Goal: Task Accomplishment & Management: Manage account settings

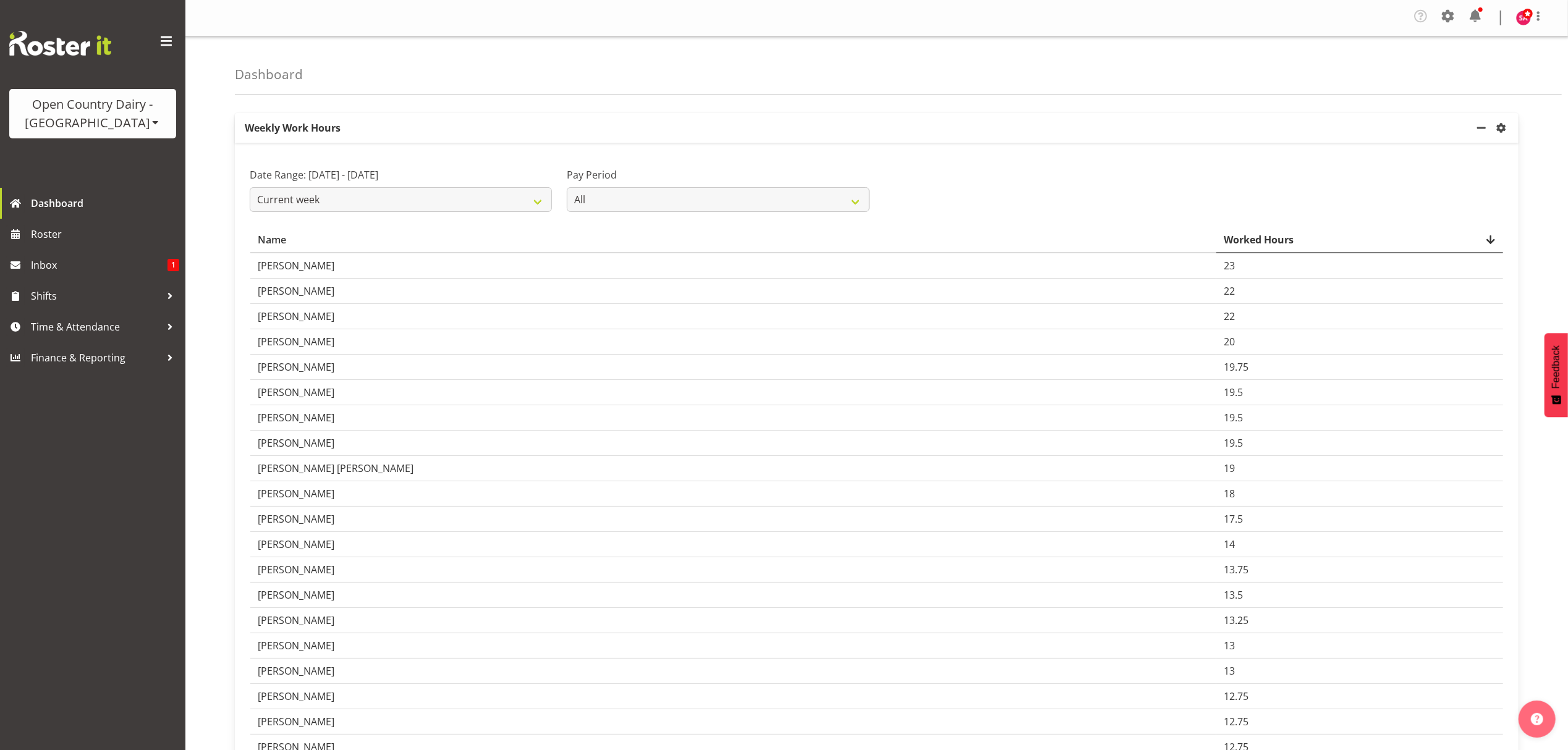
click at [151, 123] on span at bounding box center [156, 123] width 10 height 10
click at [118, 162] on link "Open Country Dairy - [GEOGRAPHIC_DATA]" at bounding box center [128, 157] width 239 height 22
click at [93, 321] on span "Time & Attendance" at bounding box center [96, 326] width 130 height 19
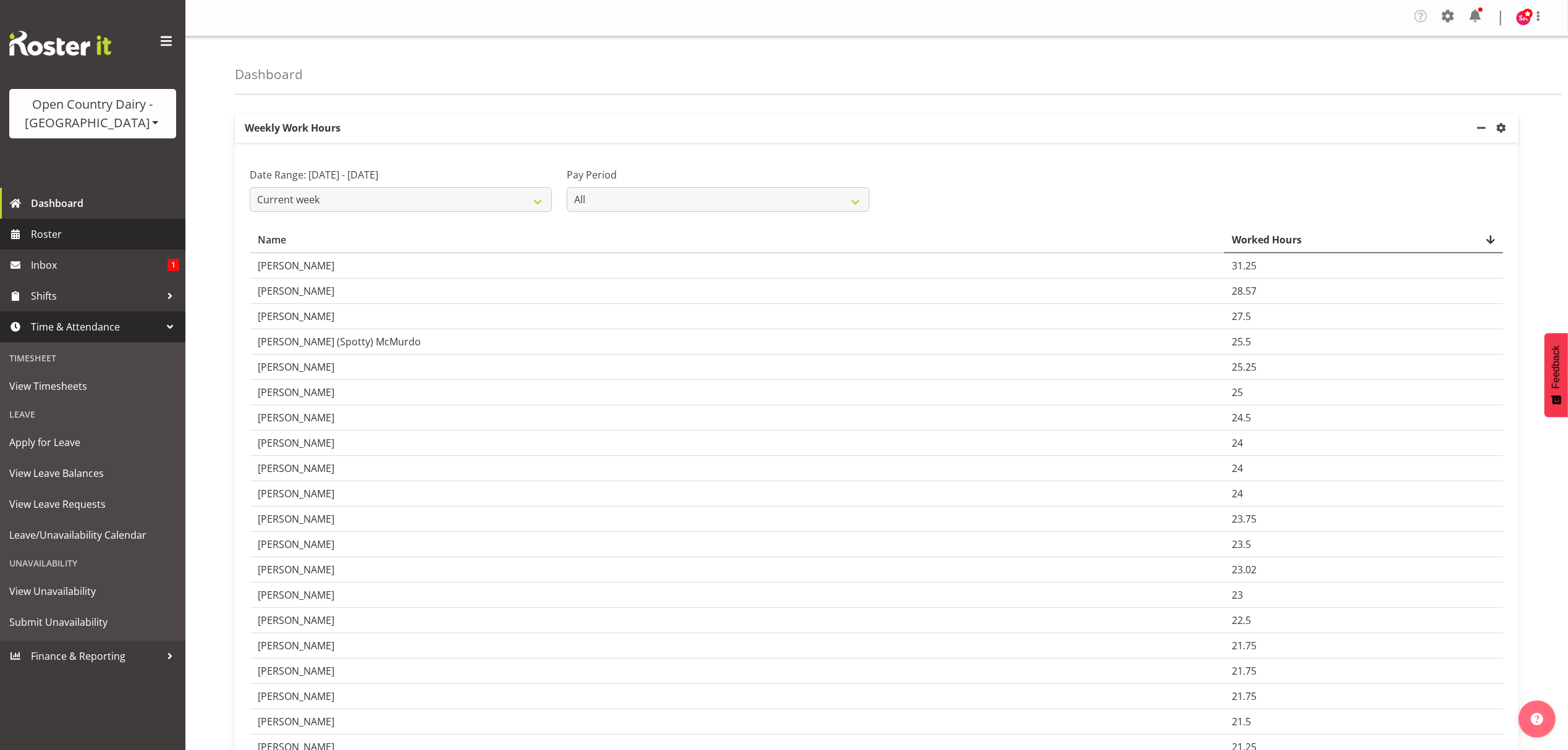
click at [75, 236] on span "Roster" at bounding box center [105, 234] width 149 height 19
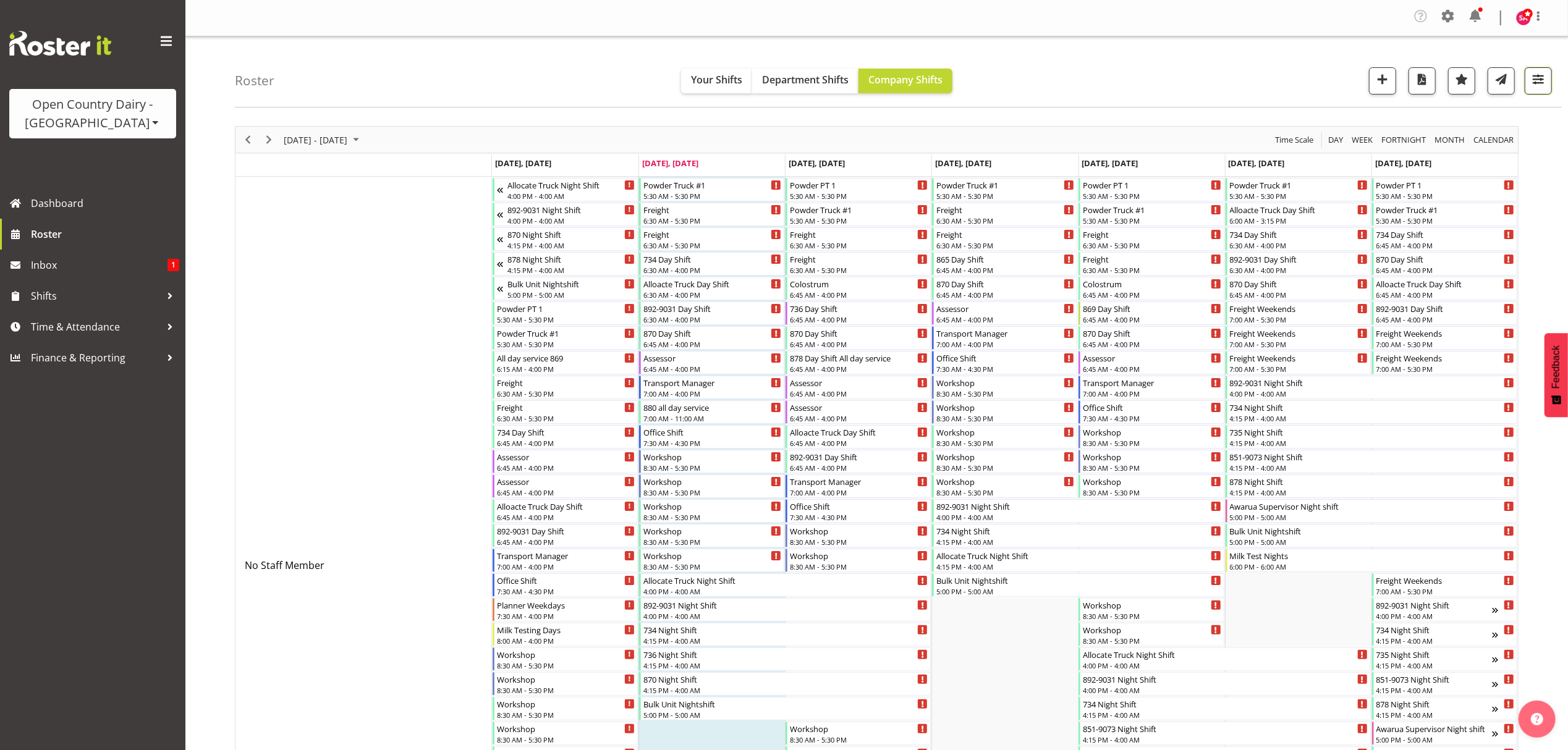
click at [1536, 77] on span "button" at bounding box center [1538, 80] width 16 height 16
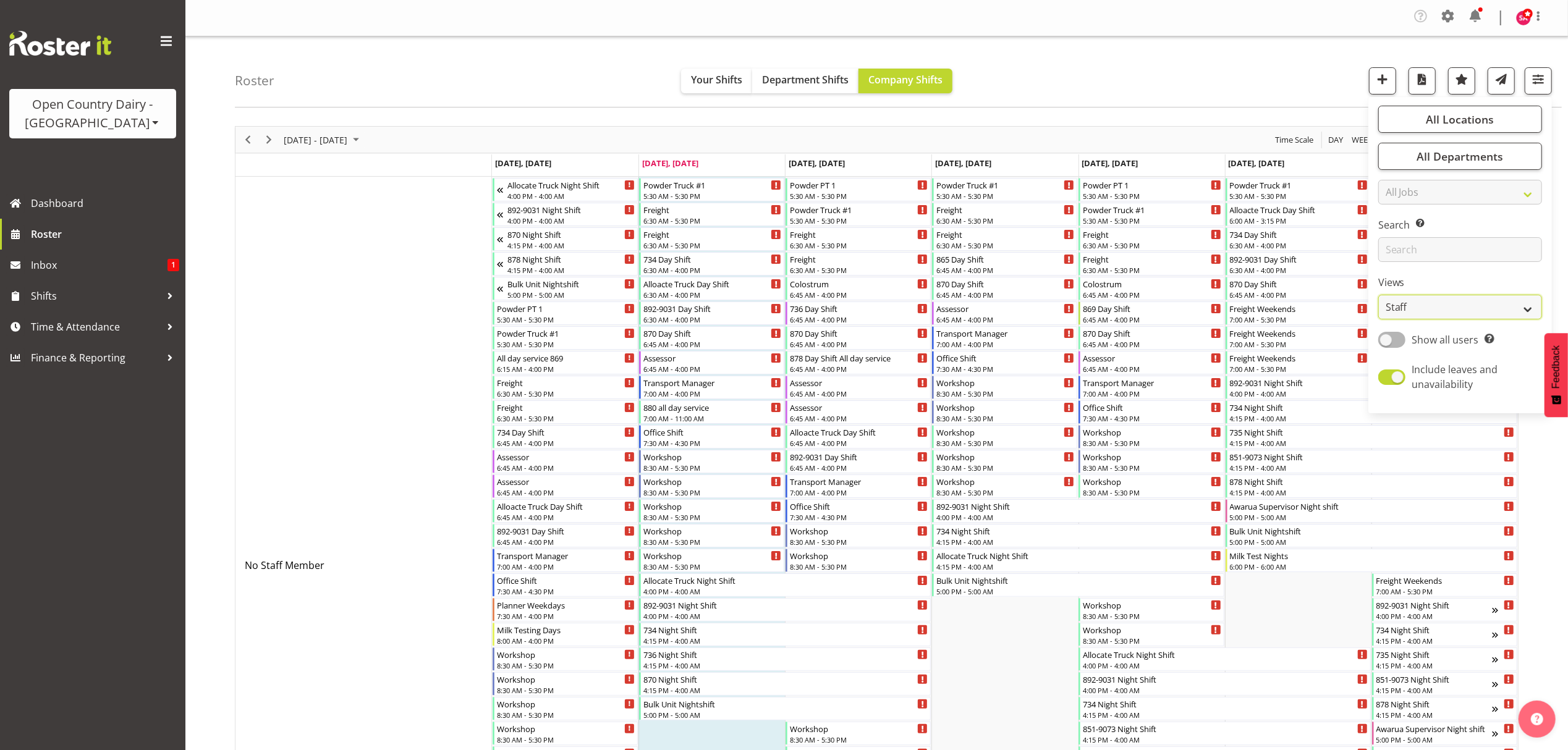
click at [1435, 302] on select "Staff Role Shift - Horizontal Shift - Vertical Staff - Location" at bounding box center [1460, 307] width 164 height 24
select select "shift"
click at [1379, 295] on select "Staff Role Shift - Horizontal Shift - Vertical Staff - Location" at bounding box center [1460, 307] width 164 height 24
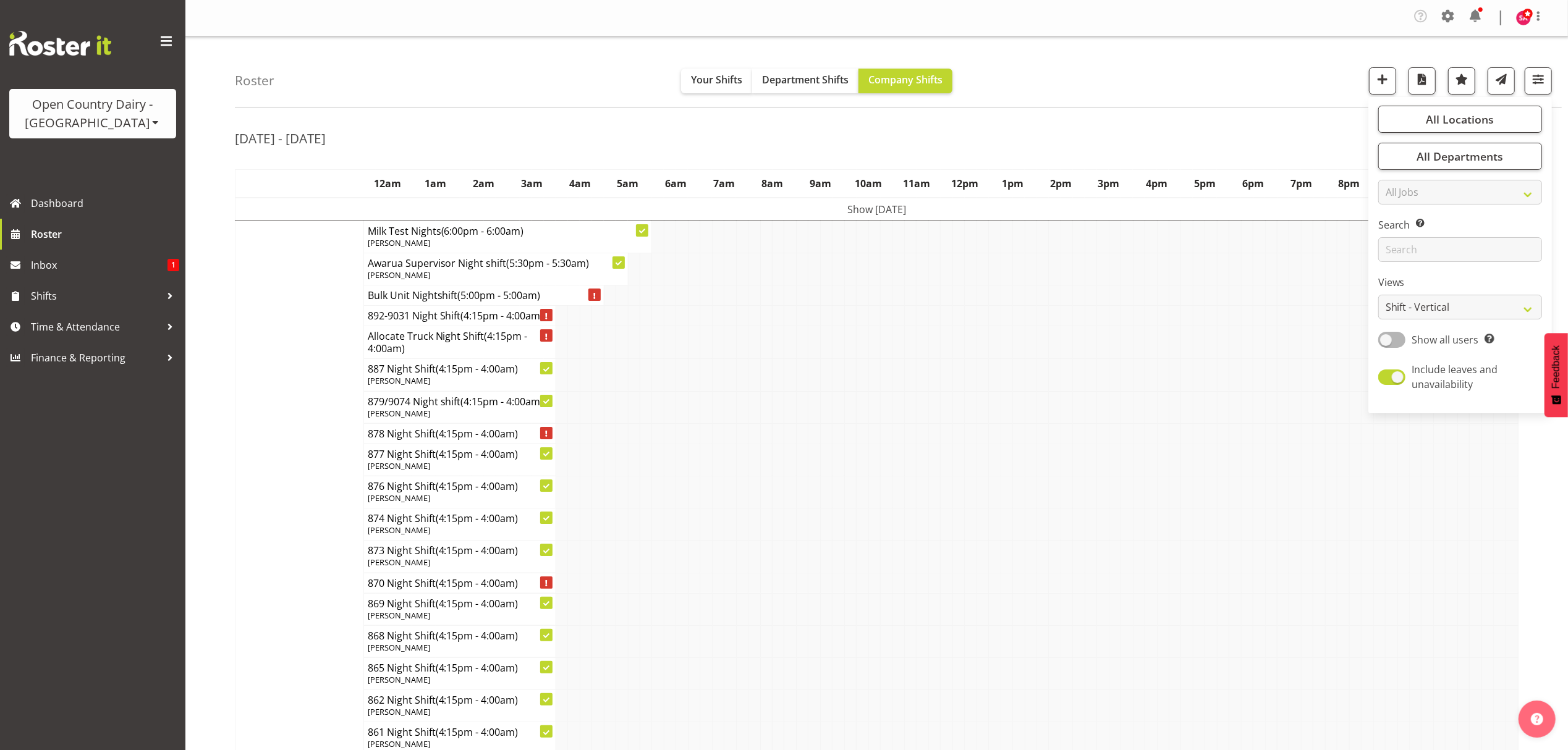
click at [1155, 66] on div "Roster Your Shifts Department Shifts Company Shifts All Locations Clear Awarua …" at bounding box center [898, 72] width 1327 height 71
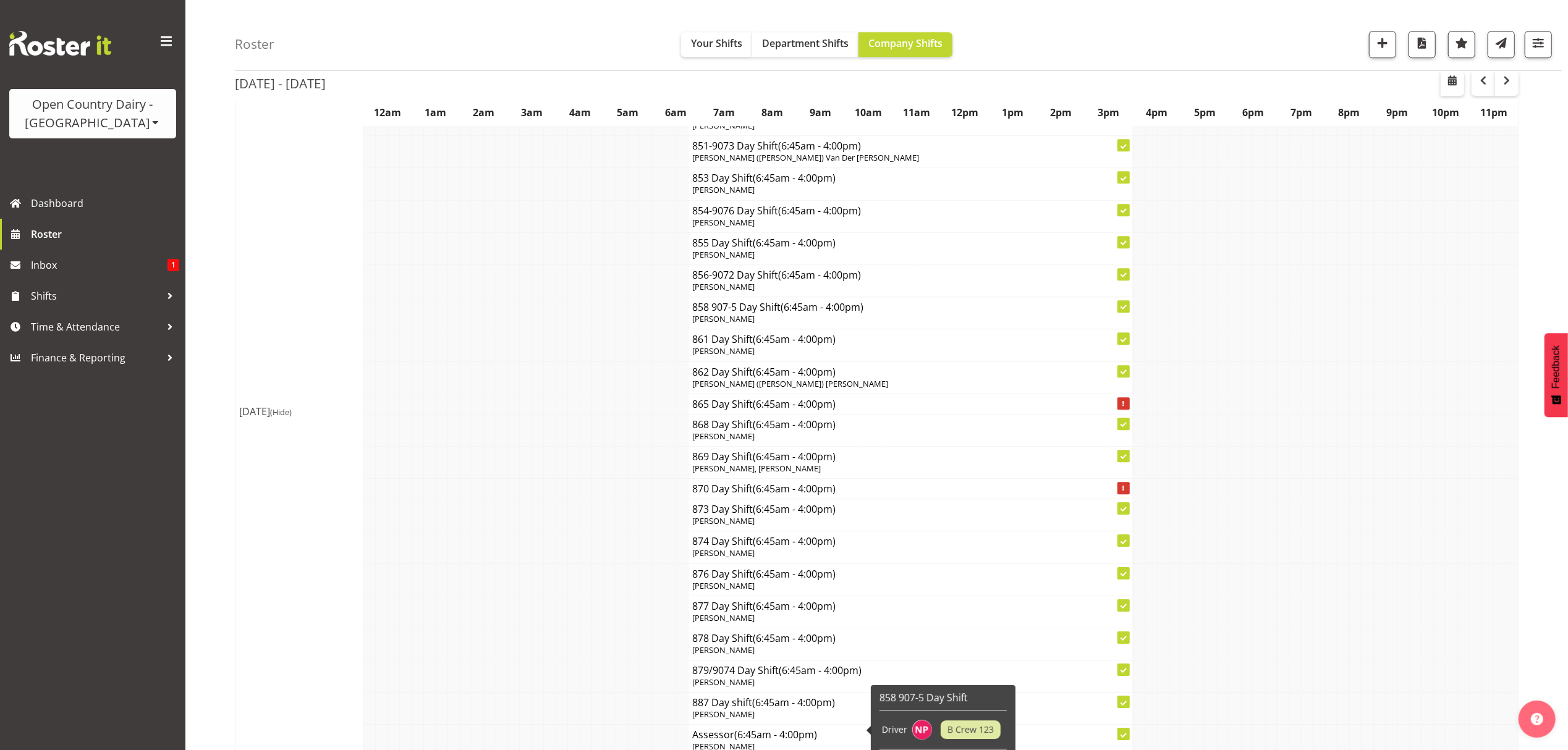
scroll to position [8488, 0]
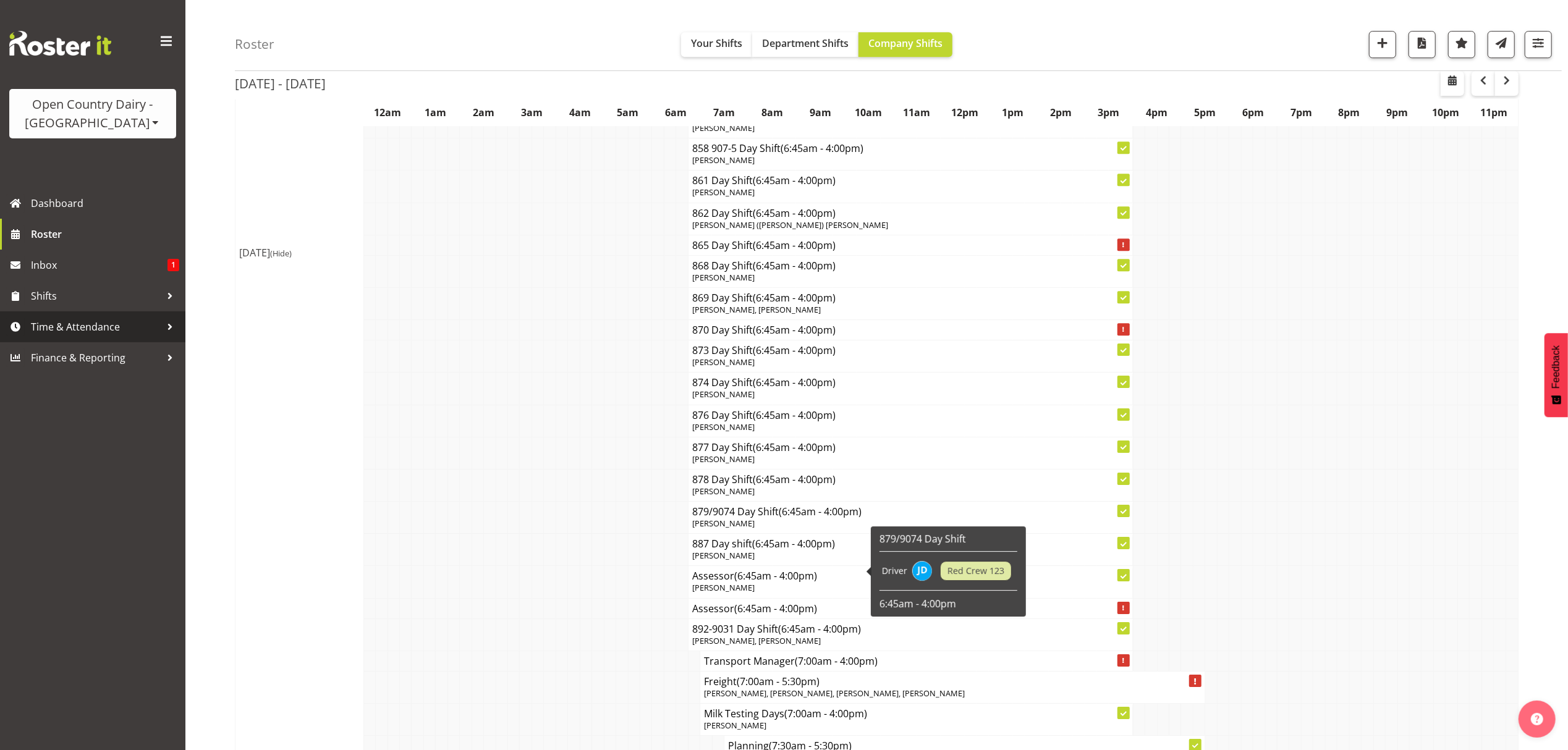
click at [50, 317] on span "Time & Attendance" at bounding box center [96, 326] width 130 height 19
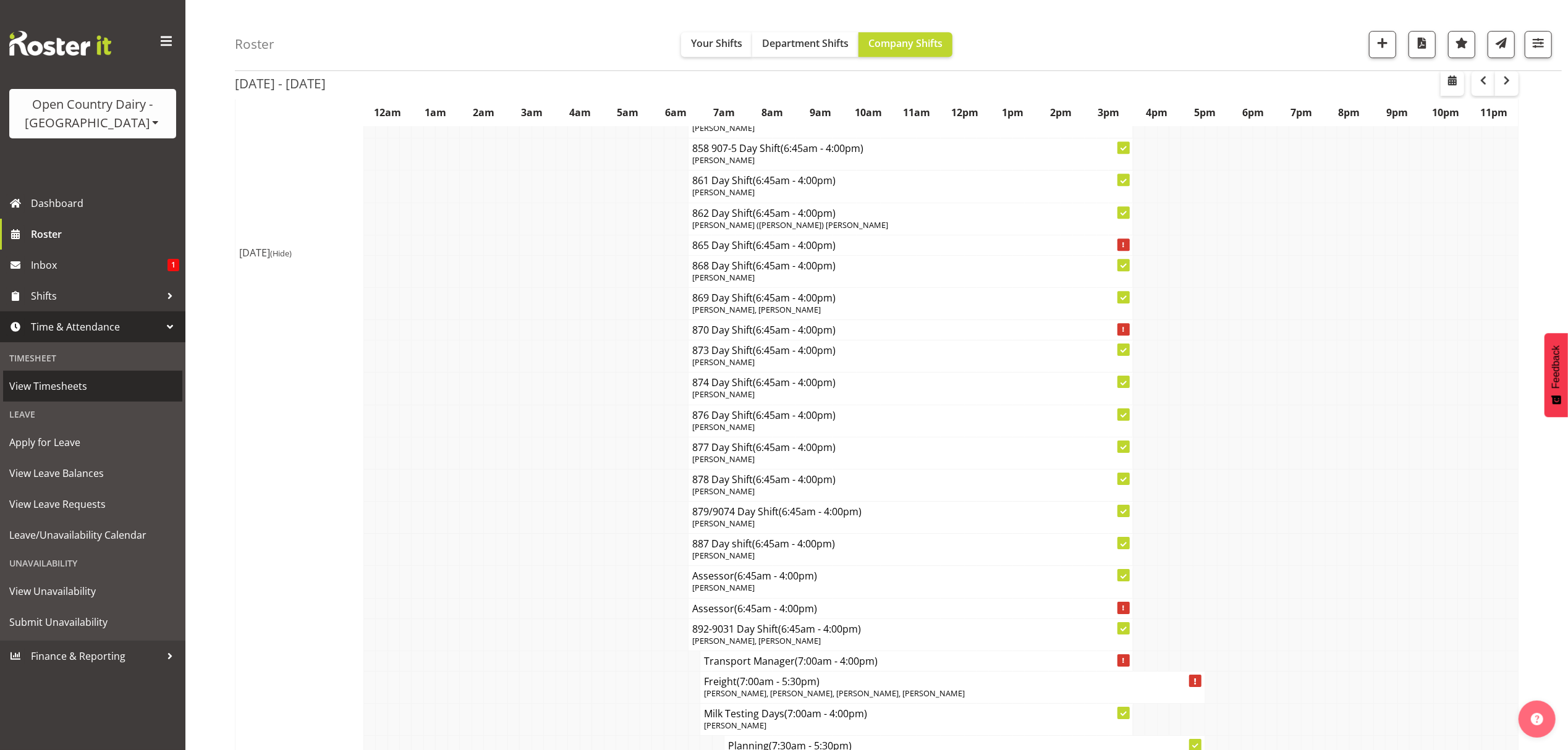
click at [54, 381] on span "View Timesheets" at bounding box center [93, 386] width 167 height 19
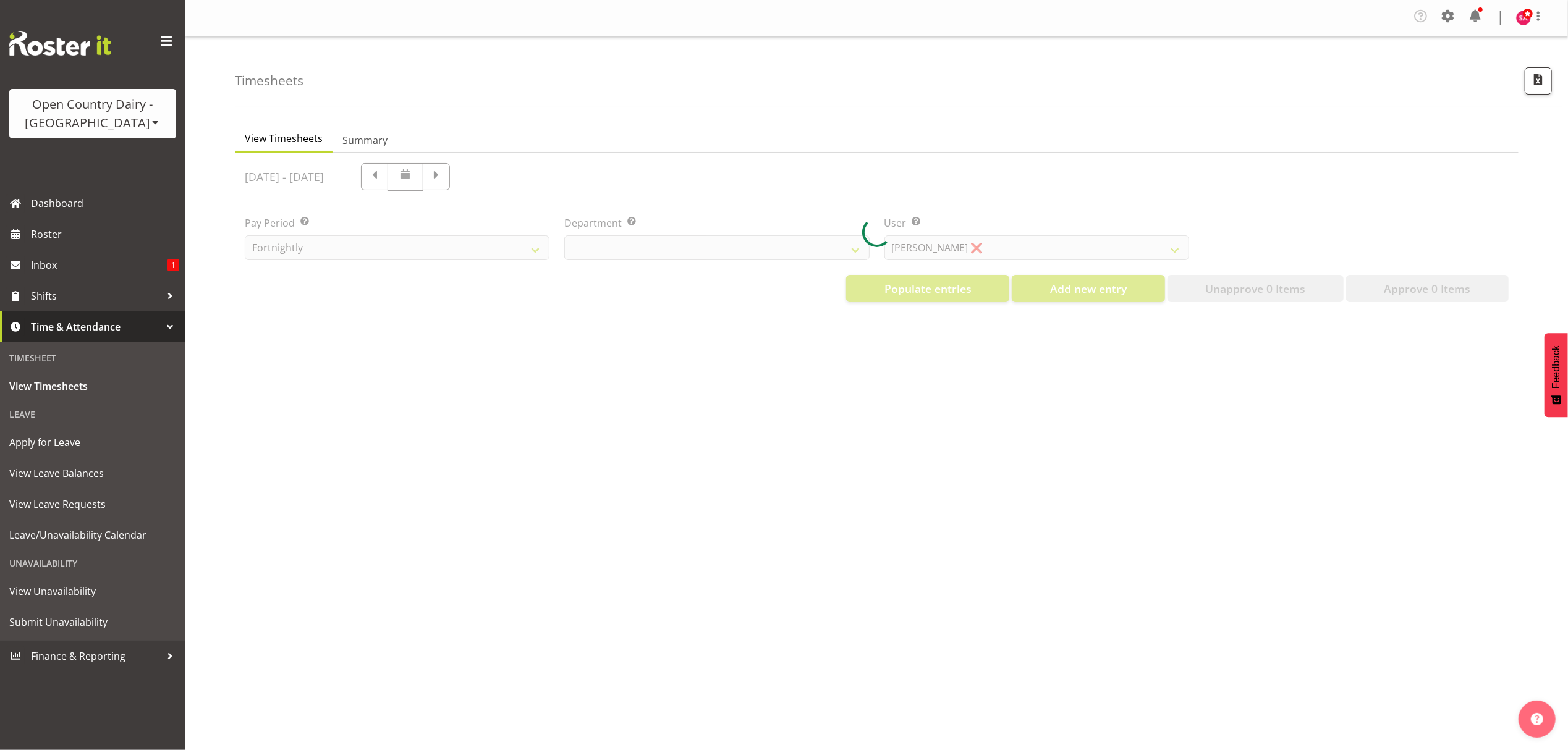
select select "699"
select select "8449"
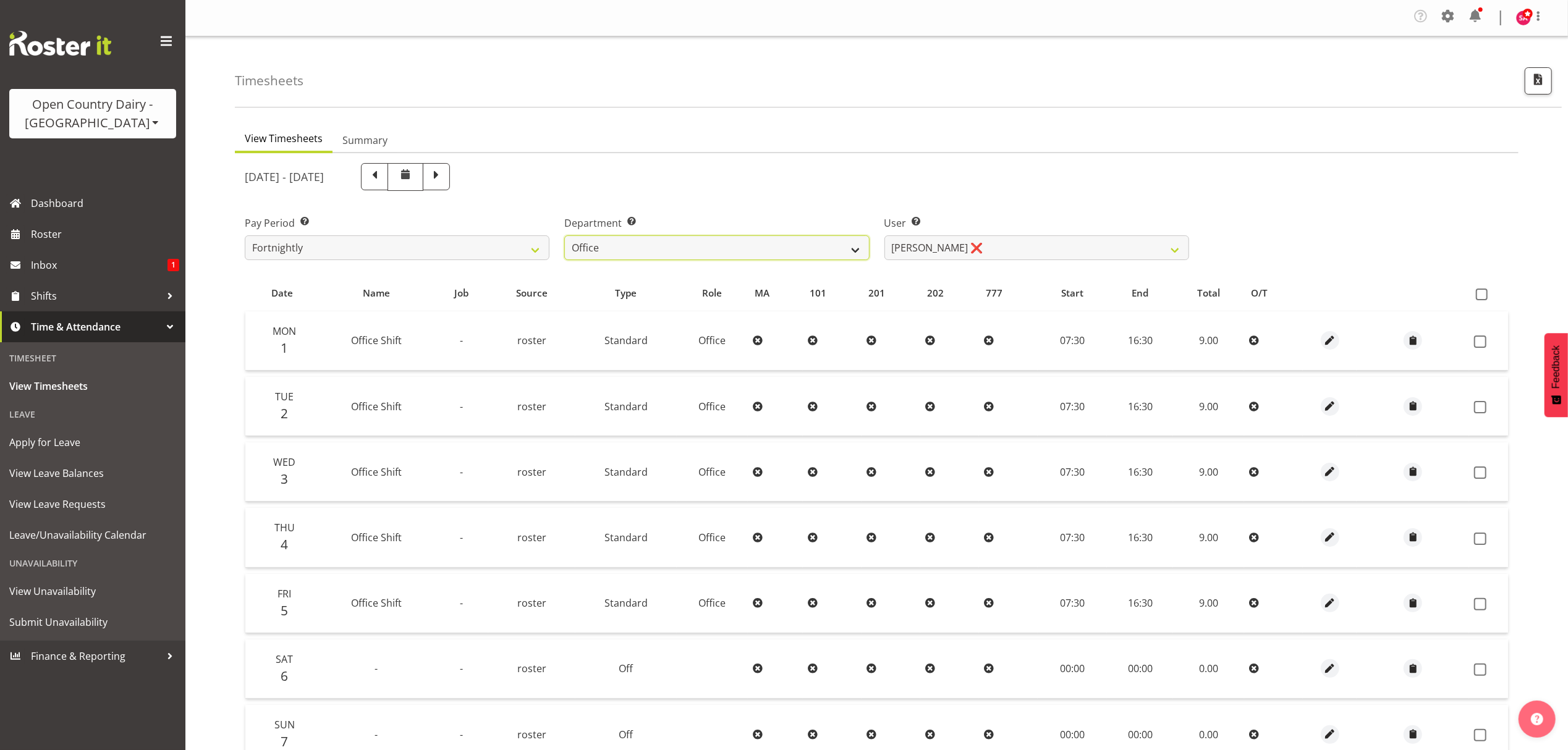
click at [739, 248] on select "734 735 736 737 738 739 851 852 853 854 855 856 858 861 862 865 868 869 870 873" at bounding box center [716, 248] width 304 height 24
select select "702"
click at [564, 236] on select "734 735 736 737 738 739 851 852 853 854 855 856 858 861 862 865 868 869 870 873" at bounding box center [716, 248] width 304 height 24
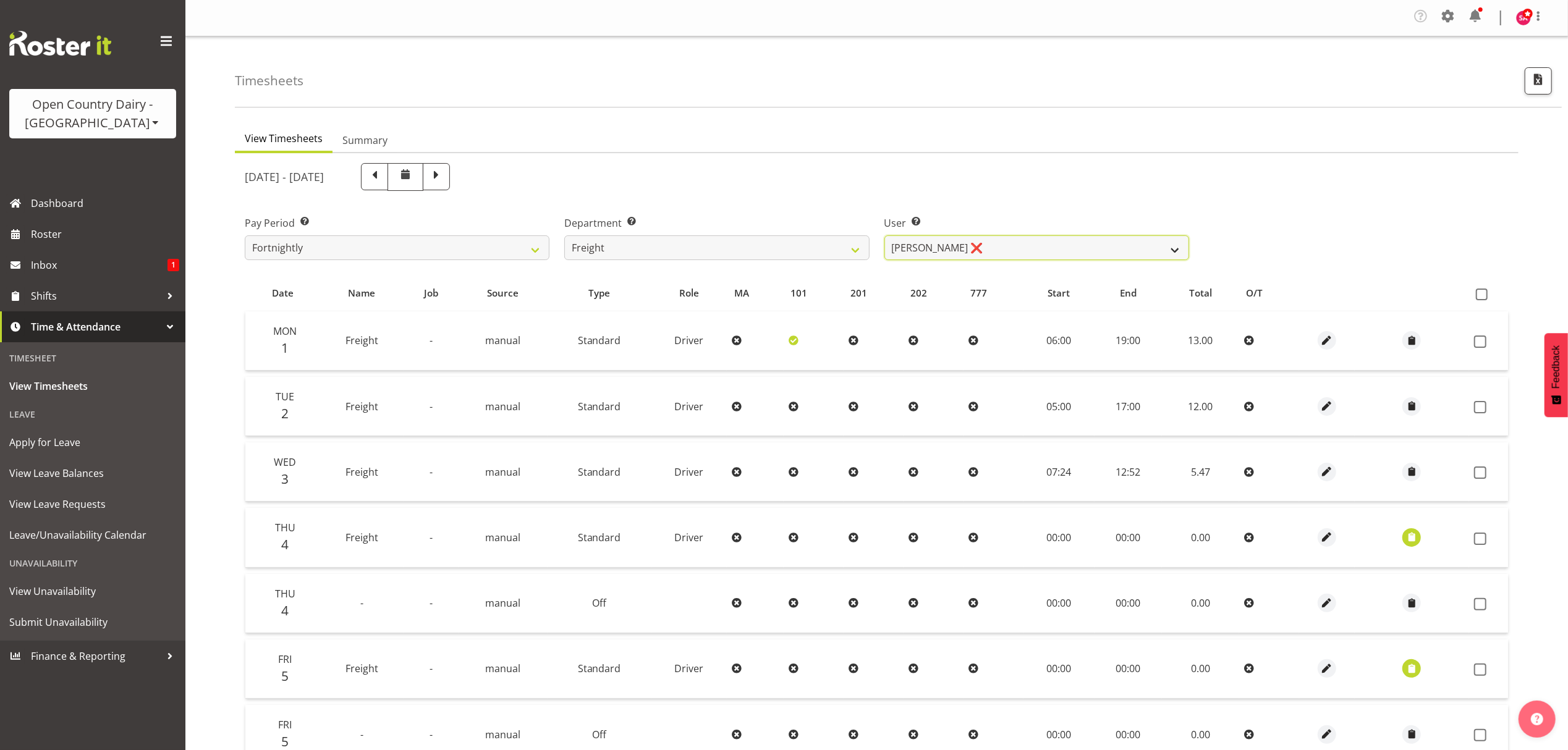
click at [982, 248] on select "Andy Earnshaw ❌ Arthur Jelley ❌ Blair Symon ❌ Brett (Spotty) McMurdo ❌ Cindy Ir…" at bounding box center [1036, 248] width 304 height 24
select select "7405"
click at [885, 236] on select "Andy Earnshaw ❌ Arthur Jelley ❌ Blair Symon ❌ Brett (Spotty) McMurdo ❌ Cindy Ir…" at bounding box center [1036, 248] width 304 height 24
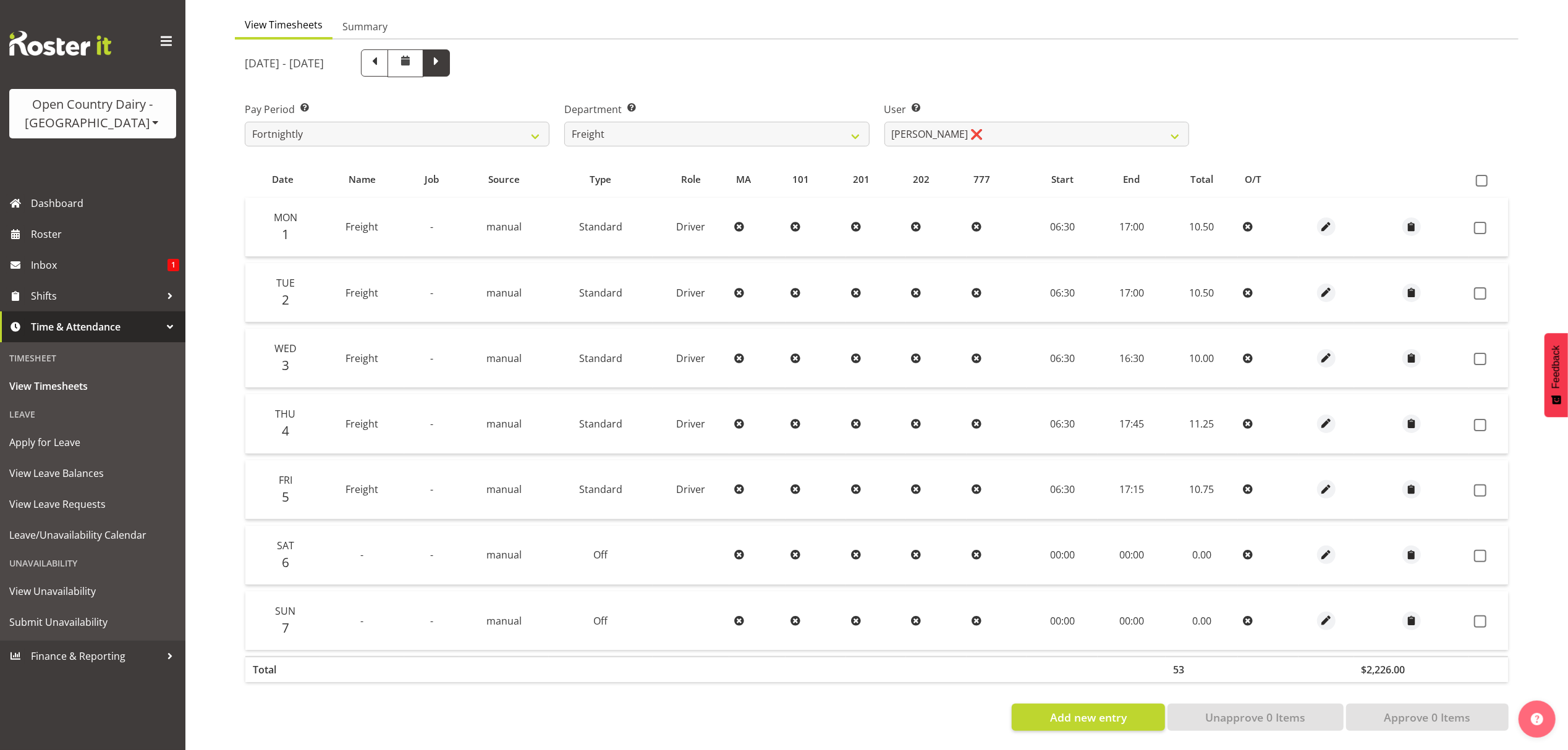
click at [444, 54] on span at bounding box center [437, 62] width 16 height 16
select select
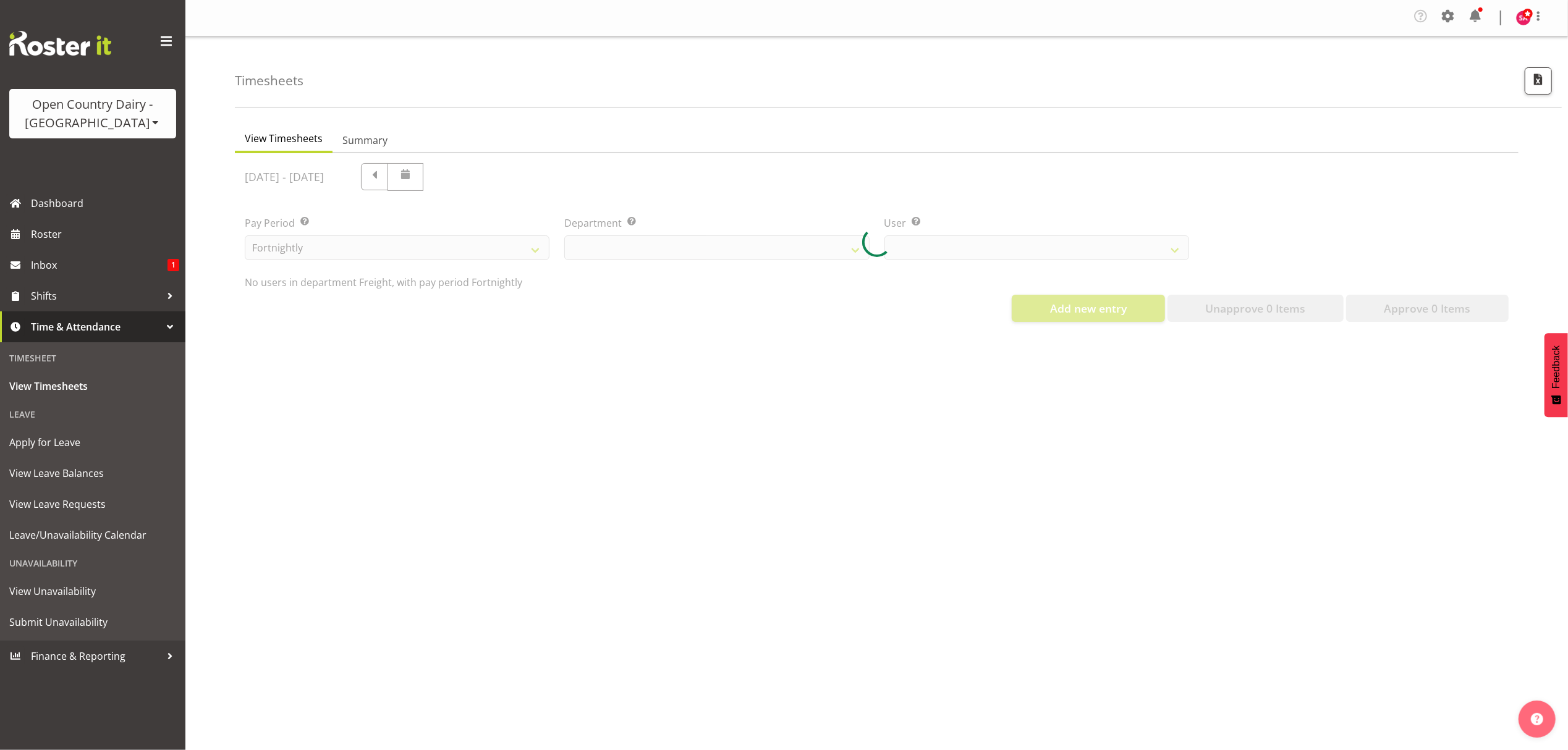
select select "702"
select select "7405"
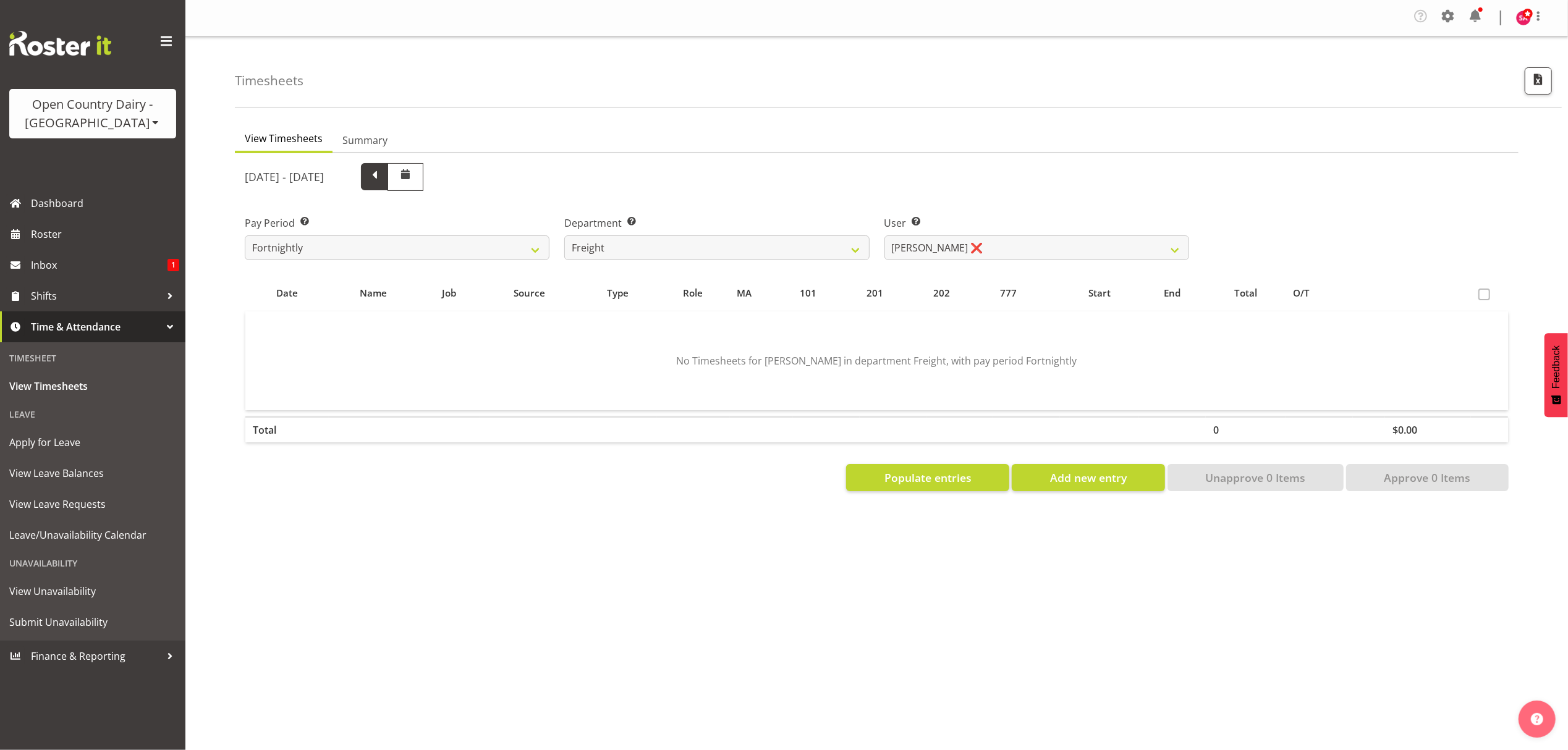
click at [382, 182] on span at bounding box center [375, 175] width 16 height 16
select select
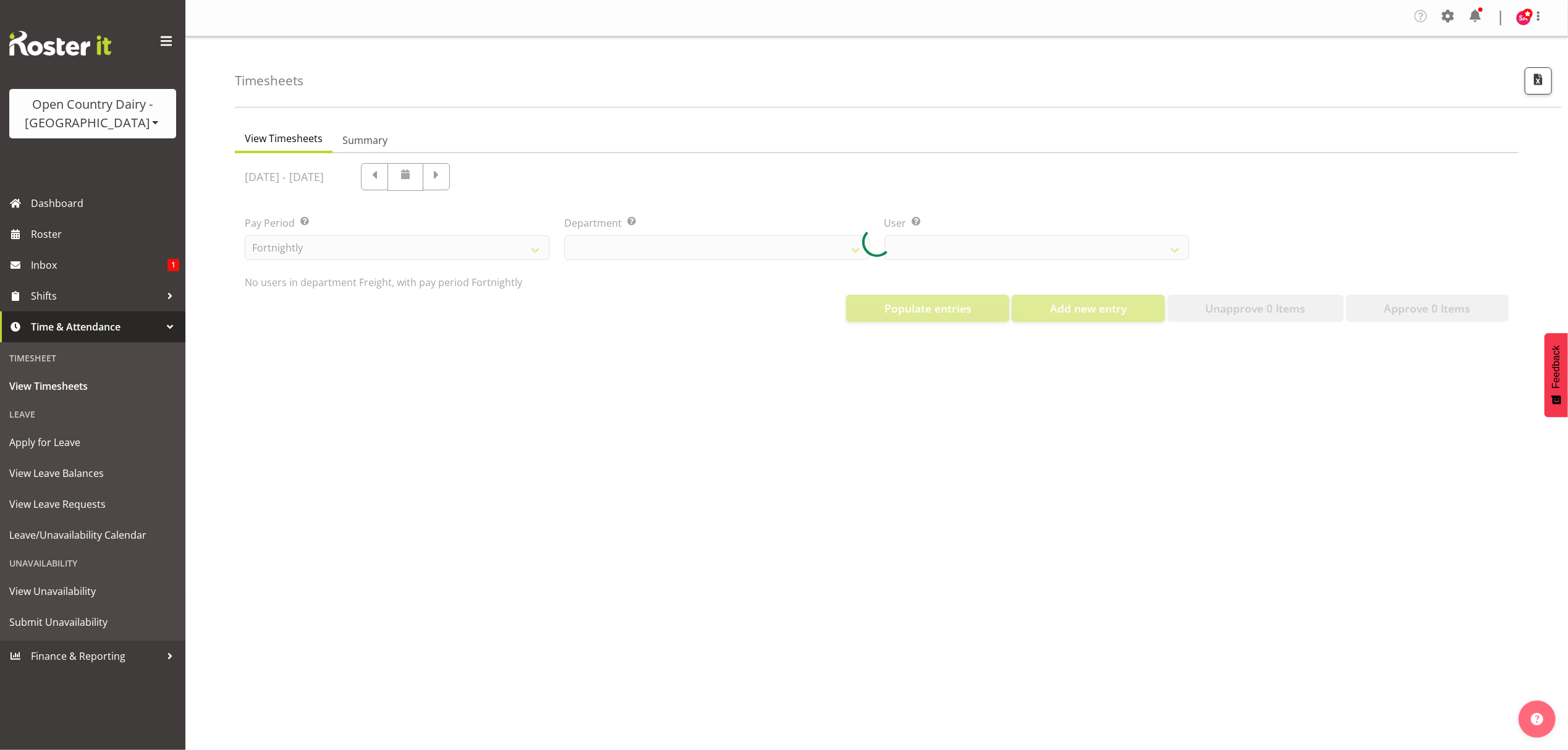
select select "702"
select select "7405"
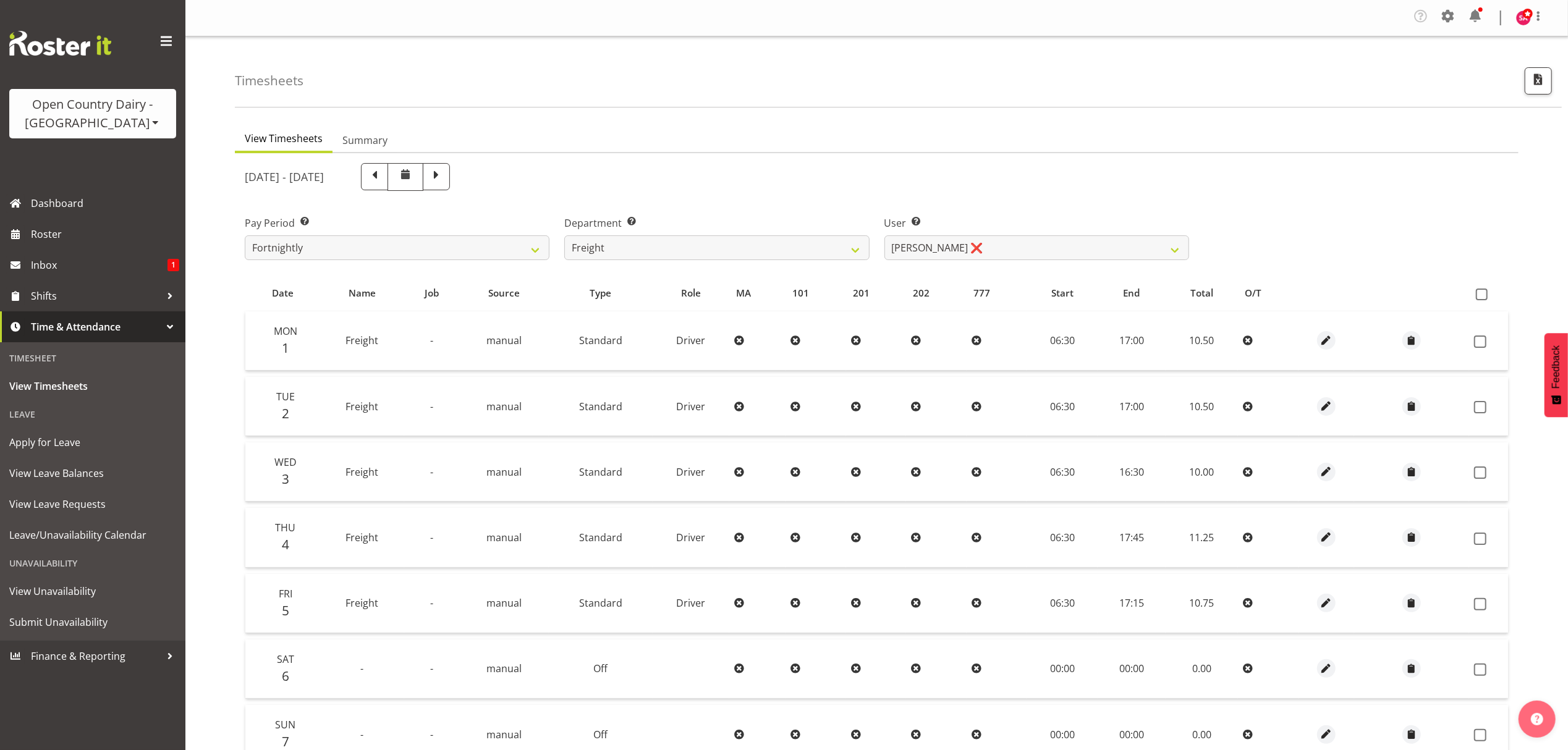
click at [382, 182] on span at bounding box center [375, 175] width 16 height 16
select select
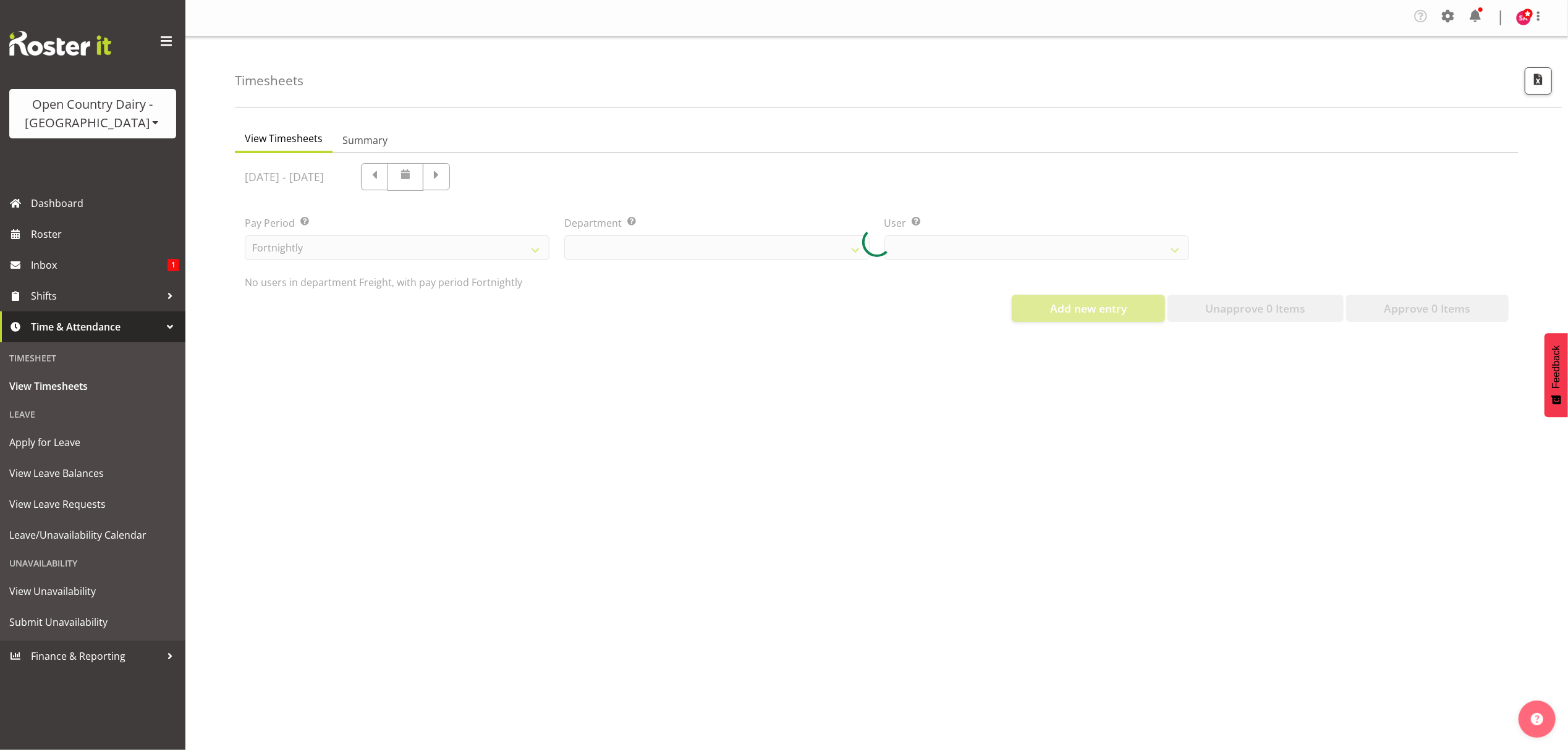
select select "702"
select select "7405"
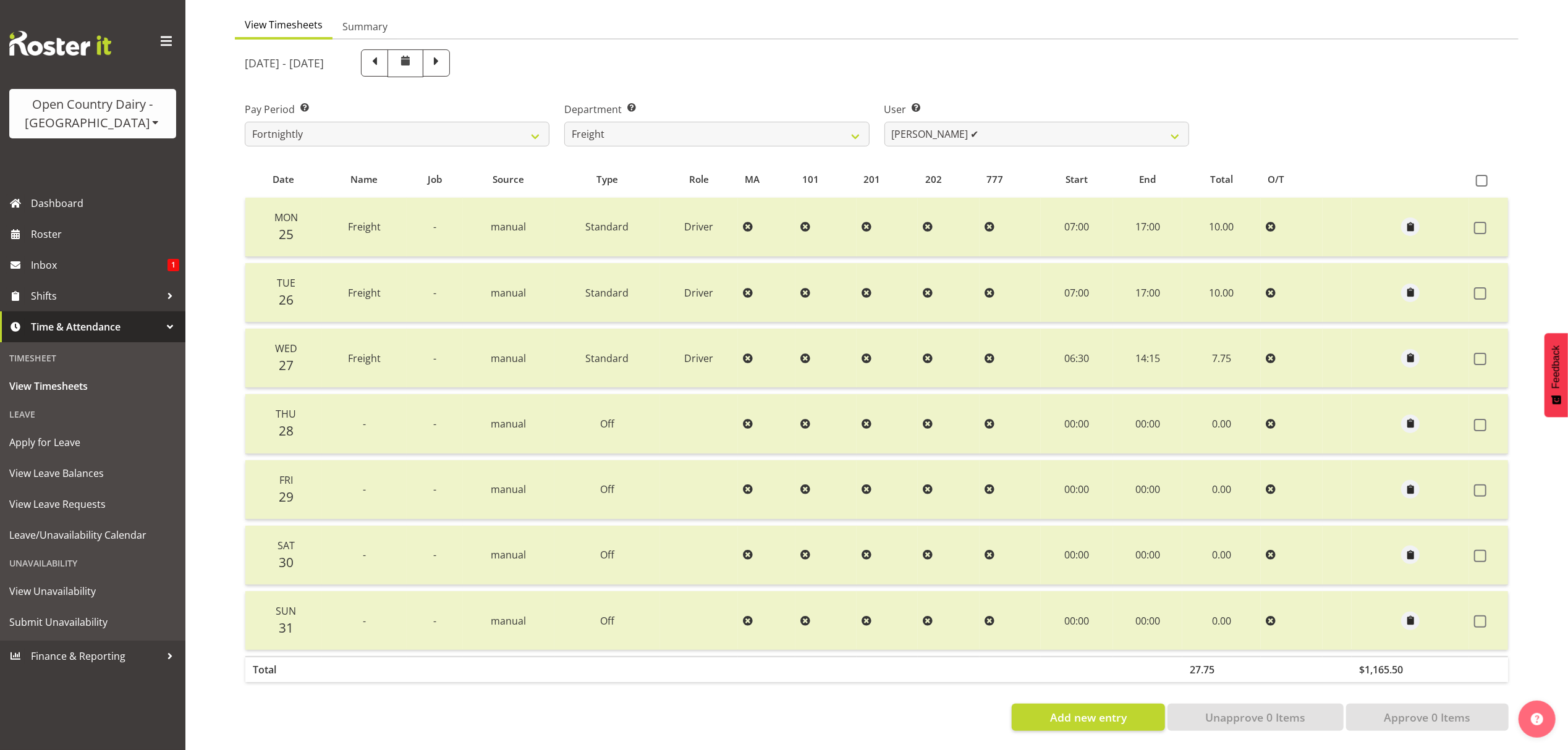
scroll to position [125, 0]
click at [21, 506] on span "View Leave Requests" at bounding box center [93, 504] width 167 height 19
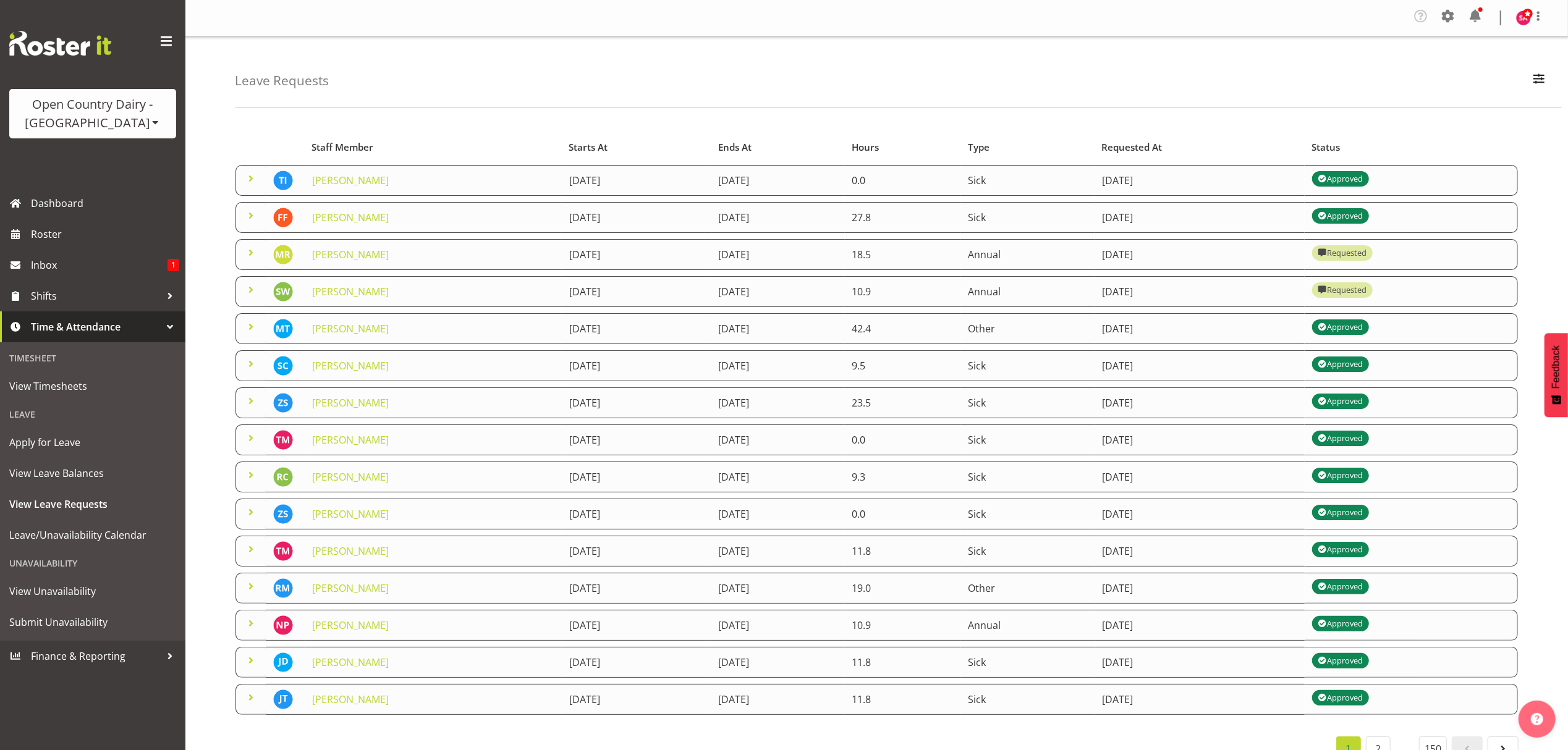
click at [1525, 84] on div "Leave Requests Search Search for a particular employee Status All Approved Requ…" at bounding box center [898, 72] width 1327 height 71
click at [1541, 83] on span "button" at bounding box center [1539, 79] width 16 height 16
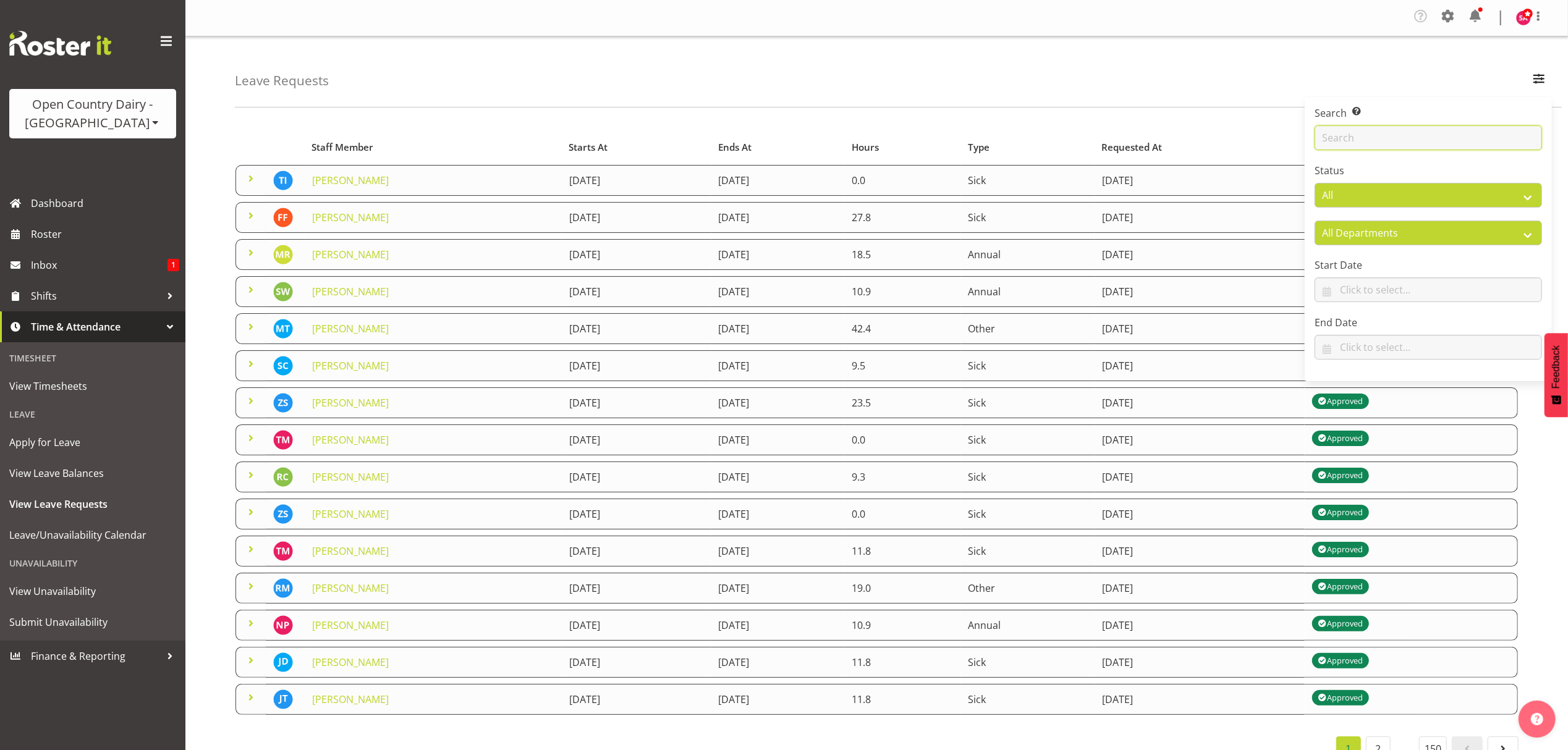
click at [1412, 144] on input "text" at bounding box center [1428, 138] width 227 height 24
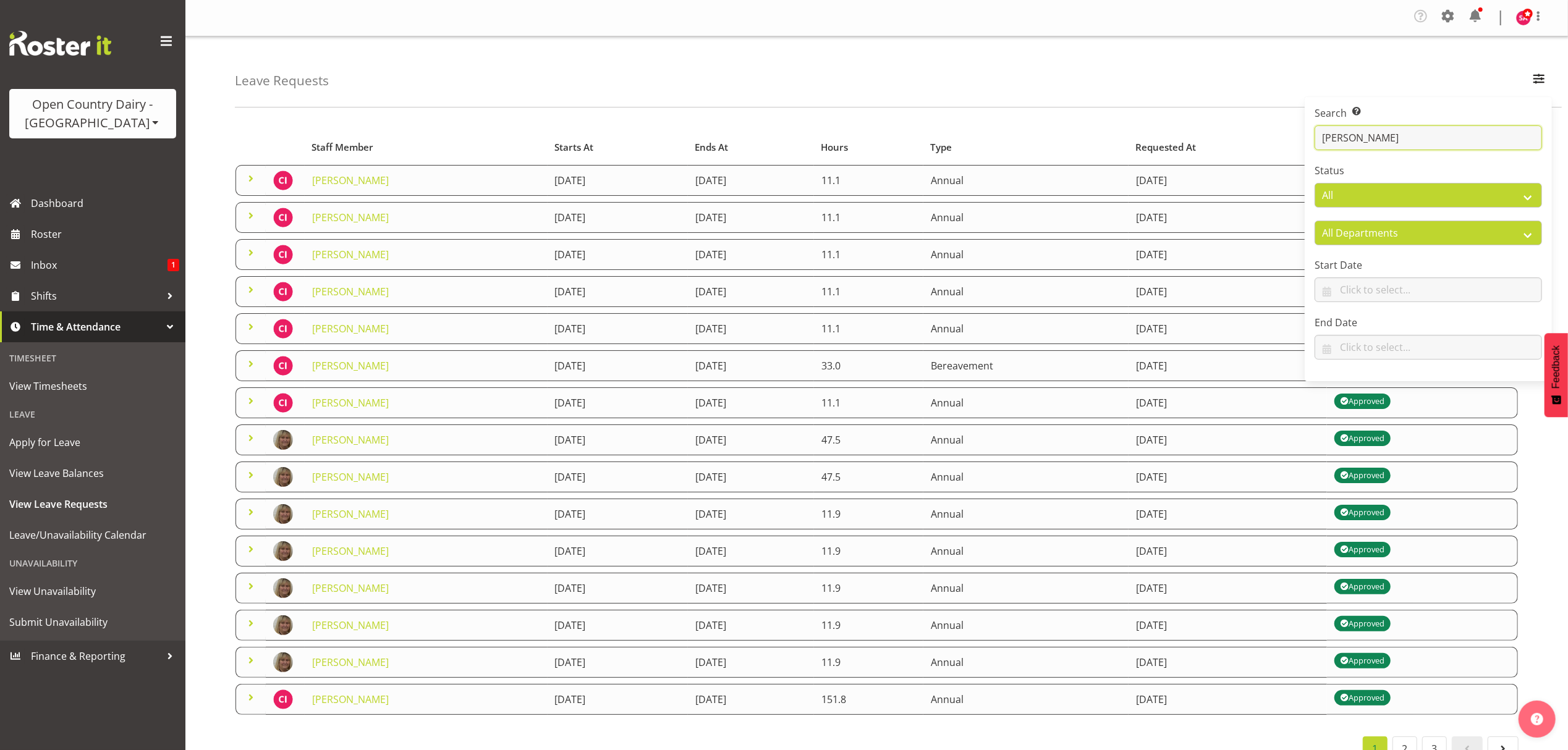
type input "[PERSON_NAME]"
click at [965, 61] on div "Leave Requests Search Search for a particular employee cindy Status All Approve…" at bounding box center [898, 72] width 1327 height 71
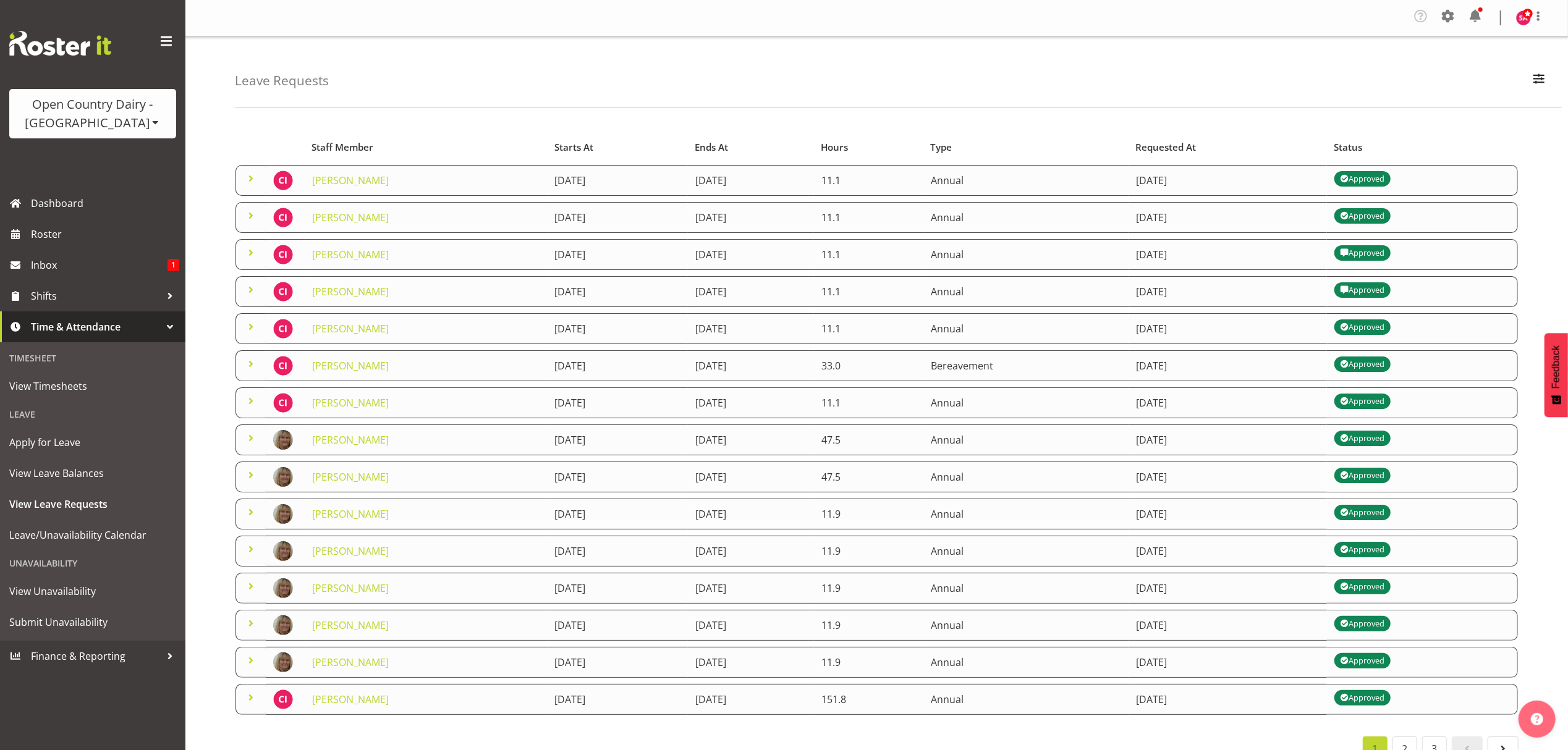
click at [824, 66] on div "Leave Requests Search Search for a particular employee cindy Status All Approve…" at bounding box center [898, 72] width 1327 height 71
click at [53, 387] on span "View Timesheets" at bounding box center [93, 386] width 167 height 19
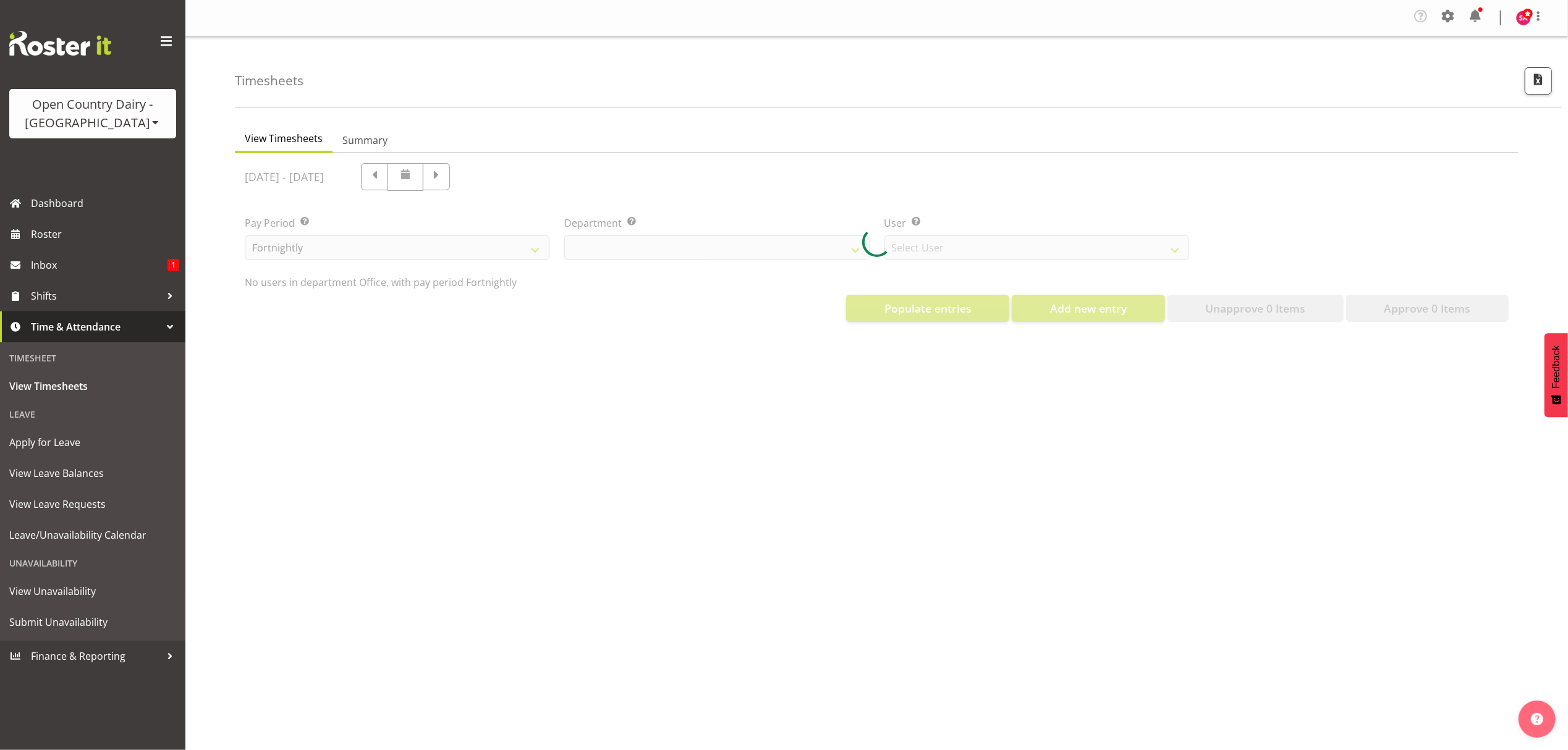
select select "699"
select select "8449"
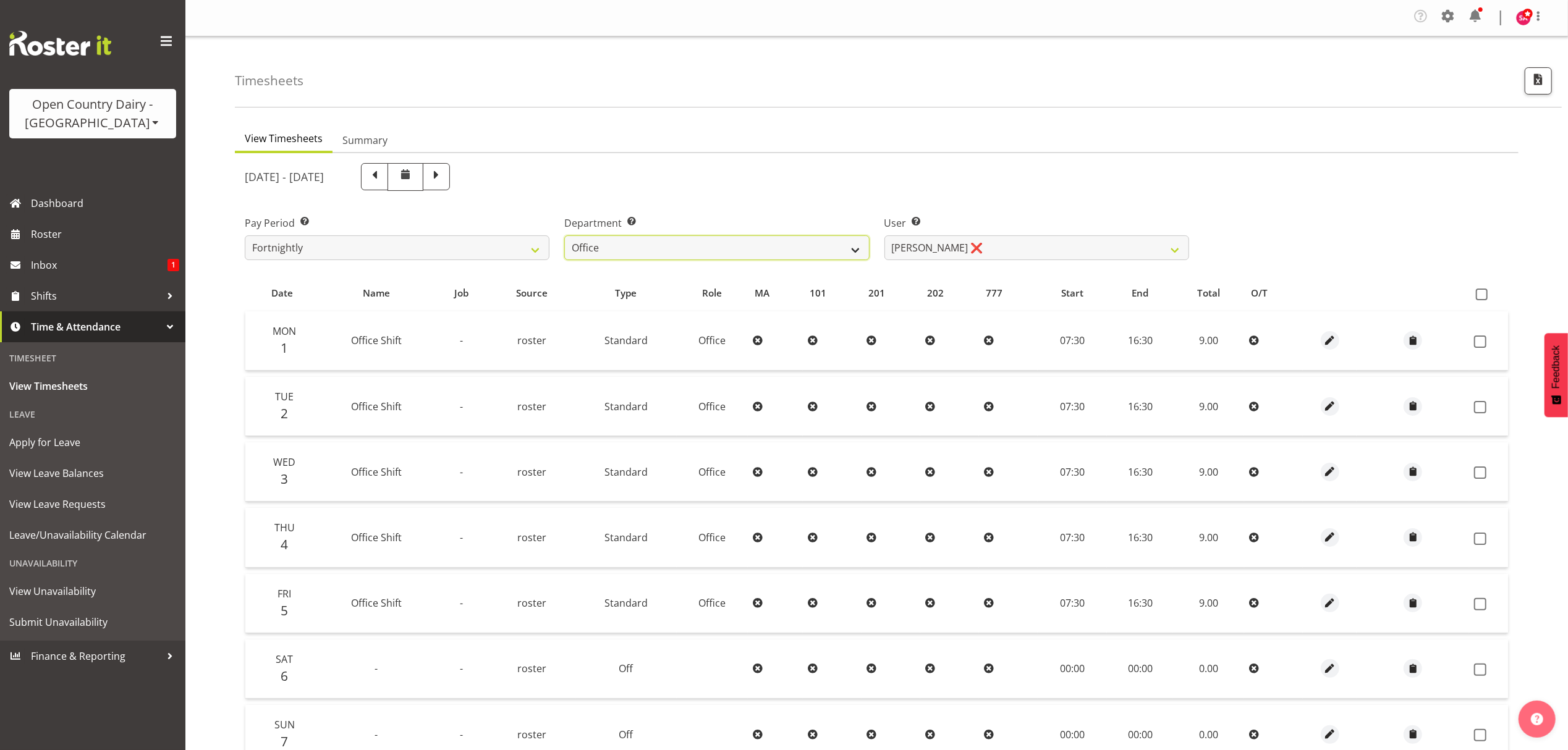
click at [685, 250] on select "734 735 736 737 738 739 851 852 853 854 855 856 858 861 862 865 868 869 870 873" at bounding box center [716, 248] width 304 height 24
select select "697"
click at [564, 236] on select "734 735 736 737 738 739 851 852 853 854 855 856 858 861 862 865 868 869 870 873" at bounding box center [716, 248] width 304 height 24
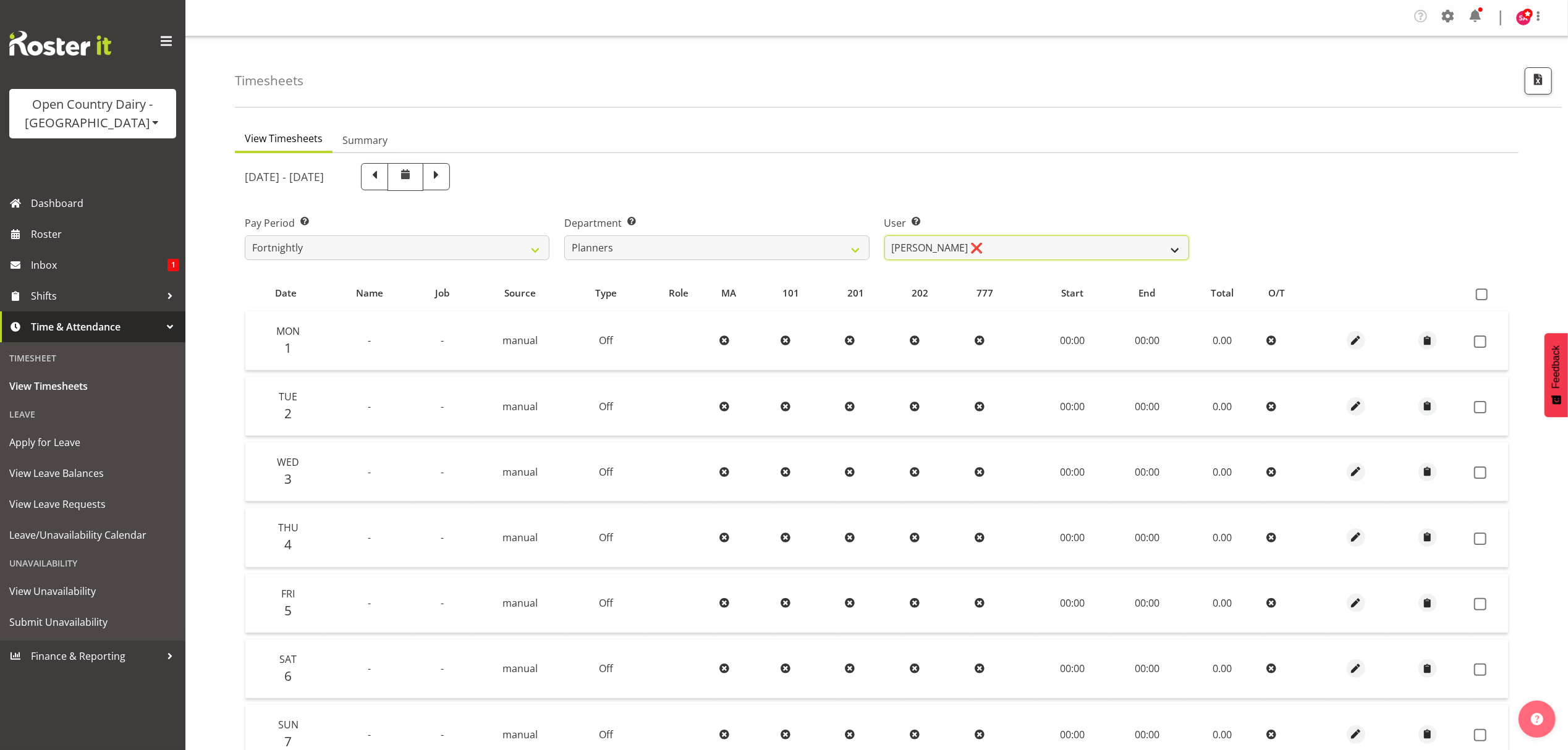
click at [947, 245] on select "Jessica Reid ❌ Mikayla Rangi ❌ Sara Bowie ❌" at bounding box center [1036, 248] width 304 height 24
click at [885, 236] on select "Jessica Reid ❌ Mikayla Rangi ❌ Sara Bowie ❌" at bounding box center [1036, 248] width 304 height 24
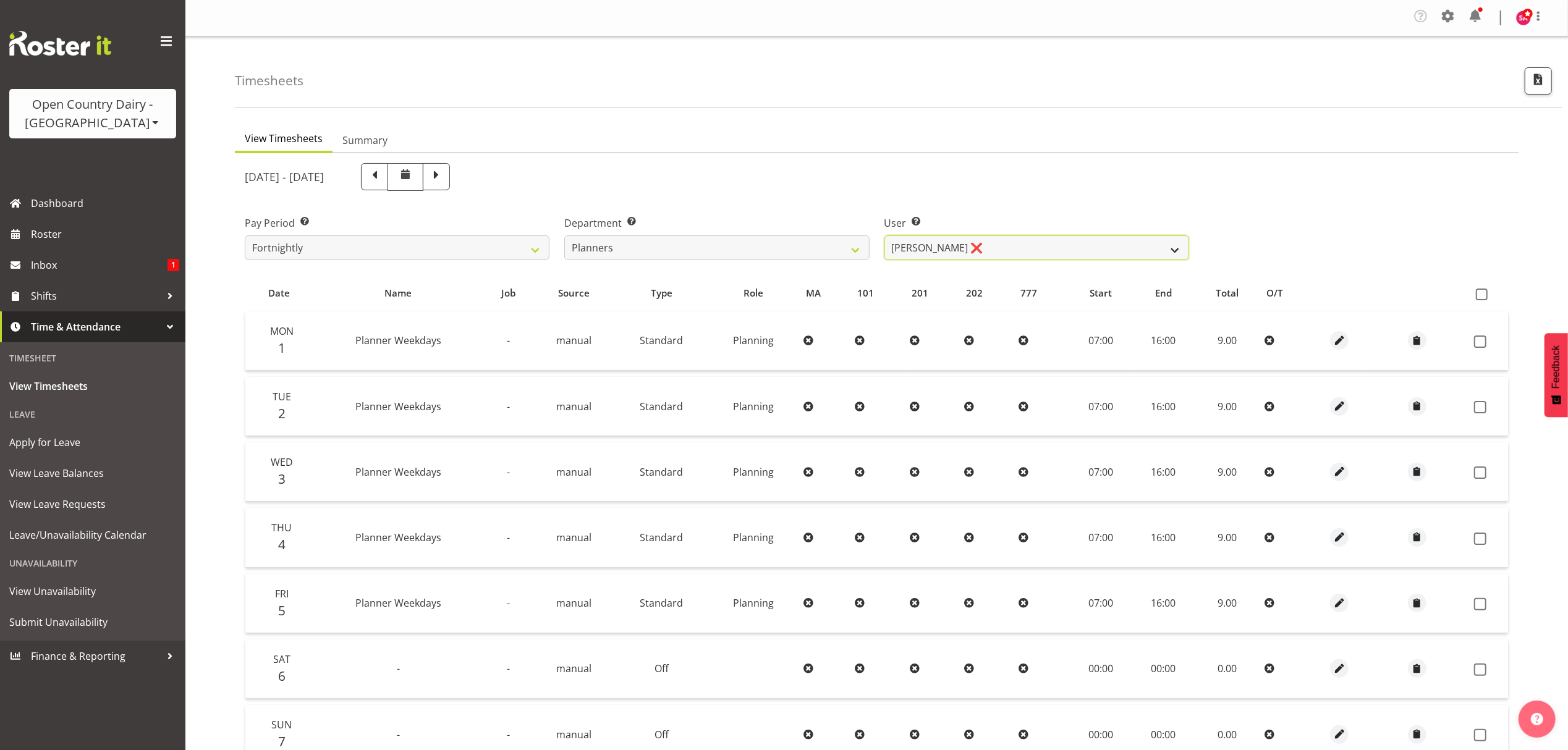
click at [999, 252] on select "Jessica Reid ❌ Mikayla Rangi ❌ Sara Bowie ❌" at bounding box center [1036, 248] width 304 height 24
select select "10274"
click at [885, 236] on select "Jessica Reid ❌ Mikayla Rangi ❌ Sara Bowie ❌" at bounding box center [1036, 248] width 304 height 24
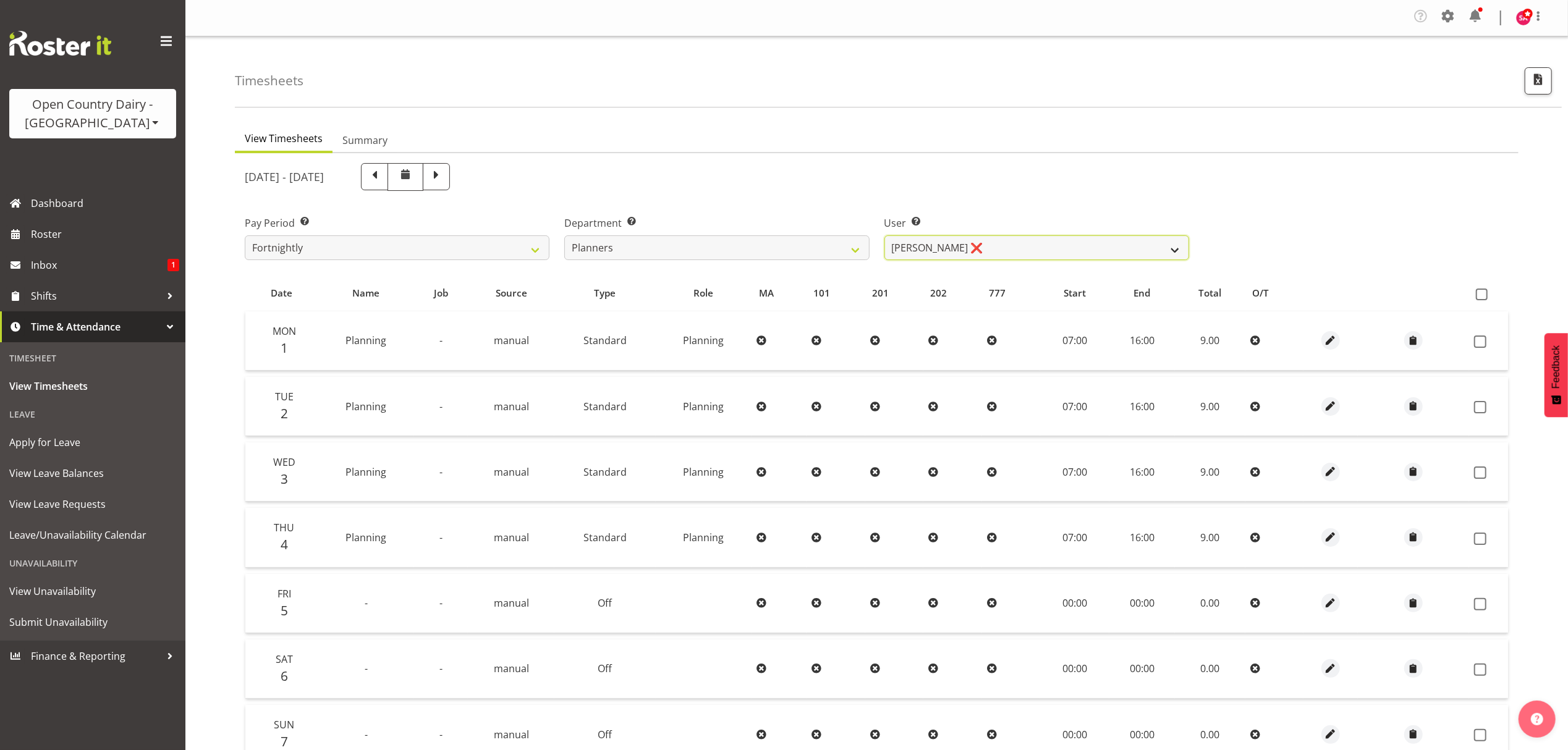
click at [989, 243] on select "Jessica Reid ❌ Mikayla Rangi ❌ Sara Bowie ❌" at bounding box center [1036, 248] width 304 height 24
click at [1029, 178] on div "[DATE] - [DATE]" at bounding box center [717, 177] width 944 height 28
click at [100, 120] on div "Open Country Dairy - [GEOGRAPHIC_DATA]" at bounding box center [93, 114] width 142 height 37
click at [102, 152] on link "Open Country Dairy - [GEOGRAPHIC_DATA]" at bounding box center [128, 157] width 239 height 22
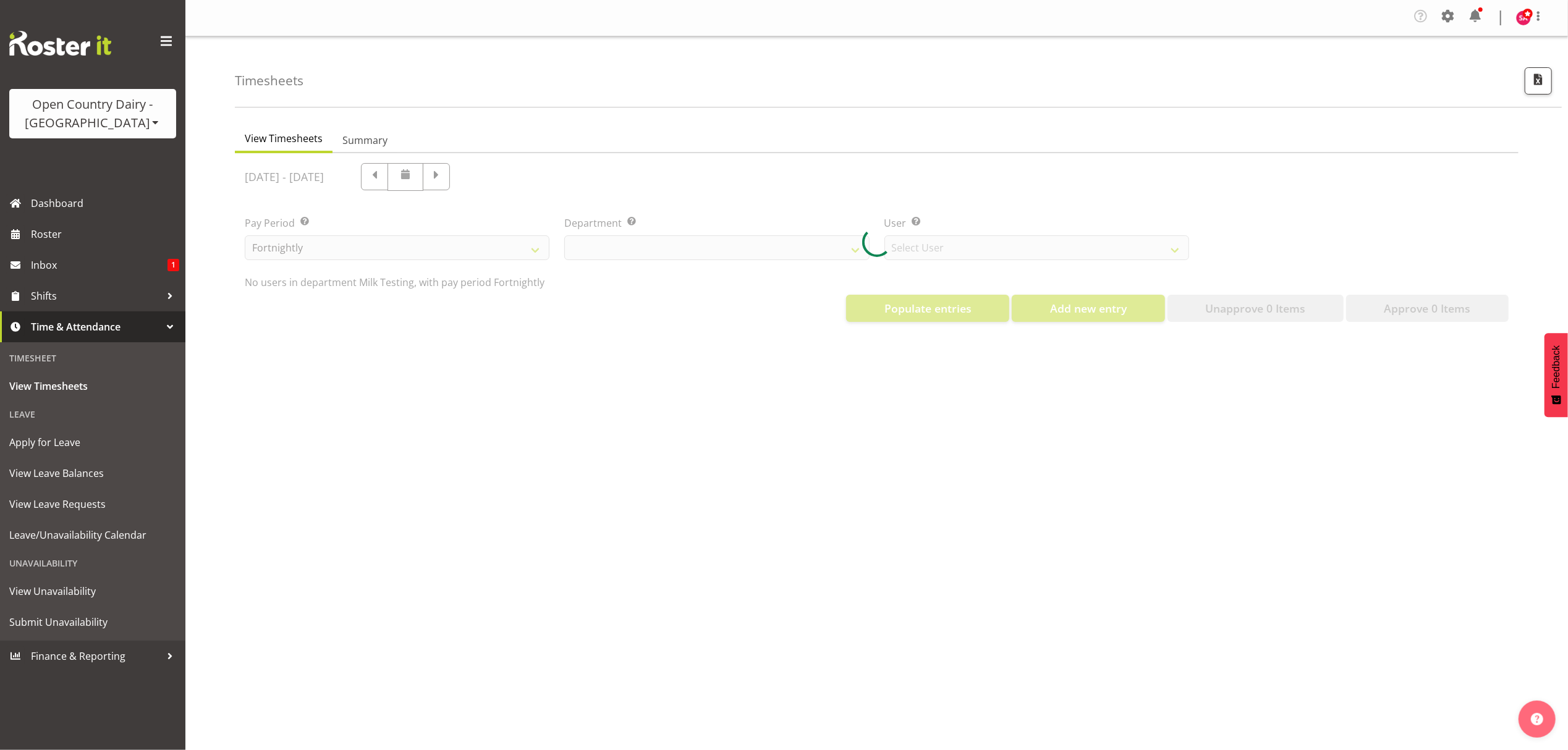
select select "733"
select select "7414"
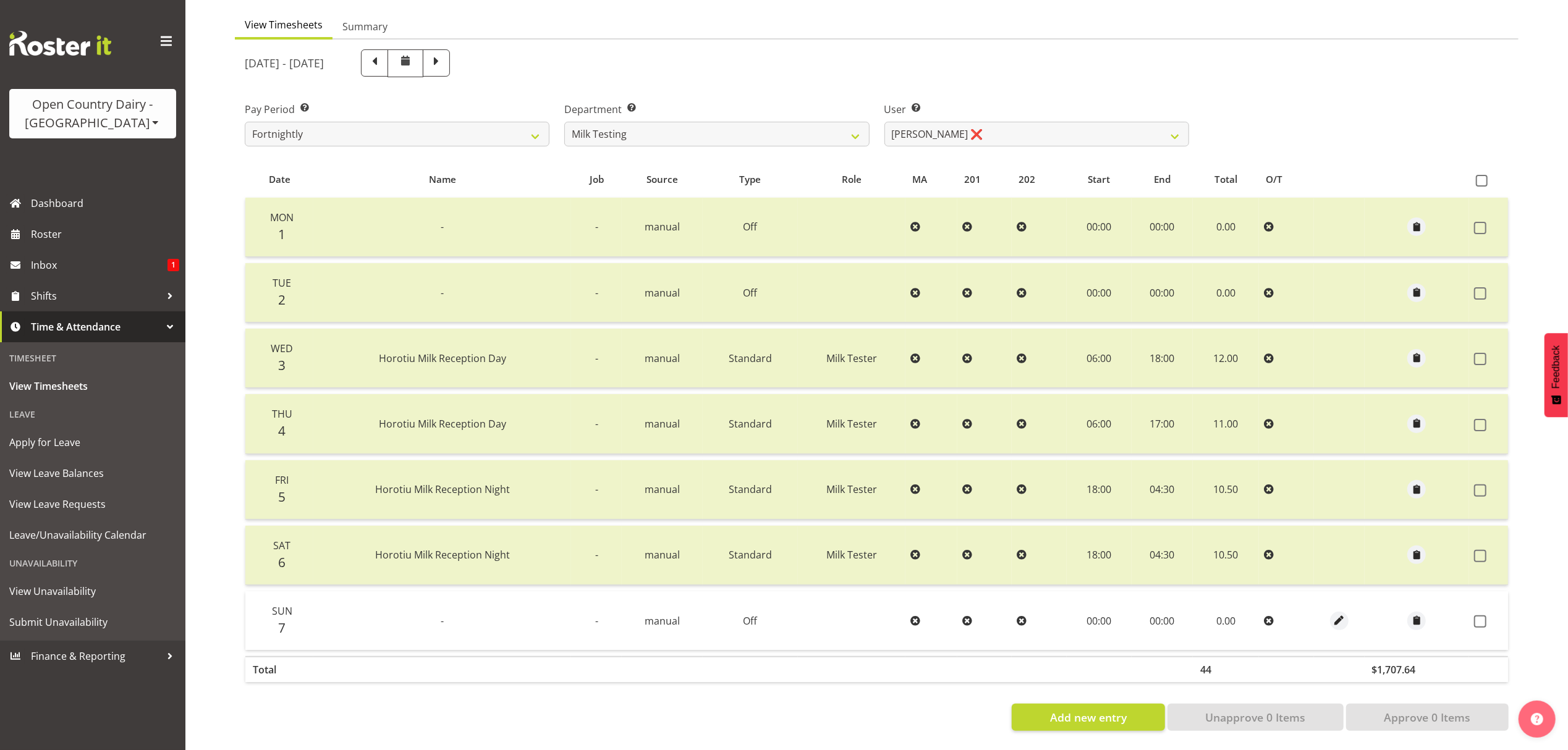
scroll to position [125, 0]
click at [678, 123] on select "701 702 703 704 705 706 707 708 709 710 711 712 713 714 715 716 717 718 719 720" at bounding box center [716, 134] width 304 height 24
select select "885"
click at [564, 122] on select "701 702 703 704 705 706 707 708 709 710 711 712 713 714 715 716 717 718 719 720" at bounding box center [716, 134] width 304 height 24
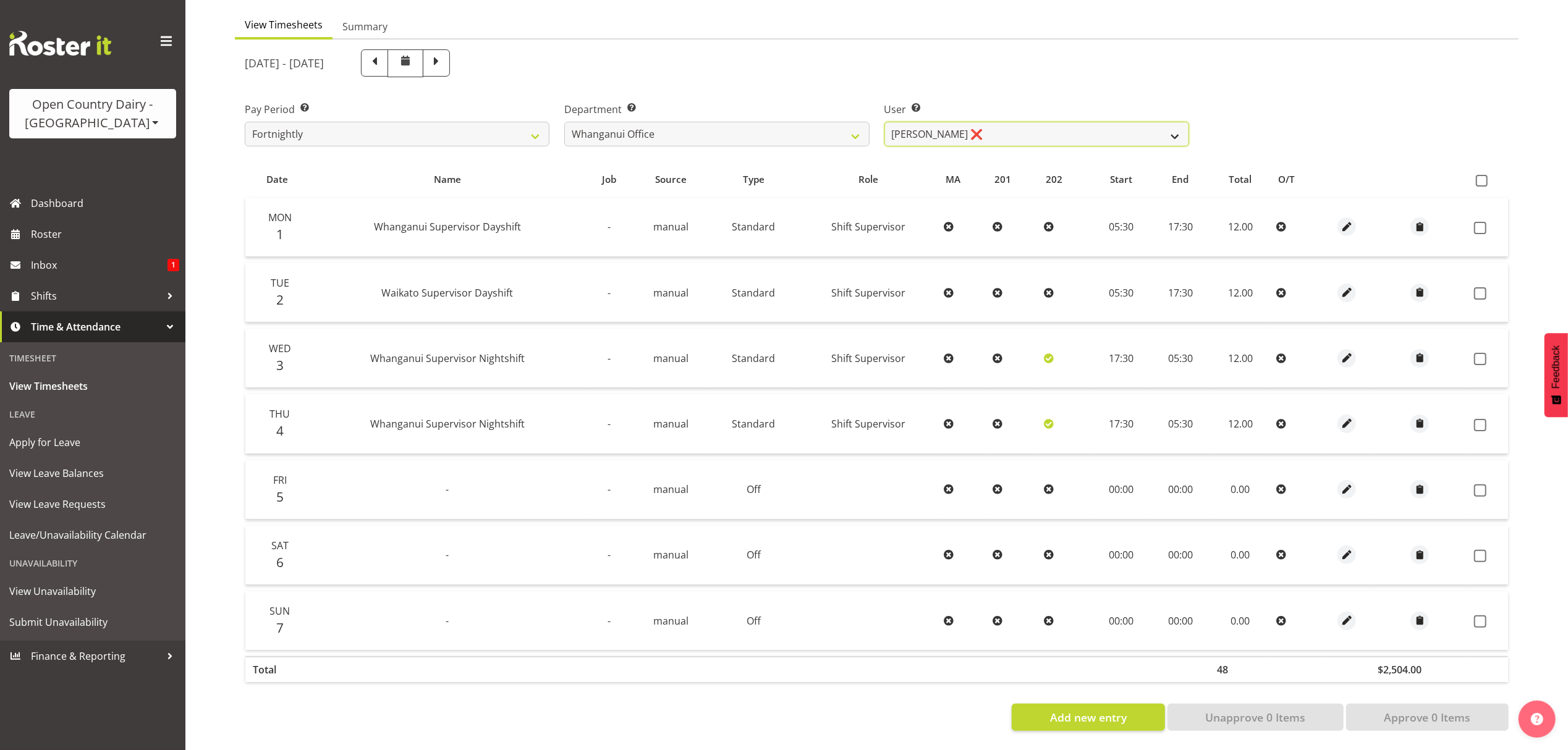
click at [941, 122] on select "[PERSON_NAME] ❌ [PERSON_NAME] ❌ [PERSON_NAME] ❌ [PERSON_NAME] ❌ [PERSON_NAME] ❌" at bounding box center [1036, 134] width 304 height 24
select select "7445"
click at [885, 122] on select "[PERSON_NAME] ❌ [PERSON_NAME] ❌ [PERSON_NAME] ❌ [PERSON_NAME] ❌ [PERSON_NAME] ❌" at bounding box center [1036, 134] width 304 height 24
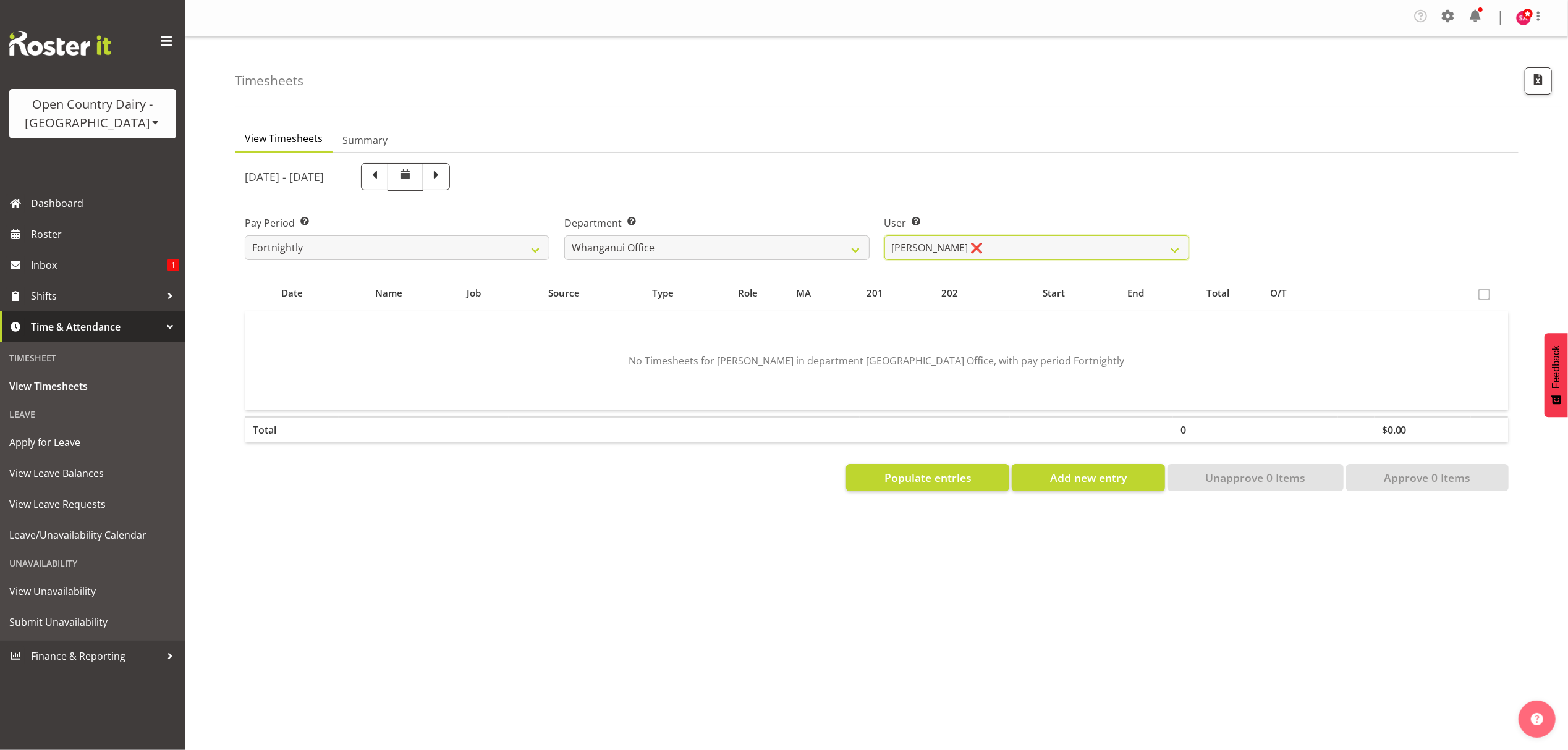
scroll to position [0, 0]
click at [912, 487] on button "Populate entries" at bounding box center [927, 478] width 163 height 28
click at [926, 478] on div "[DATE] - [DATE] Pay Period Select which pay period you would like to view. Fort…" at bounding box center [877, 323] width 1264 height 335
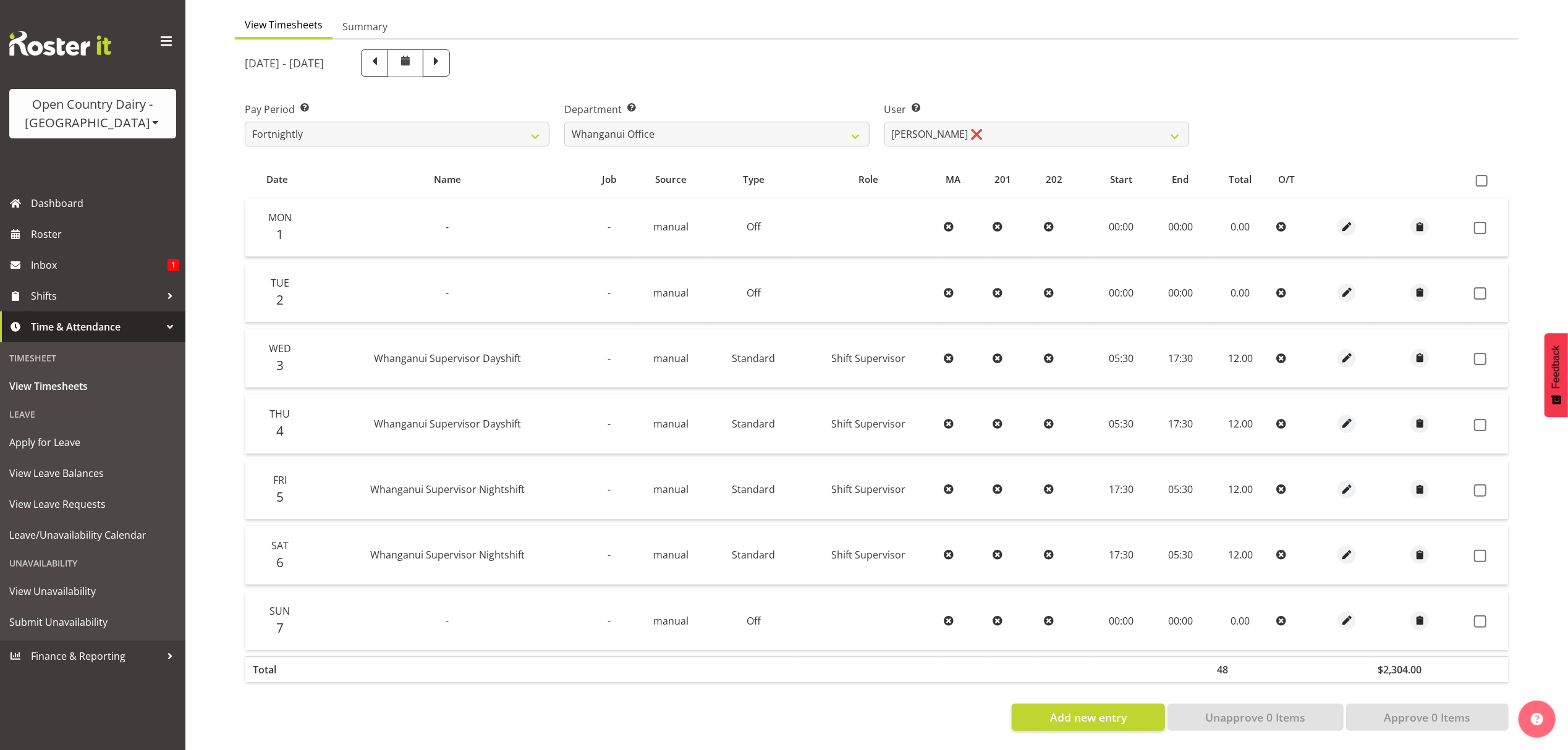
scroll to position [125, 0]
click at [388, 55] on span at bounding box center [375, 63] width 28 height 28
select select
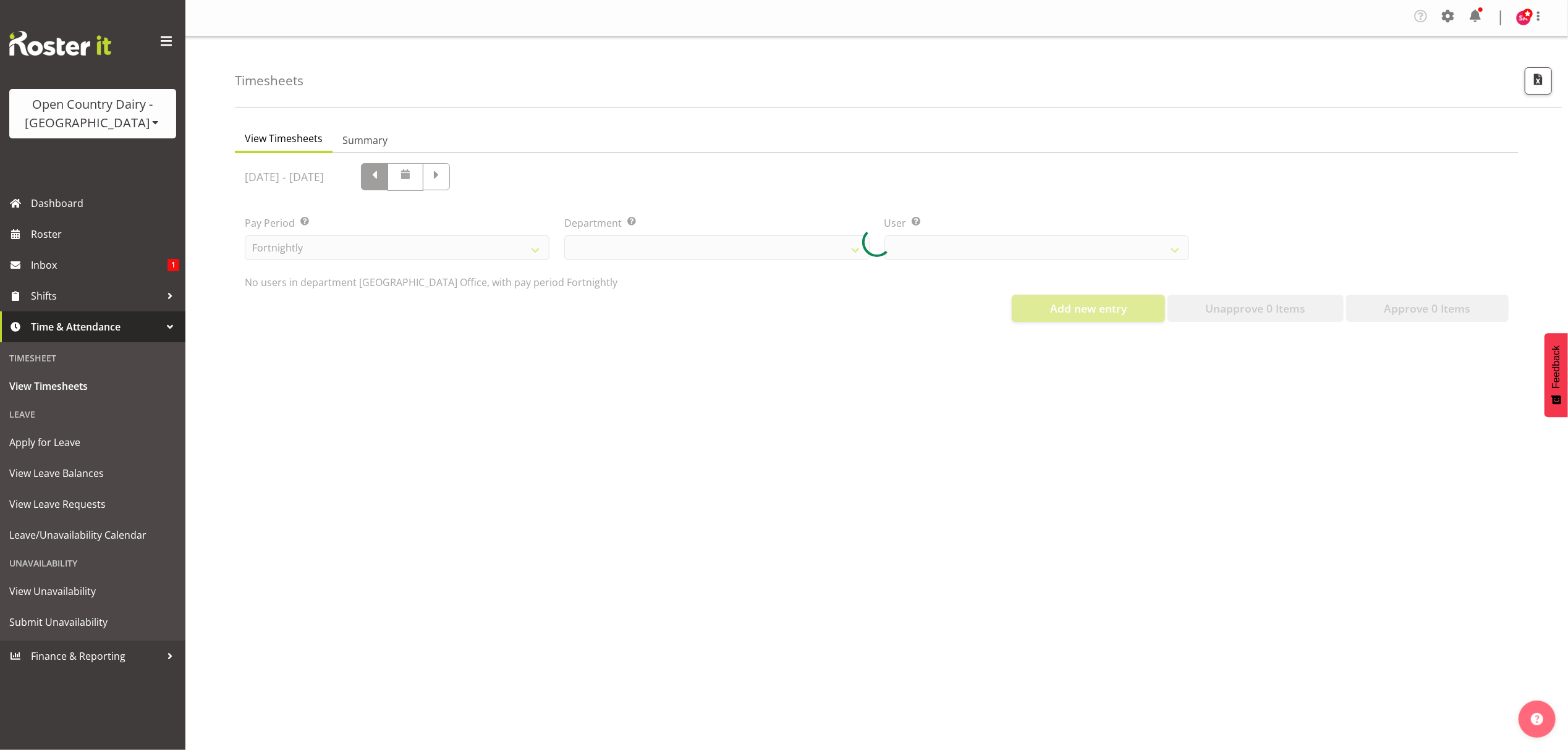
scroll to position [0, 0]
select select "885"
select select "7445"
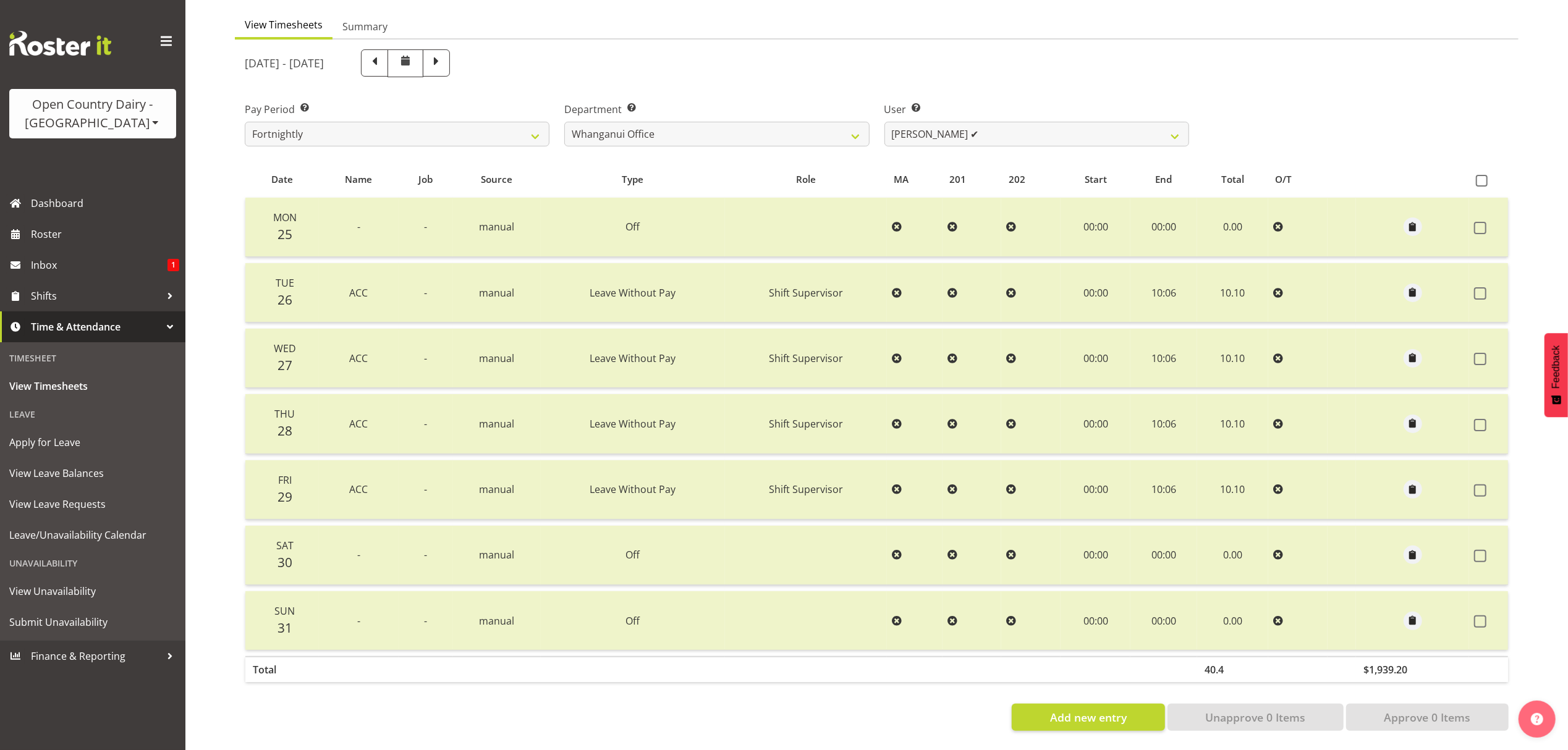
scroll to position [125, 0]
click at [444, 59] on span at bounding box center [437, 62] width 16 height 16
select select
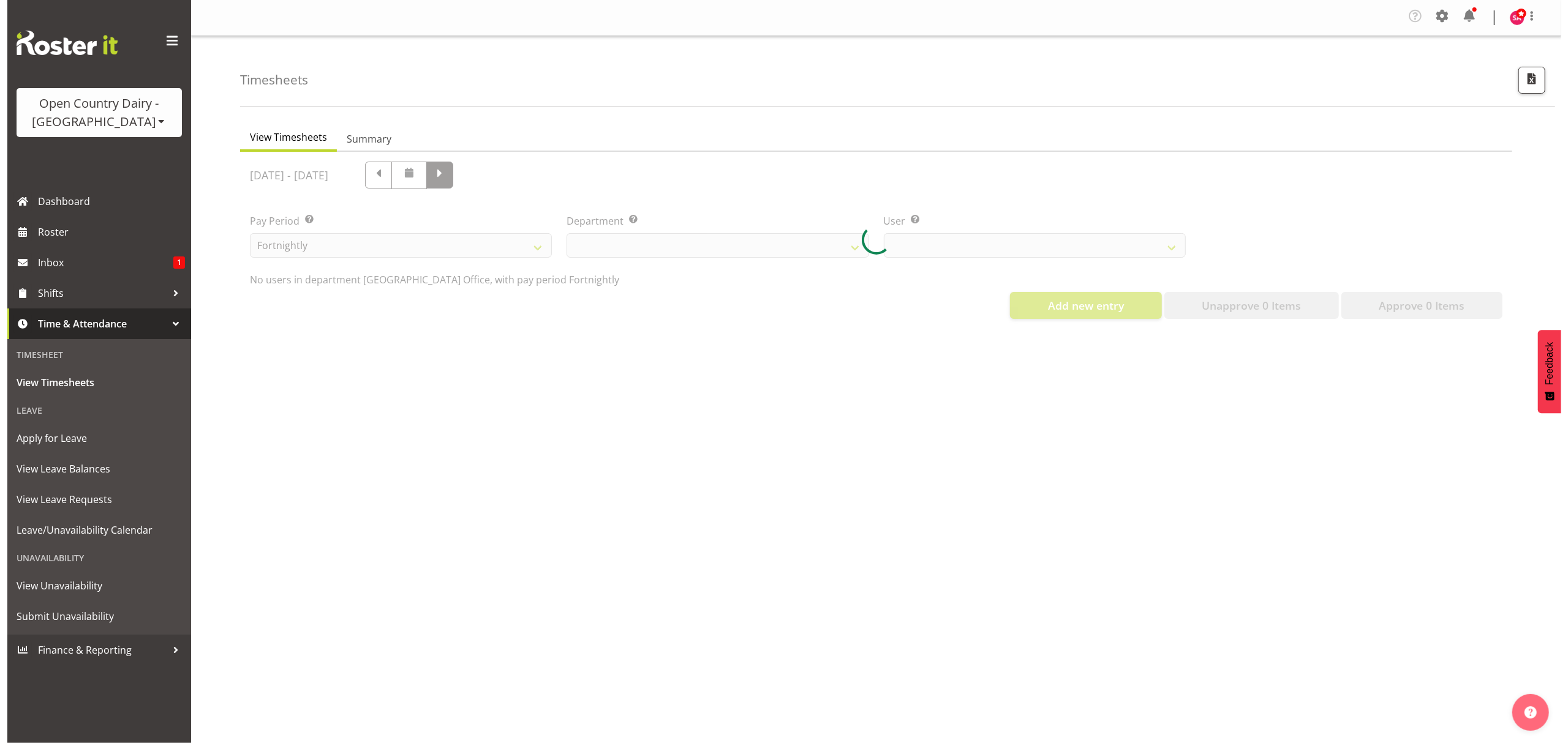
scroll to position [0, 0]
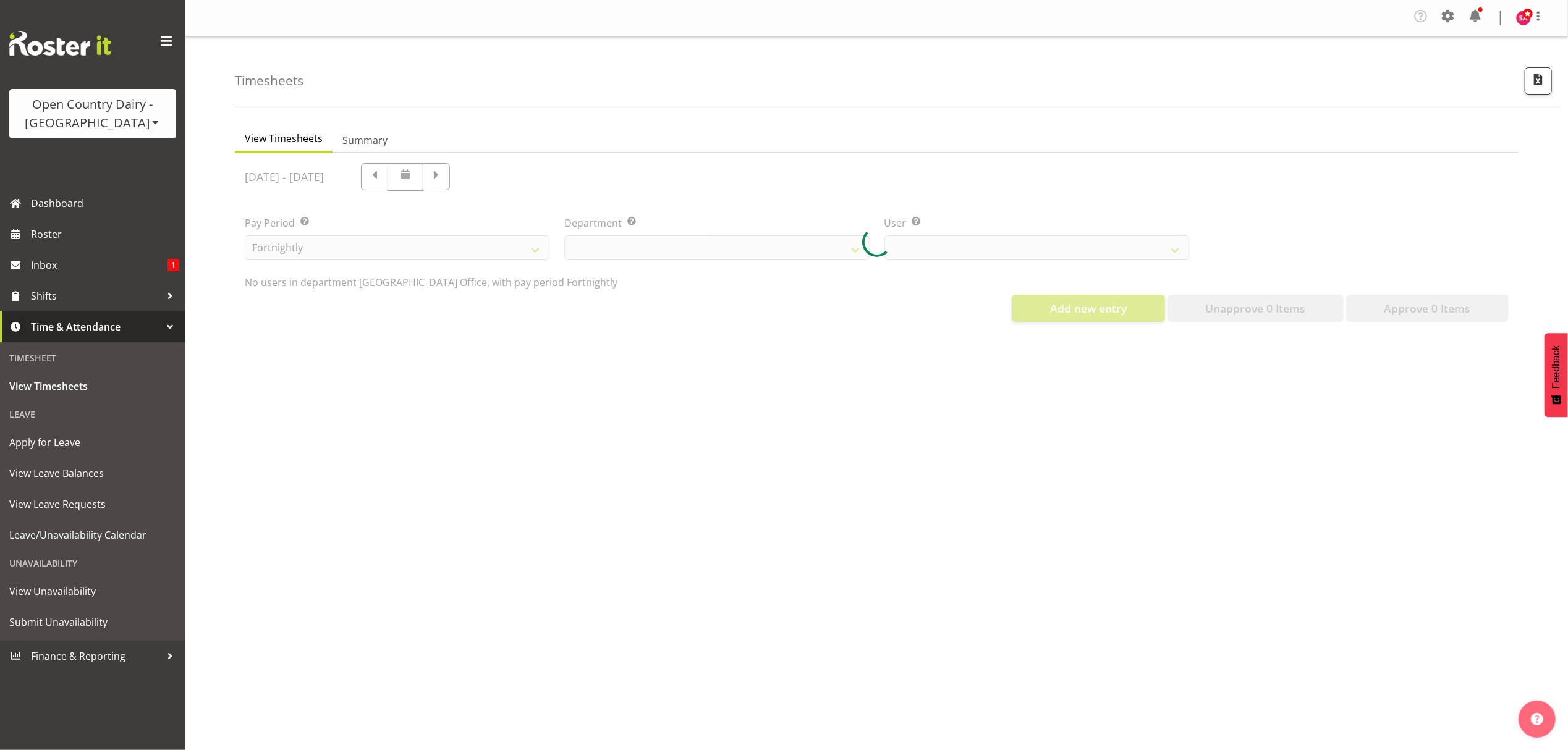
select select "885"
select select "7445"
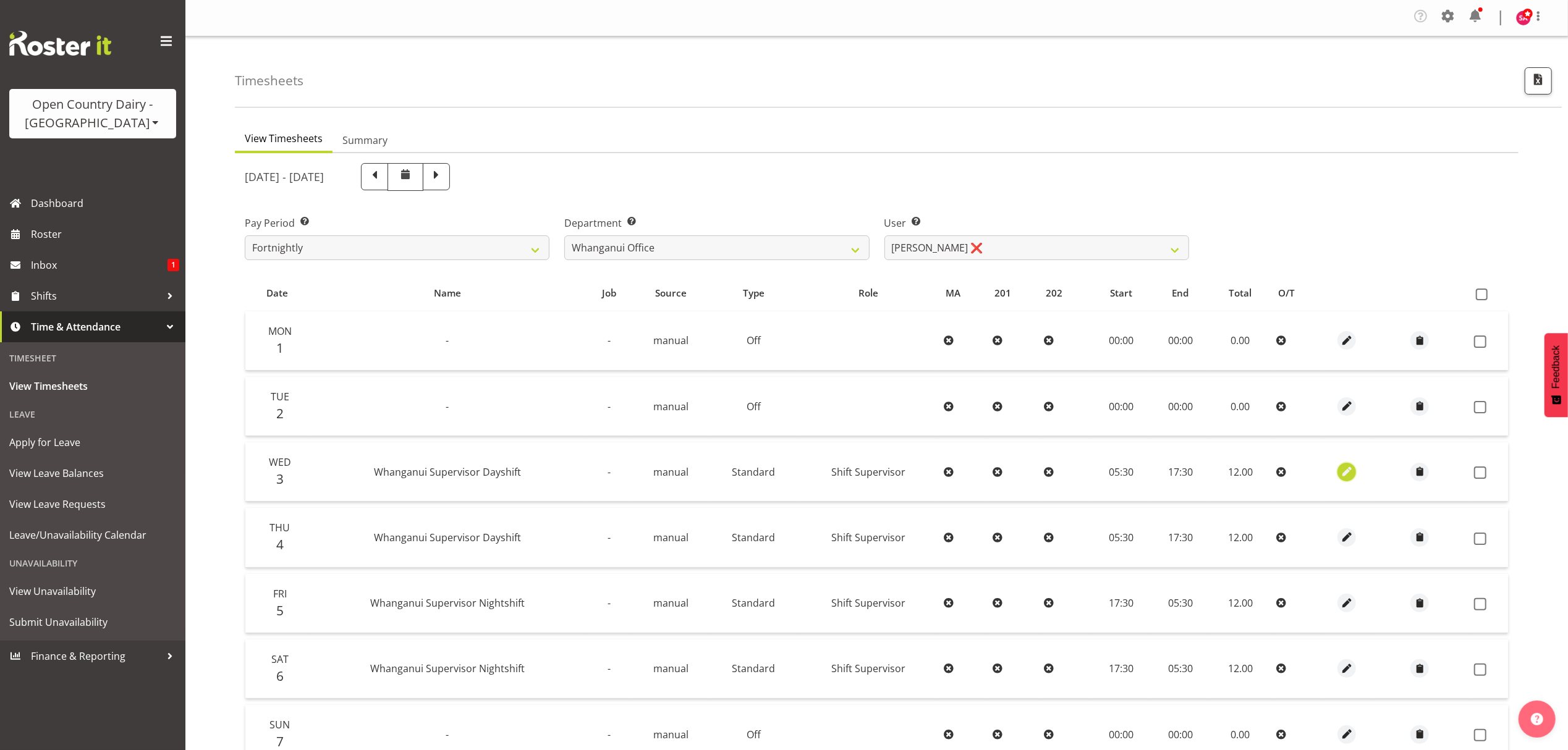
click at [1340, 466] on span "button" at bounding box center [1347, 472] width 15 height 15
select select "Standard"
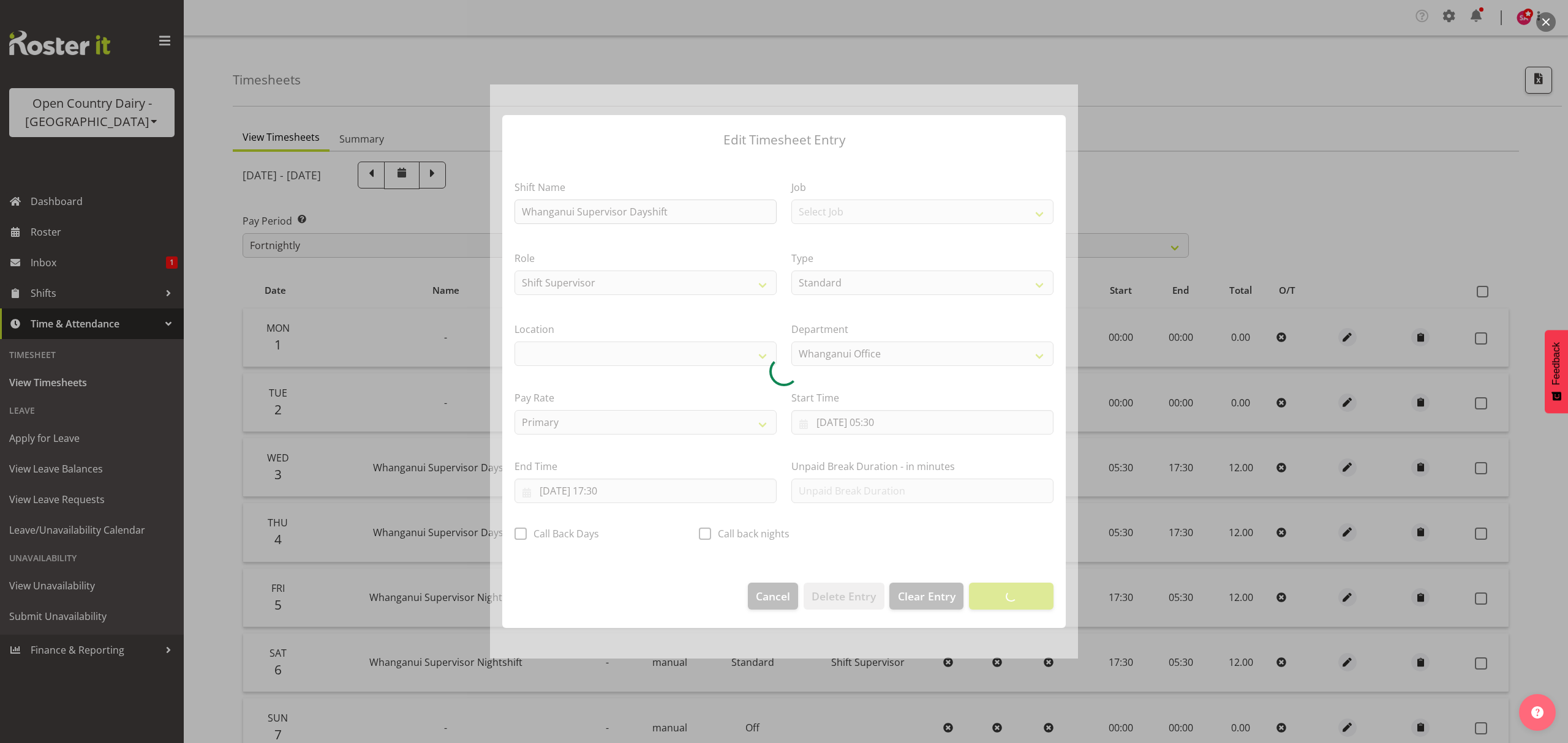
select select "1244"
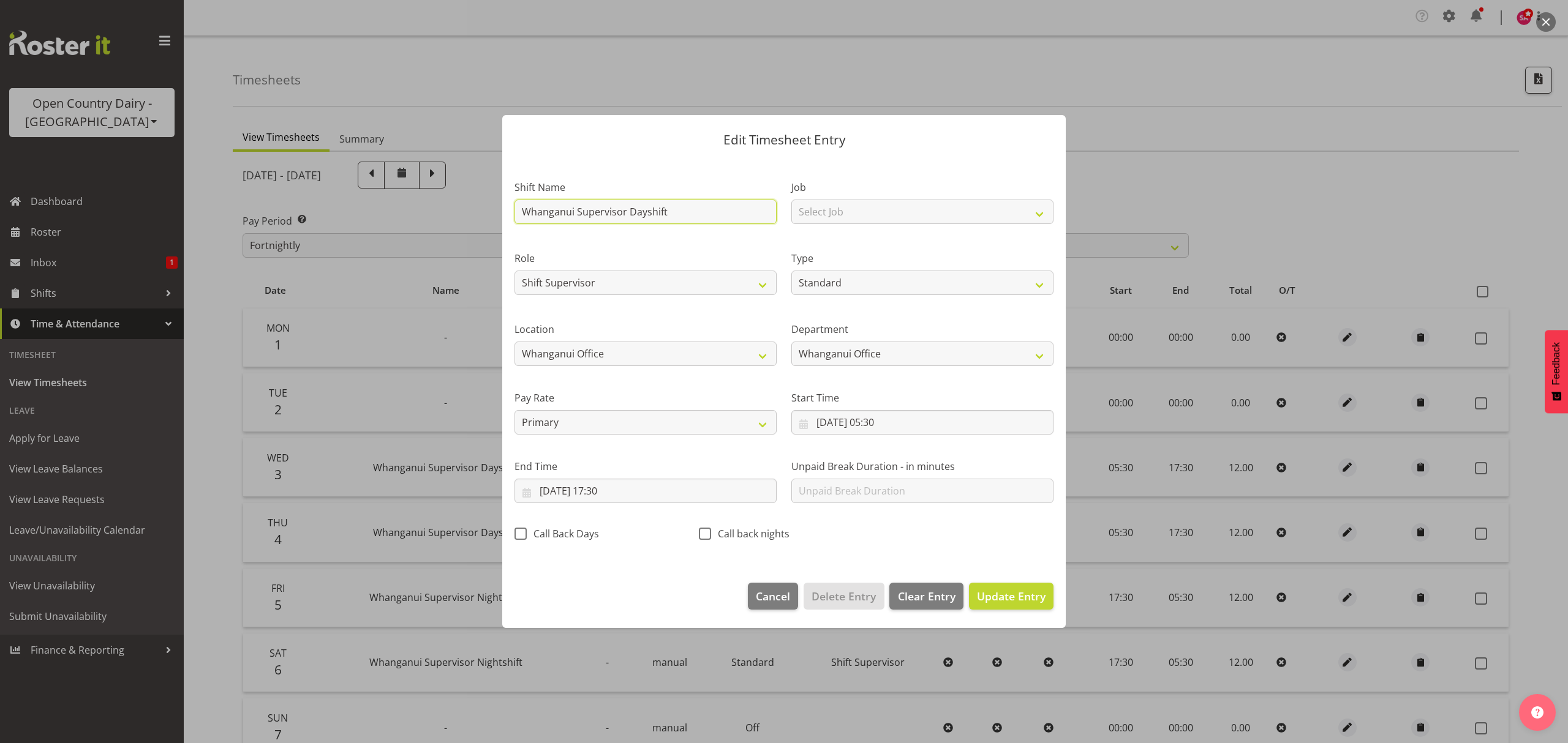
click at [684, 211] on input "Whanganui Supervisor Dayshift" at bounding box center [646, 211] width 262 height 24
type input "W"
type input "ACC"
click at [846, 285] on select "Off Standard Public Holiday Public Holiday (Worked) Day In Lieu Annual Leave Si…" at bounding box center [923, 283] width 262 height 24
select select "Leave Without Pay"
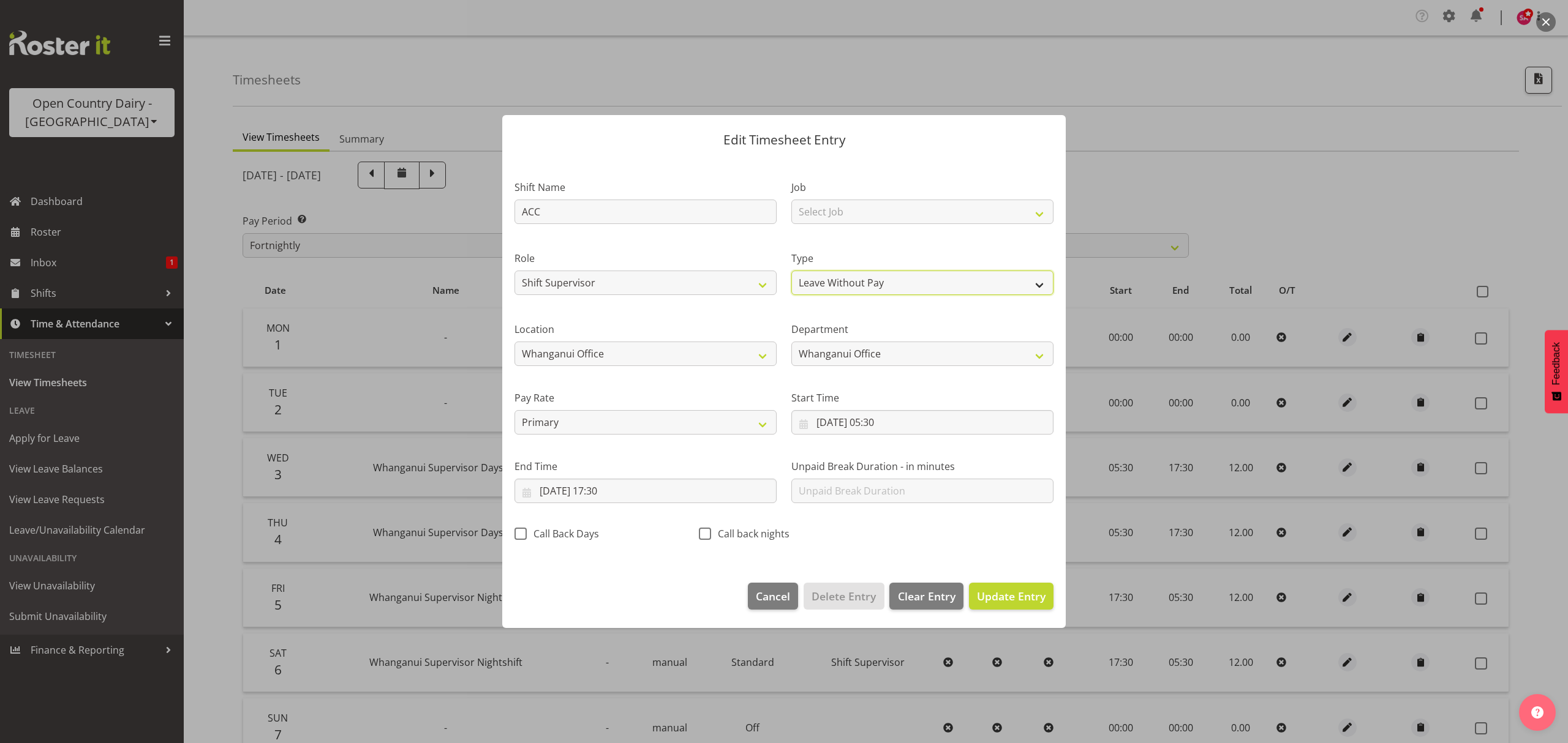
click at [792, 271] on select "Off Standard Public Holiday Public Holiday (Worked) Day In Lieu Annual Leave Si…" at bounding box center [923, 283] width 262 height 24
click at [805, 425] on input "[DATE] 05:30" at bounding box center [923, 422] width 262 height 24
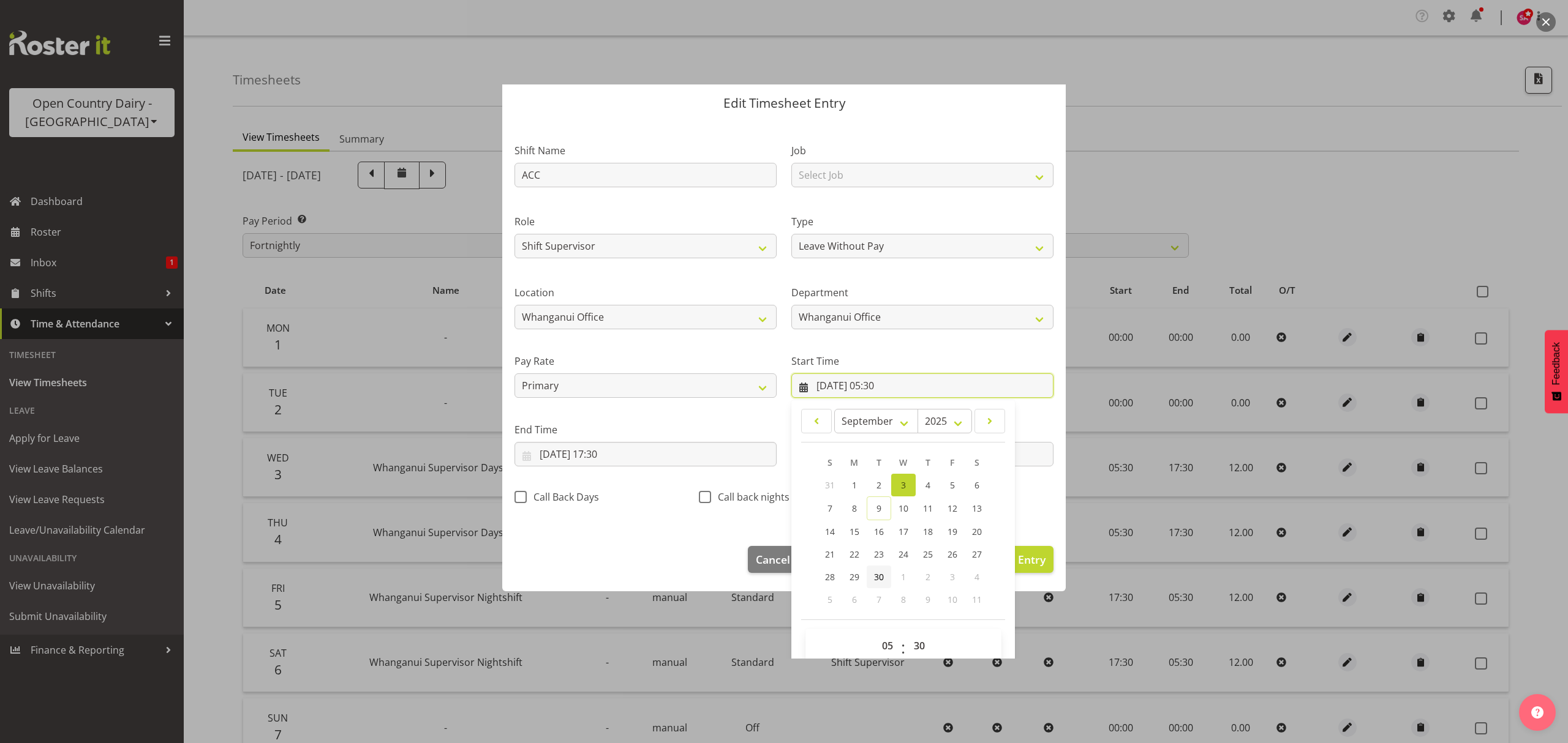
scroll to position [55, 0]
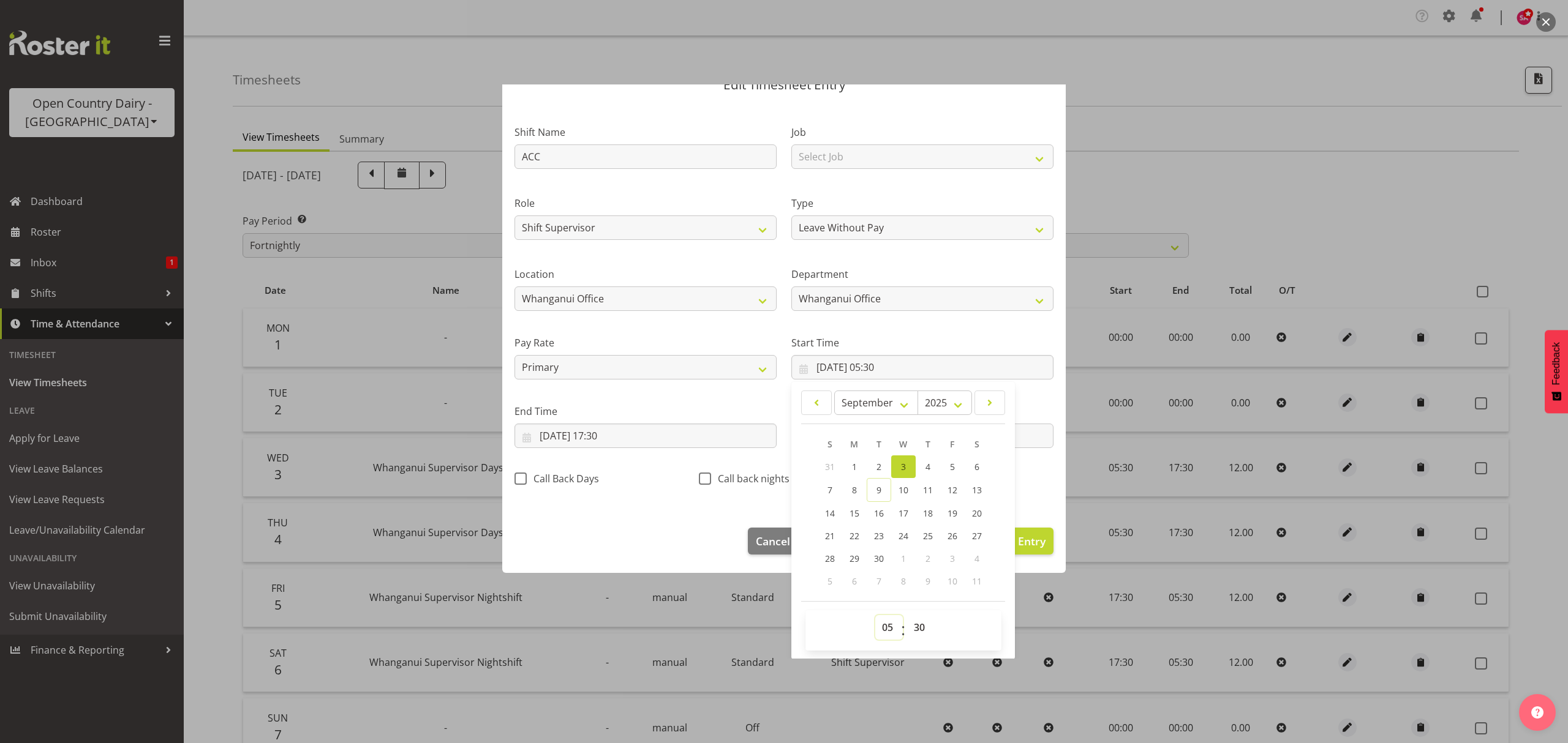
click at [878, 627] on select "00 01 02 03 04 05 06 07 08 09 10 11 12 13 14 15 16 17 18 19 20 21 22 23" at bounding box center [889, 627] width 27 height 24
select select "0"
click at [875, 616] on select "00 01 02 03 04 05 06 07 08 09 10 11 12 13 14 15 16 17 18 19 20 21 22 23" at bounding box center [889, 627] width 27 height 24
type input "03/09/2025, 00:30"
click at [910, 626] on select "00 01 02 03 04 05 06 07 08 09 10 11 12 13 14 15 16 17 18 19 20 21 22 23 24 25 2…" at bounding box center [921, 627] width 27 height 24
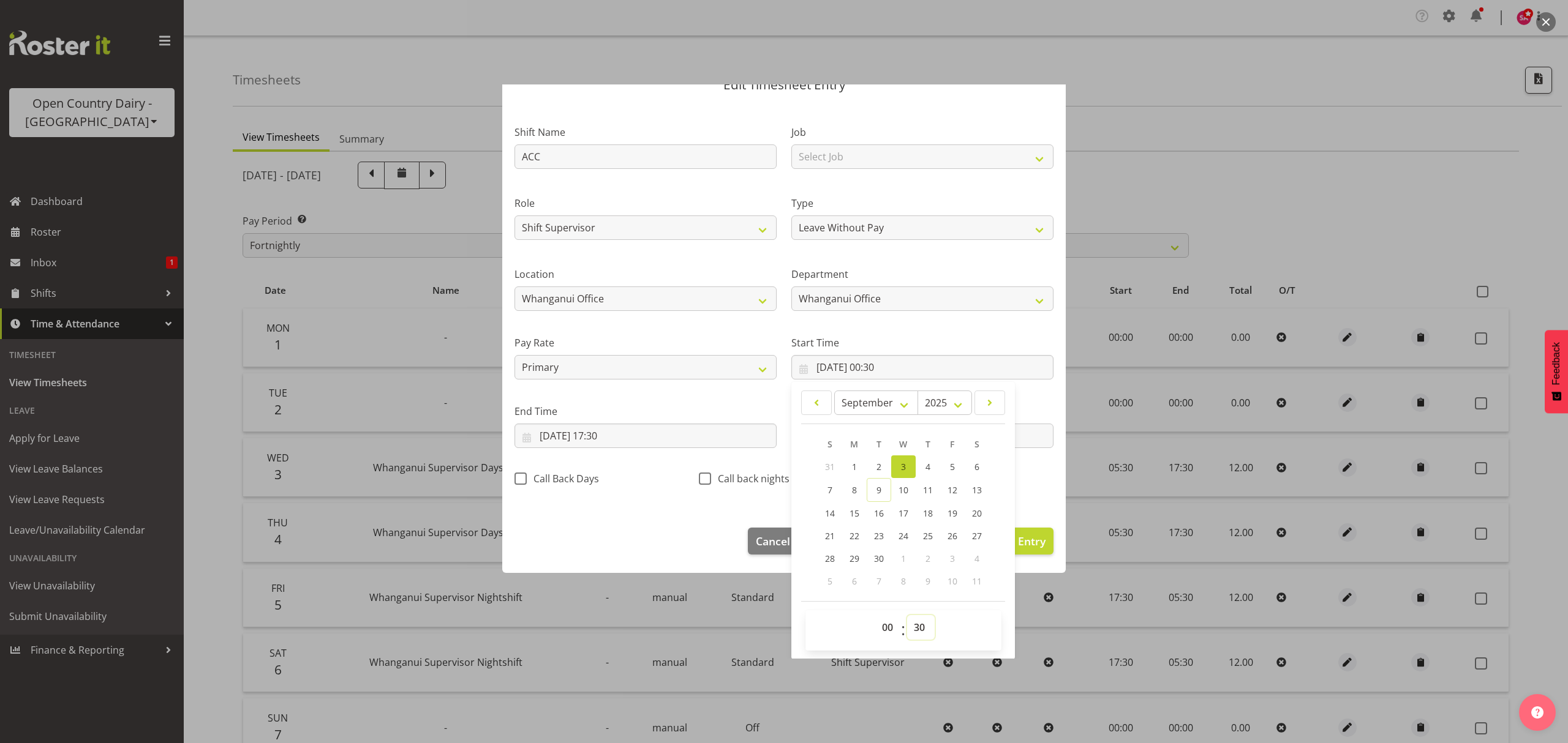
click at [912, 621] on select "00 01 02 03 04 05 06 07 08 09 10 11 12 13 14 15 16 17 18 19 20 21 22 23 24 25 2…" at bounding box center [921, 627] width 27 height 24
select select "0"
click at [907, 616] on select "00 01 02 03 04 05 06 07 08 09 10 11 12 13 14 15 16 17 18 19 20 21 22 23 24 25 2…" at bounding box center [921, 627] width 27 height 24
type input "03/09/2025, 00:00"
click at [545, 438] on input "03/09/2025, 17:30" at bounding box center [646, 436] width 262 height 24
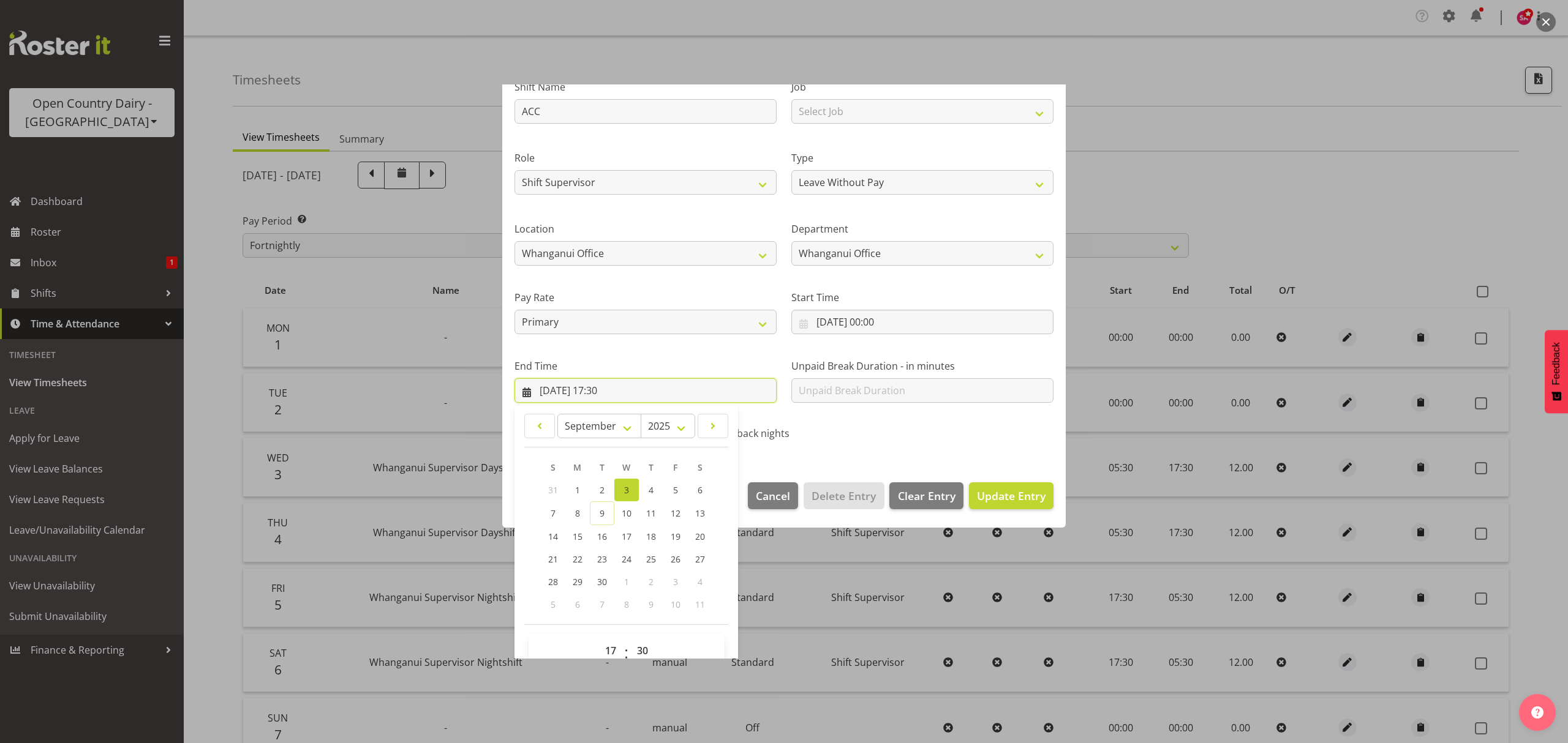
scroll to position [124, 0]
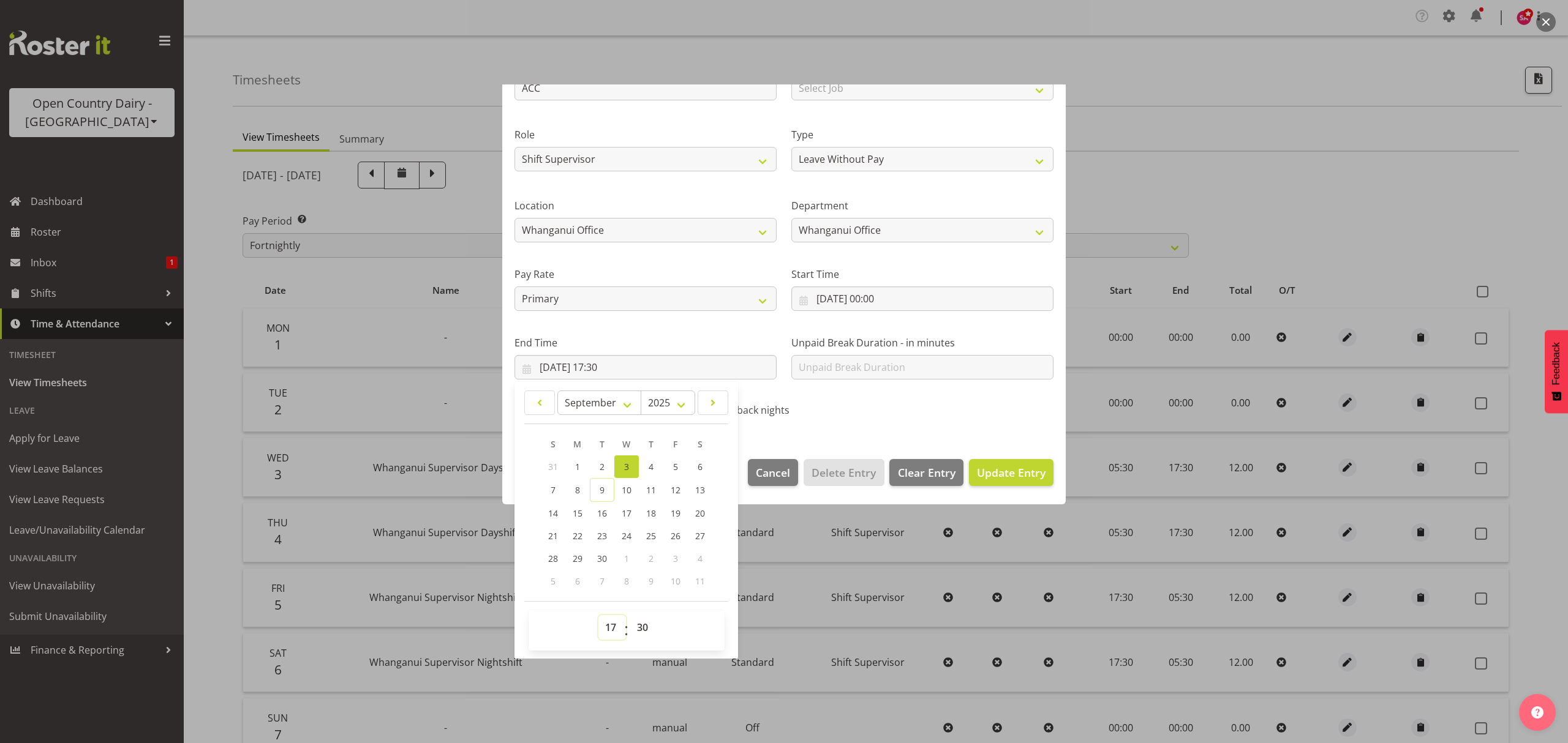
click at [607, 633] on select "00 01 02 03 04 05 06 07 08 09 10 11 12 13 14 15 16 17 18 19 20 21 22 23" at bounding box center [612, 627] width 27 height 24
select select "10"
click at [599, 616] on select "00 01 02 03 04 05 06 07 08 09 10 11 12 13 14 15 16 17 18 19 20 21 22 23" at bounding box center [612, 627] width 27 height 24
type input "03/09/2025, 10:30"
click at [638, 627] on select "00 01 02 03 04 05 06 07 08 09 10 11 12 13 14 15 16 17 18 19 20 21 22 23 24 25 2…" at bounding box center [644, 627] width 27 height 24
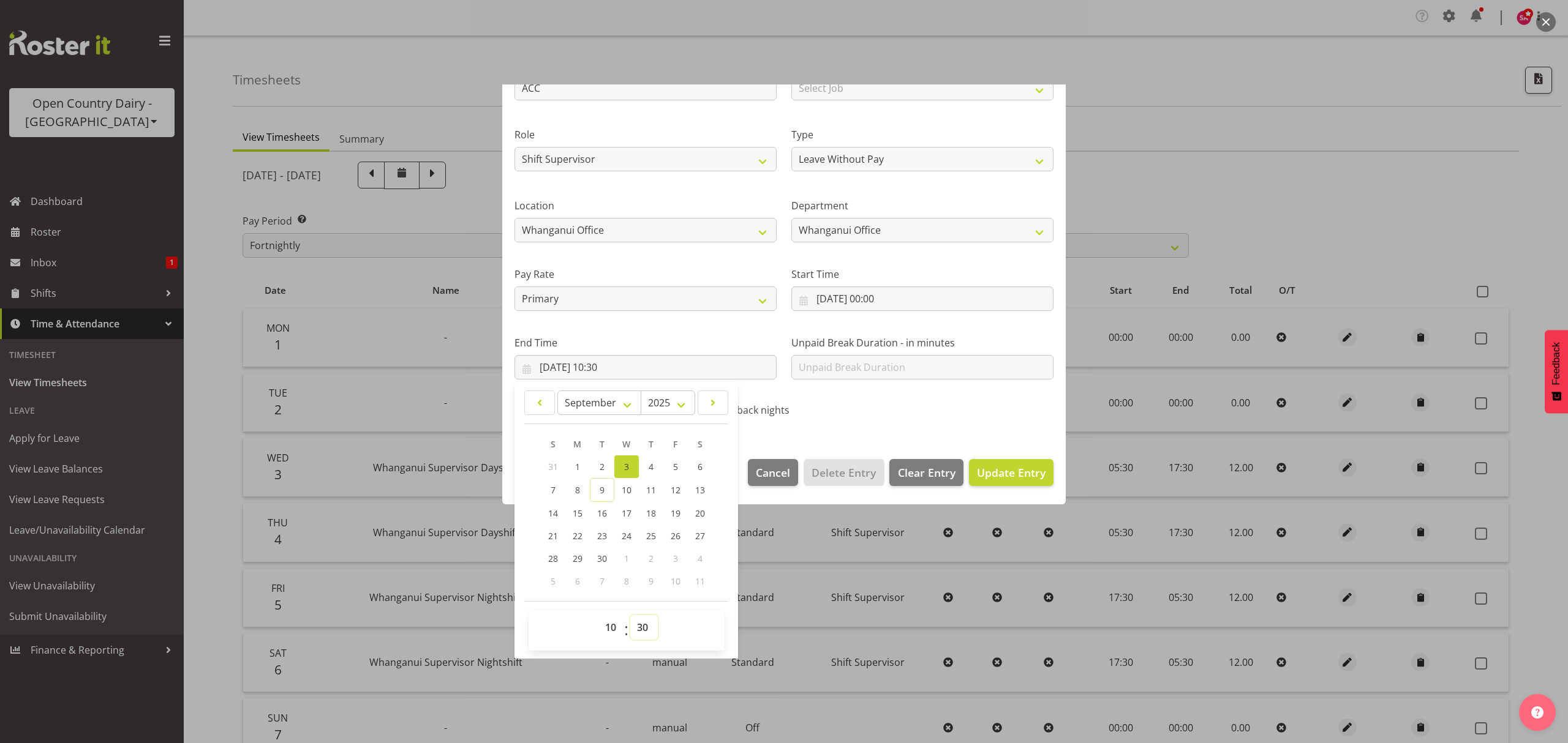
select select "6"
click at [631, 616] on select "00 01 02 03 04 05 06 07 08 09 10 11 12 13 14 15 16 17 18 19 20 21 22 23 24 25 2…" at bounding box center [644, 627] width 27 height 24
type input "03/09/2025, 10:06"
click at [1015, 466] on span "Update Entry" at bounding box center [1011, 473] width 68 height 14
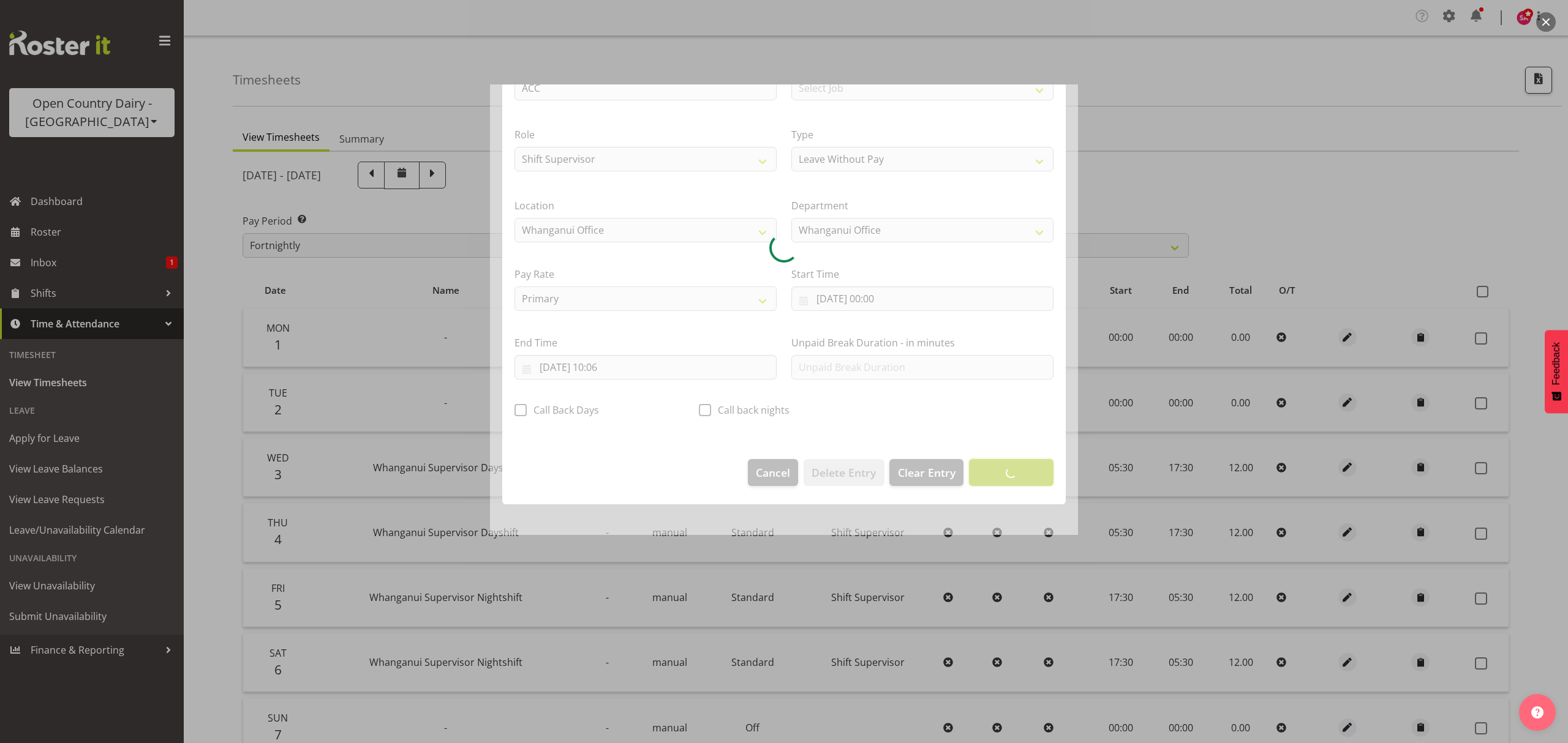
scroll to position [0, 0]
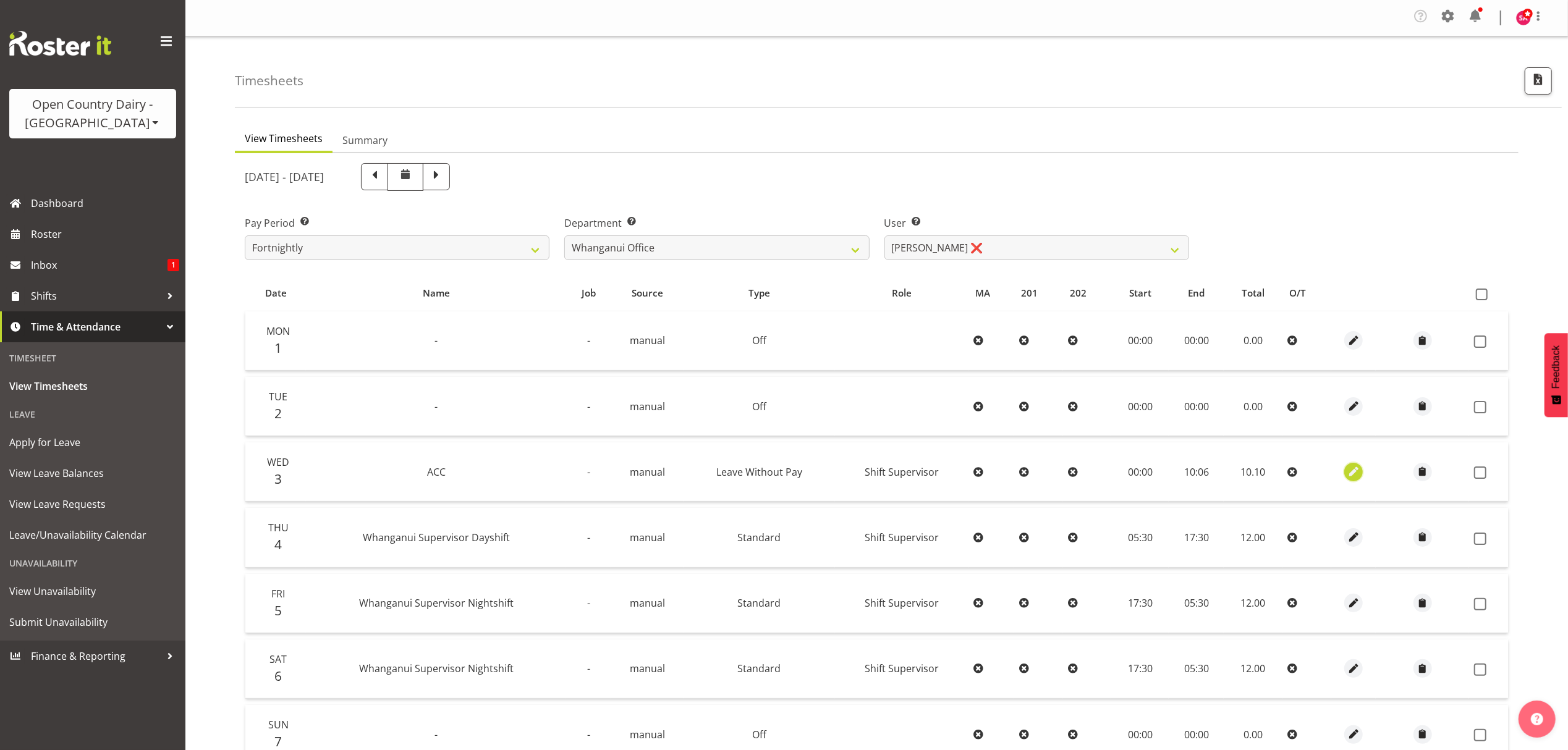
click at [1348, 475] on span "button" at bounding box center [1354, 472] width 15 height 15
select select "Leave Without Pay"
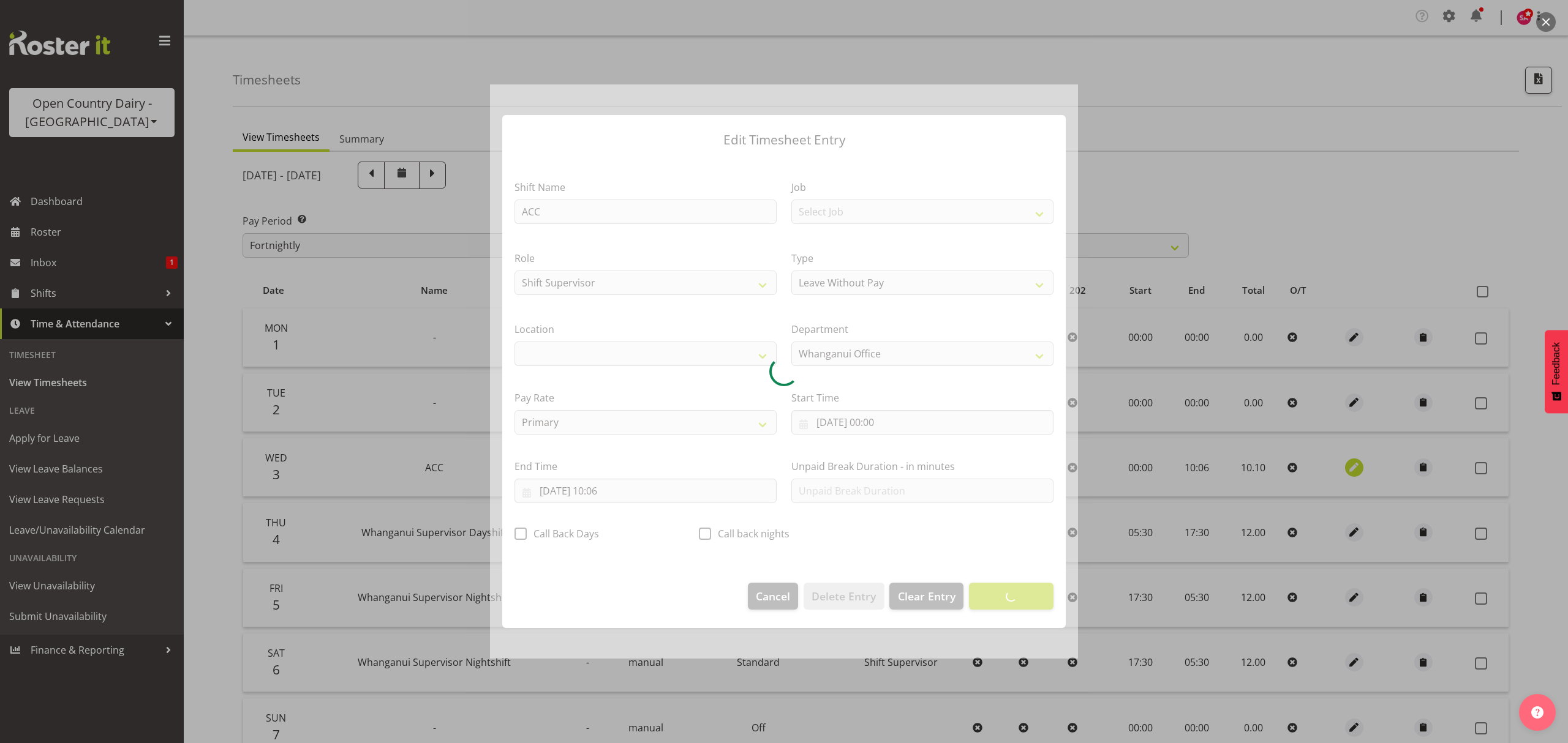
select select "1244"
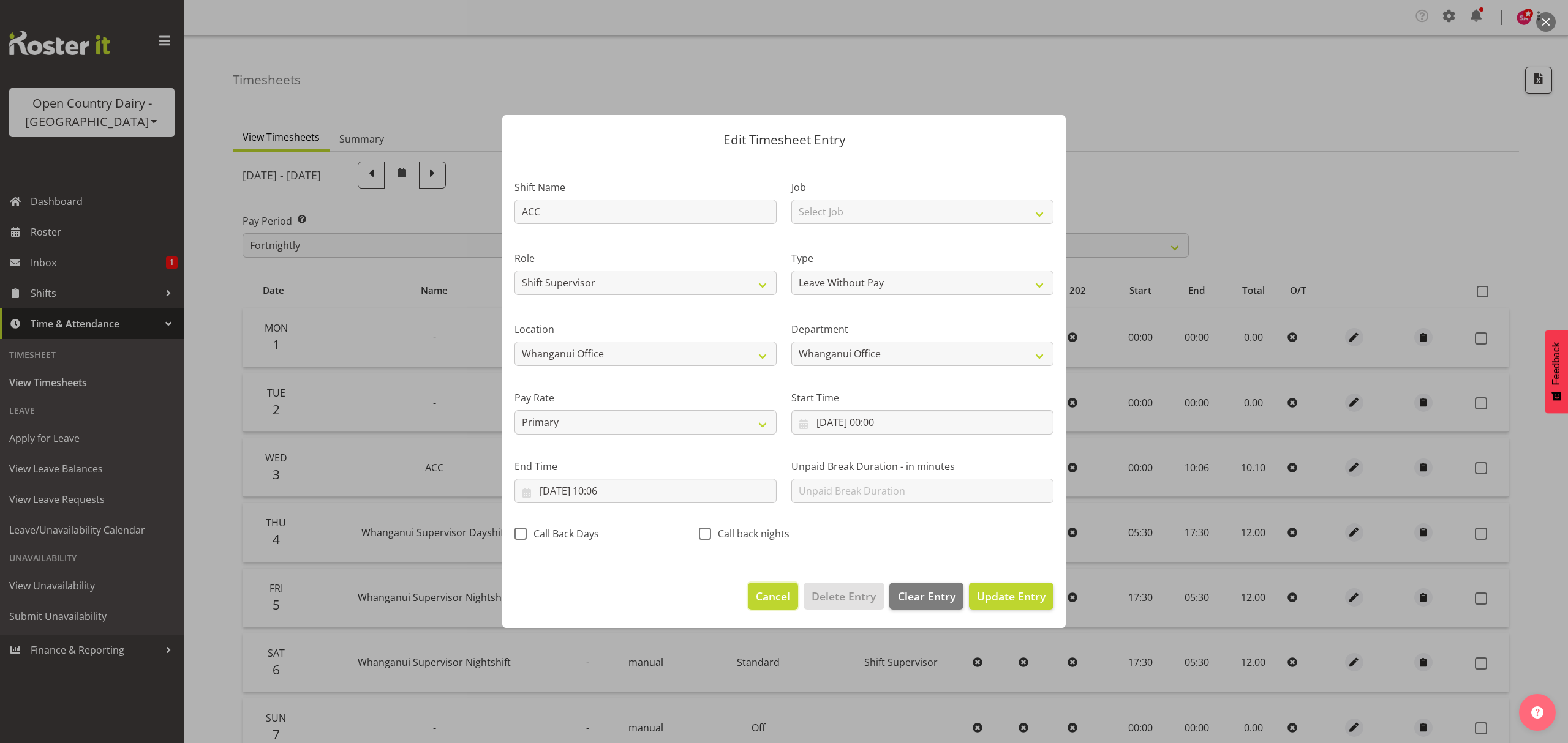
click at [751, 596] on button "Cancel" at bounding box center [773, 597] width 50 height 27
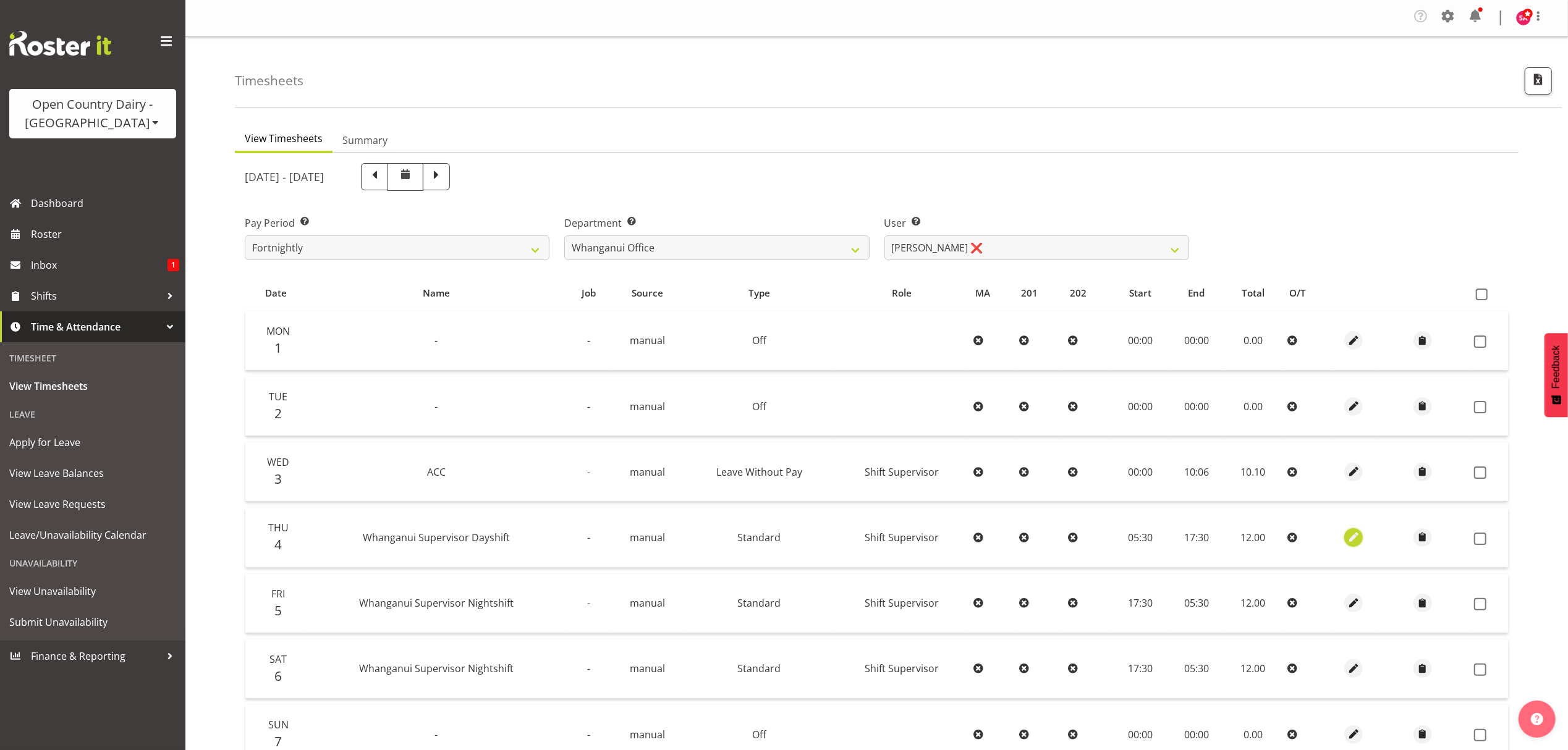
click at [1353, 539] on span "button" at bounding box center [1354, 537] width 15 height 15
select select "Standard"
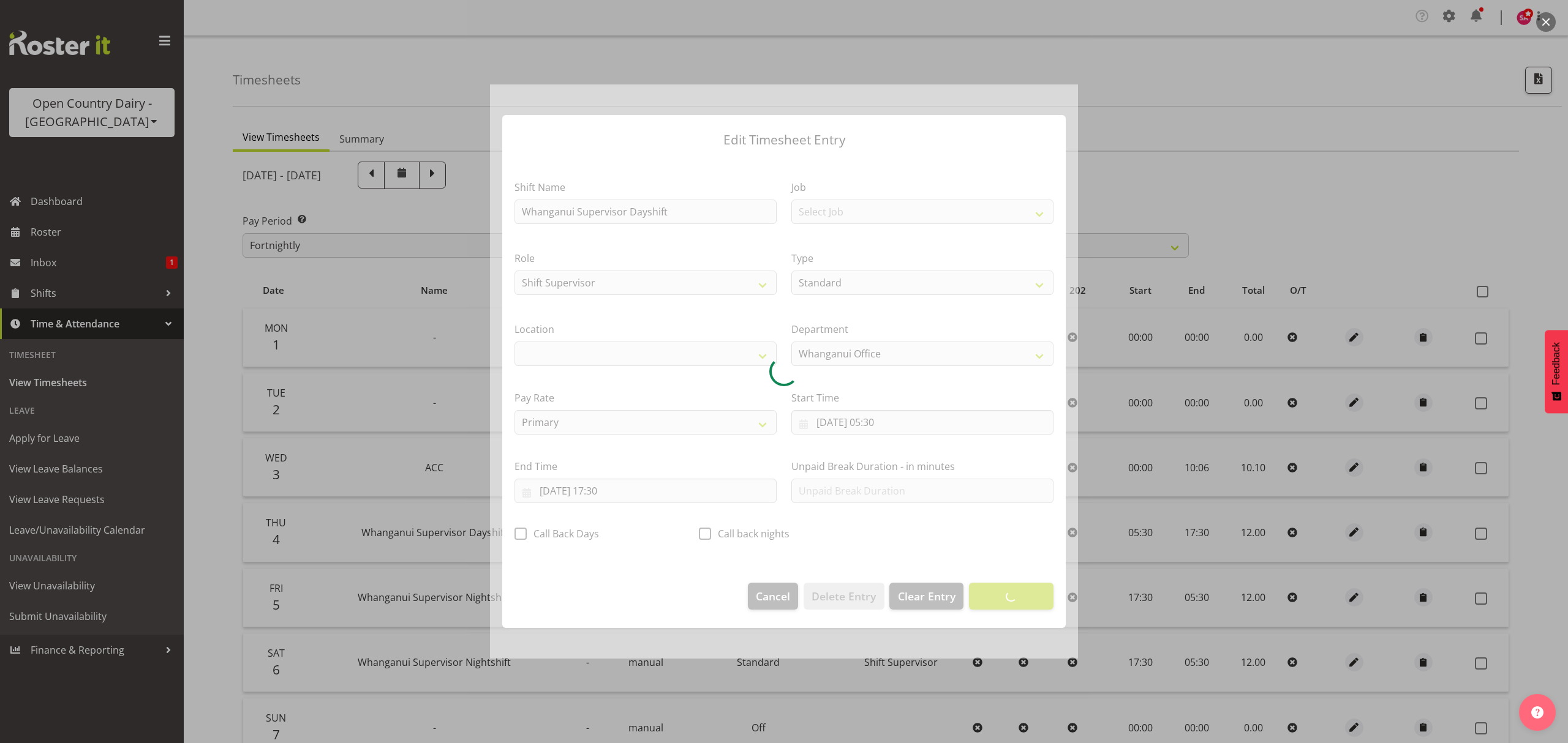
select select "1244"
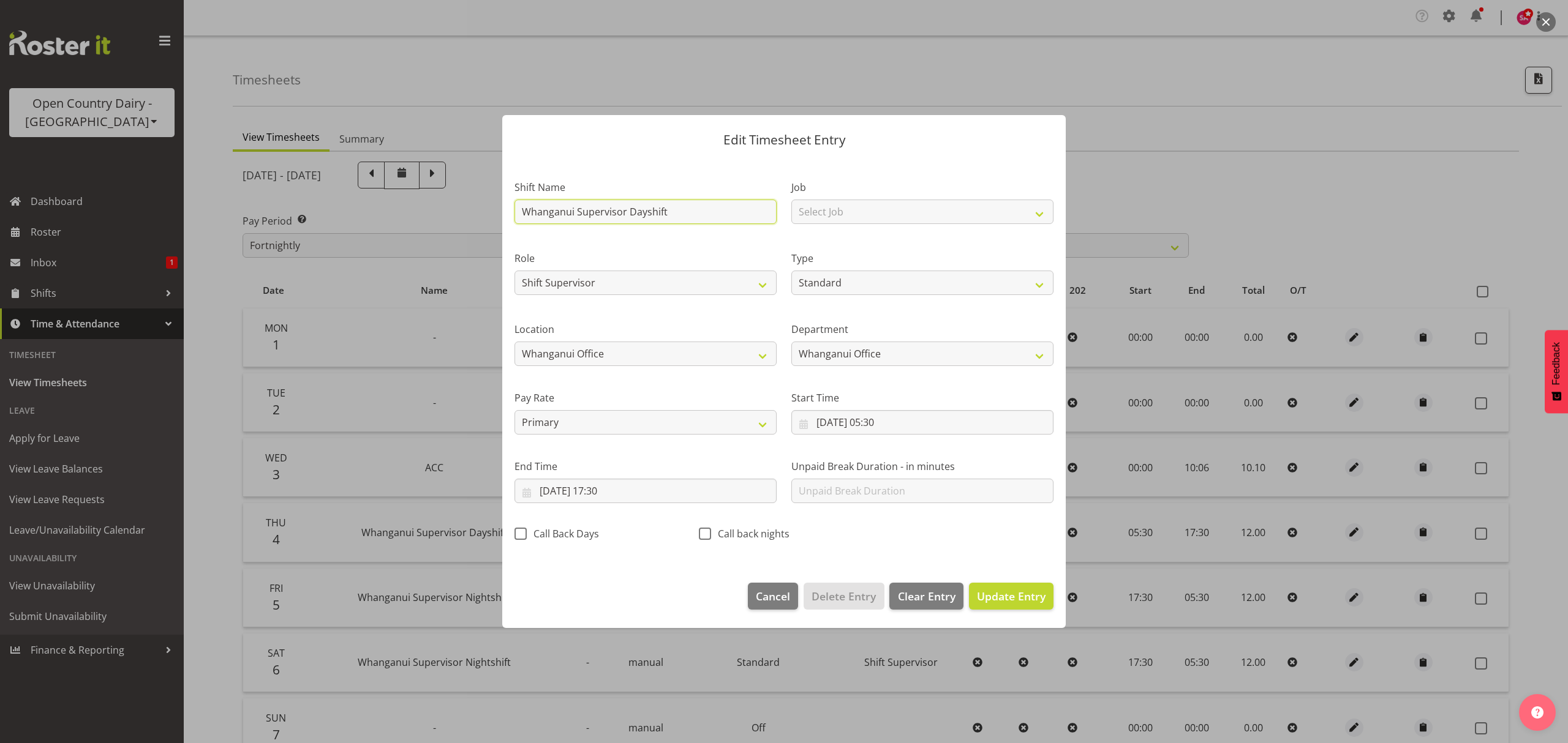
click at [685, 213] on input "Whanganui Supervisor Dayshift" at bounding box center [646, 211] width 262 height 24
type input "W"
click at [648, 209] on input "text" at bounding box center [646, 211] width 262 height 24
type input "ACC"
click at [834, 277] on select "Off Standard Public Holiday Public Holiday (Worked) Day In Lieu Annual Leave Si…" at bounding box center [923, 283] width 262 height 24
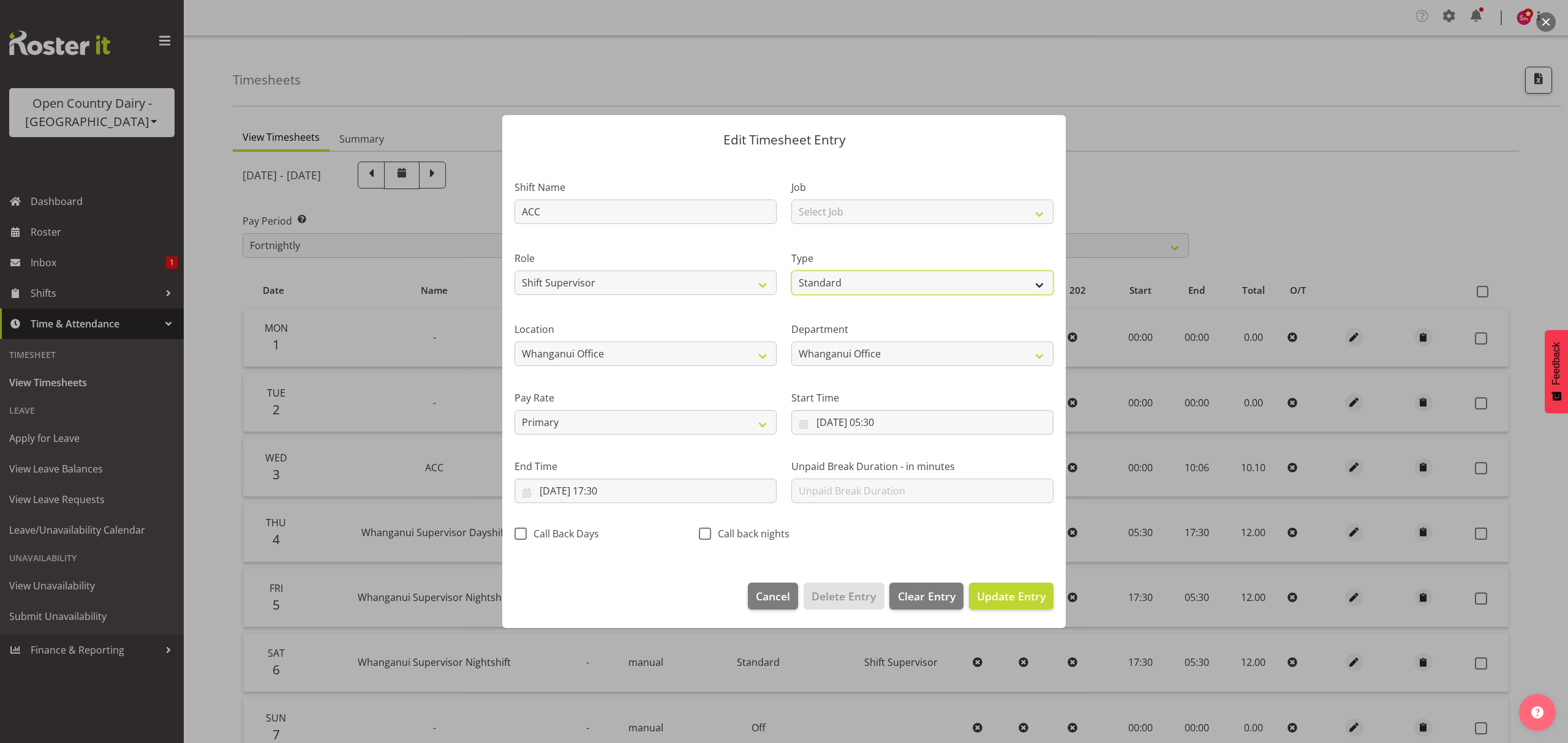
select select "Leave Without Pay"
click at [792, 271] on select "Off Standard Public Holiday Public Holiday (Worked) Day In Lieu Annual Leave Si…" at bounding box center [923, 283] width 262 height 24
click at [806, 427] on input "04/09/2025, 05:30" at bounding box center [923, 422] width 262 height 24
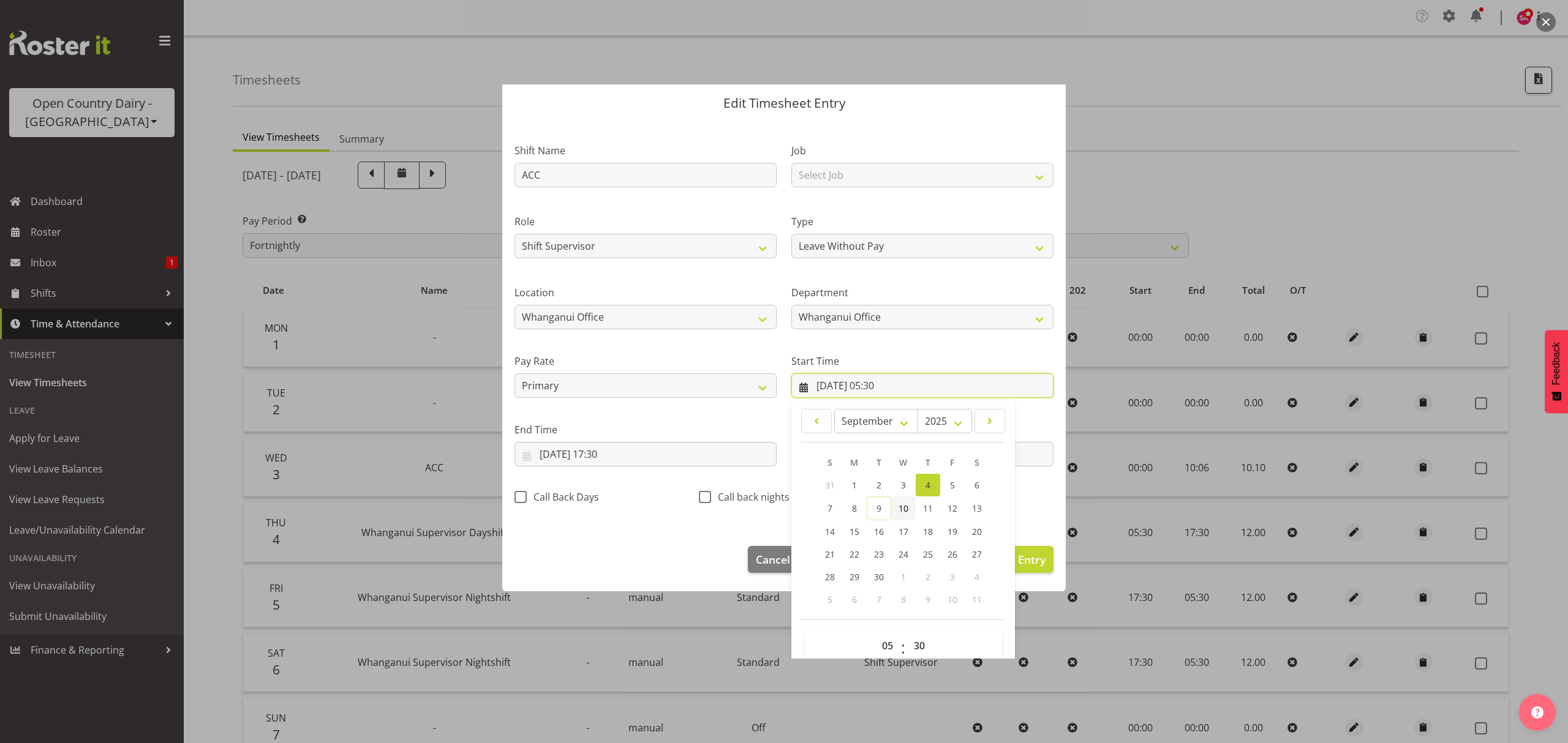
scroll to position [55, 0]
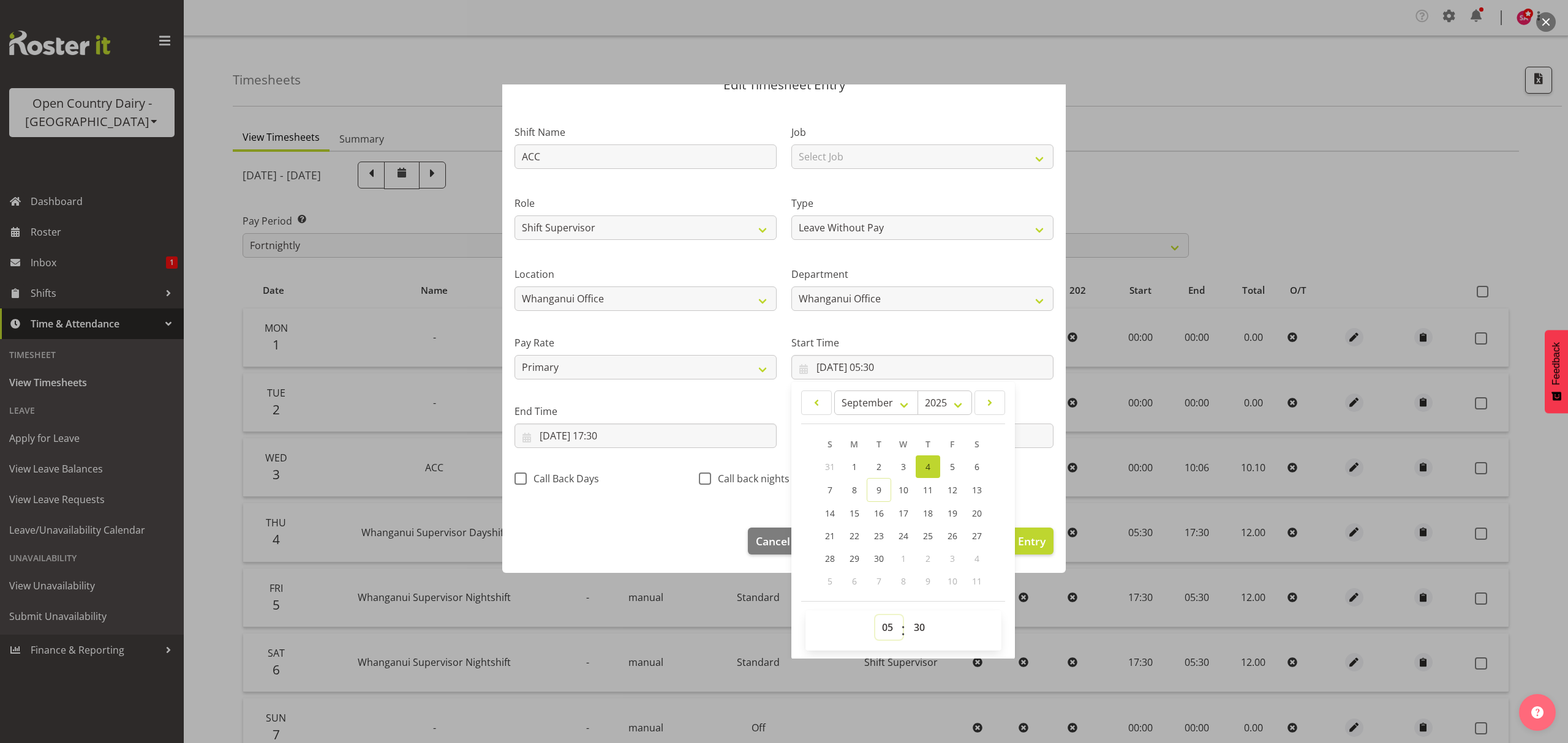
click at [883, 632] on select "00 01 02 03 04 05 06 07 08 09 10 11 12 13 14 15 16 17 18 19 20 21 22 23" at bounding box center [889, 627] width 27 height 24
select select "0"
click at [875, 616] on select "00 01 02 03 04 05 06 07 08 09 10 11 12 13 14 15 16 17 18 19 20 21 22 23" at bounding box center [889, 627] width 27 height 24
type input "04/09/2025, 00:30"
click at [907, 627] on select "00 01 02 03 04 05 06 07 08 09 10 11 12 13 14 15 16 17 18 19 20 21 22 23 24 25 2…" at bounding box center [921, 627] width 27 height 24
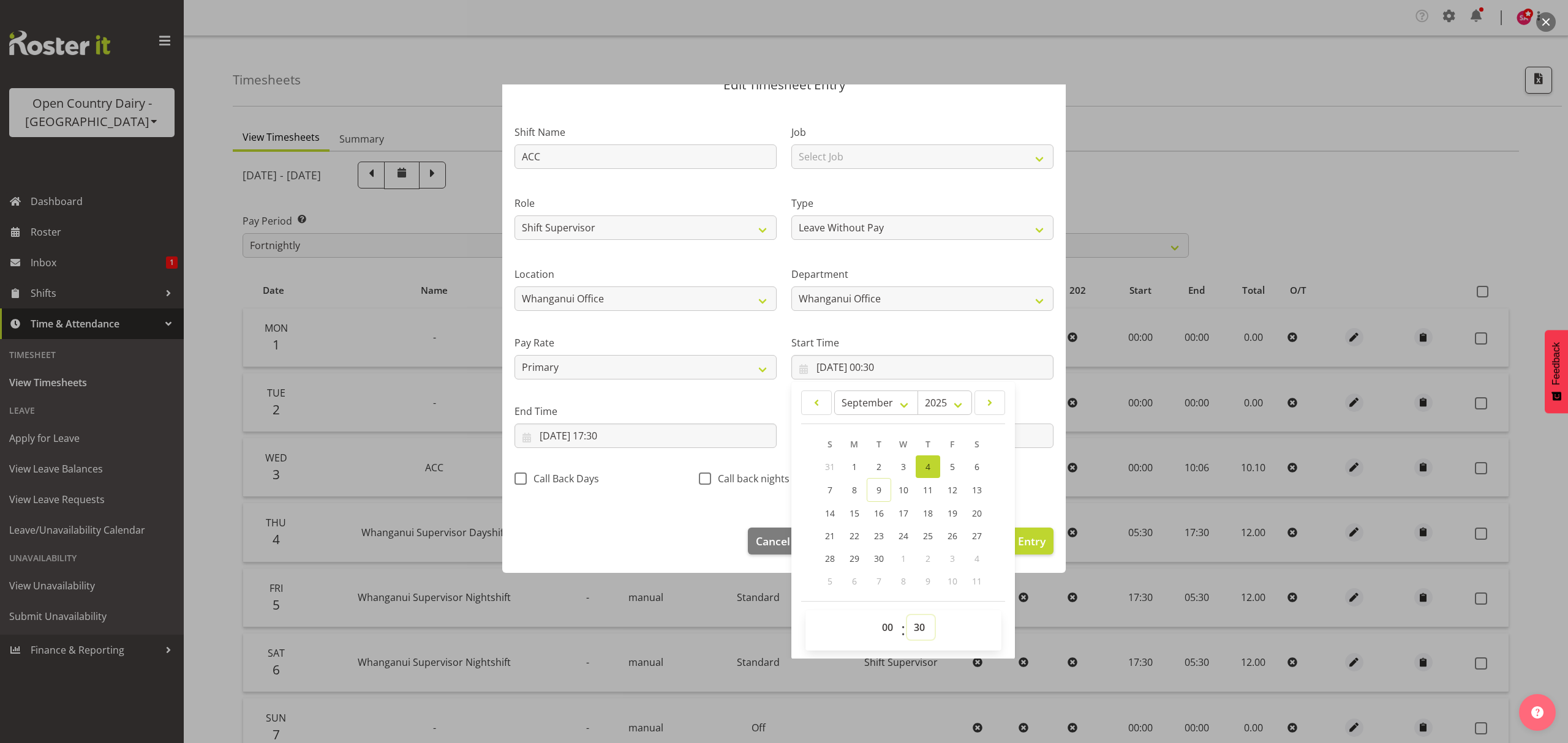
select select "0"
click at [907, 616] on select "00 01 02 03 04 05 06 07 08 09 10 11 12 13 14 15 16 17 18 19 20 21 22 23 24 25 2…" at bounding box center [921, 627] width 27 height 24
type input "04/09/2025, 00:00"
click at [528, 438] on input "04/09/2025, 17:30" at bounding box center [646, 436] width 262 height 24
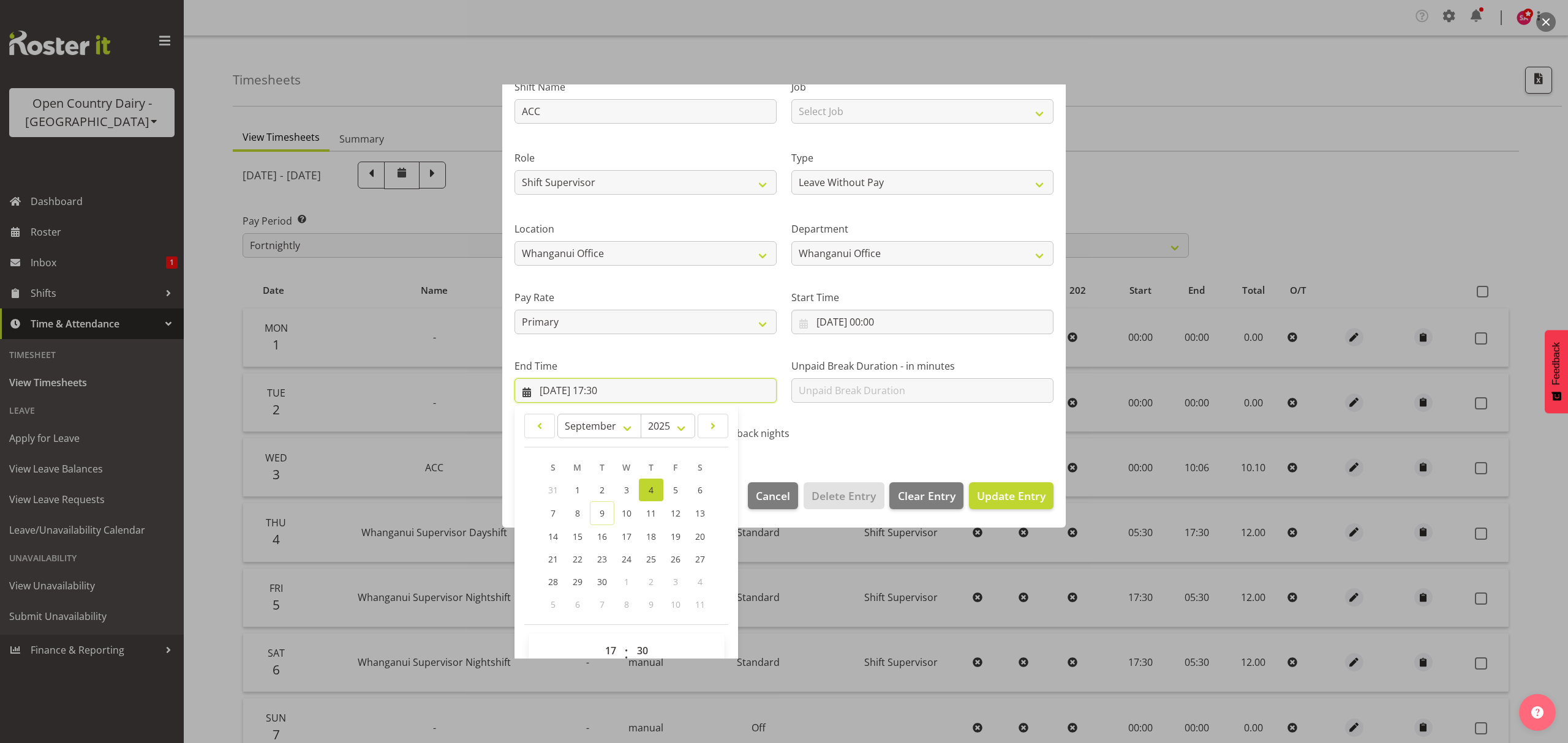
scroll to position [124, 0]
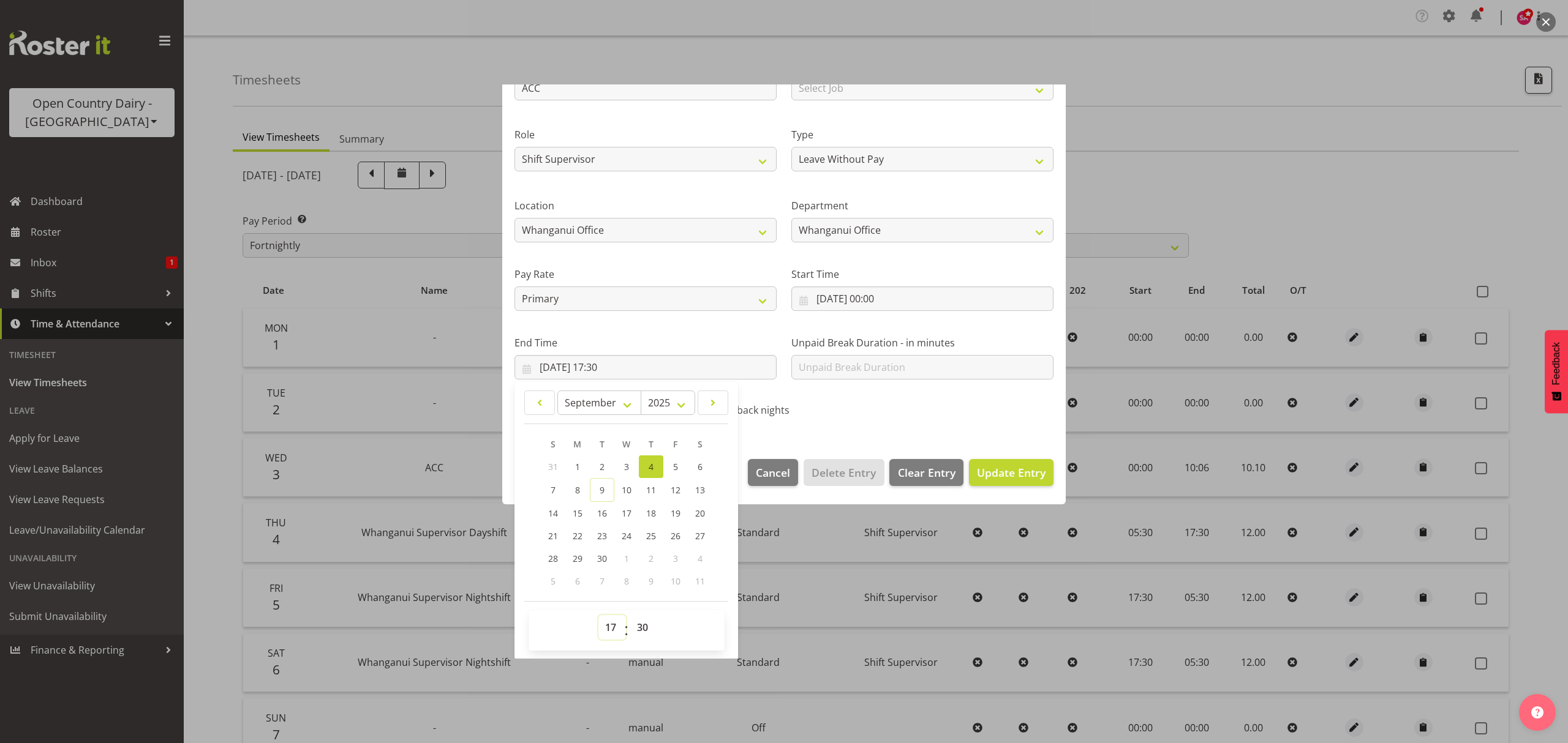
click at [611, 621] on select "00 01 02 03 04 05 06 07 08 09 10 11 12 13 14 15 16 17 18 19 20 21 22 23" at bounding box center [612, 627] width 27 height 24
select select "10"
click at [599, 616] on select "00 01 02 03 04 05 06 07 08 09 10 11 12 13 14 15 16 17 18 19 20 21 22 23" at bounding box center [612, 627] width 27 height 24
type input "04/09/2025, 10:30"
click at [638, 633] on select "00 01 02 03 04 05 06 07 08 09 10 11 12 13 14 15 16 17 18 19 20 21 22 23 24 25 2…" at bounding box center [644, 627] width 27 height 24
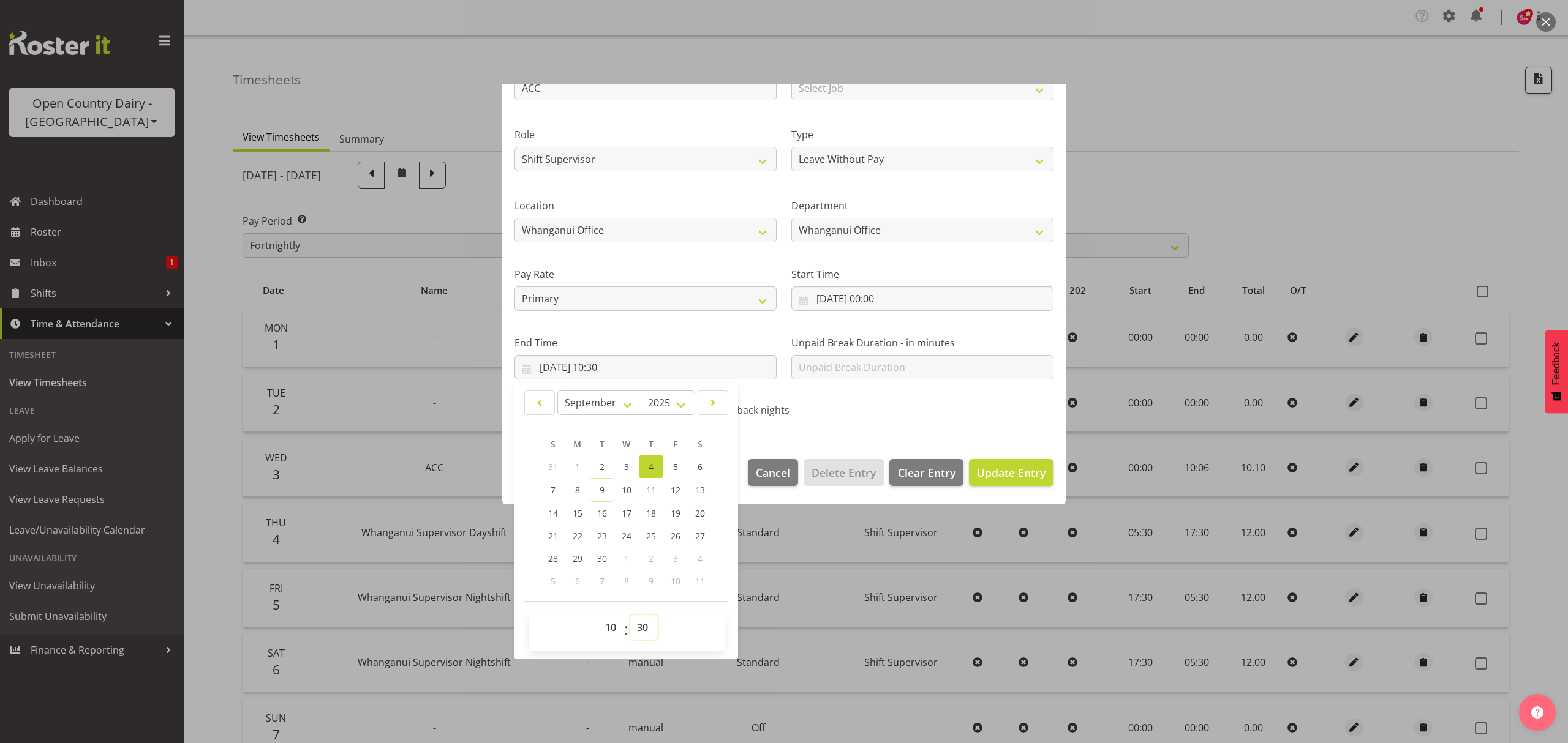
select select "6"
click at [631, 616] on select "00 01 02 03 04 05 06 07 08 09 10 11 12 13 14 15 16 17 18 19 20 21 22 23 24 25 2…" at bounding box center [644, 627] width 27 height 24
type input "04/09/2025, 10:06"
click at [991, 474] on span "Update Entry" at bounding box center [1011, 473] width 68 height 14
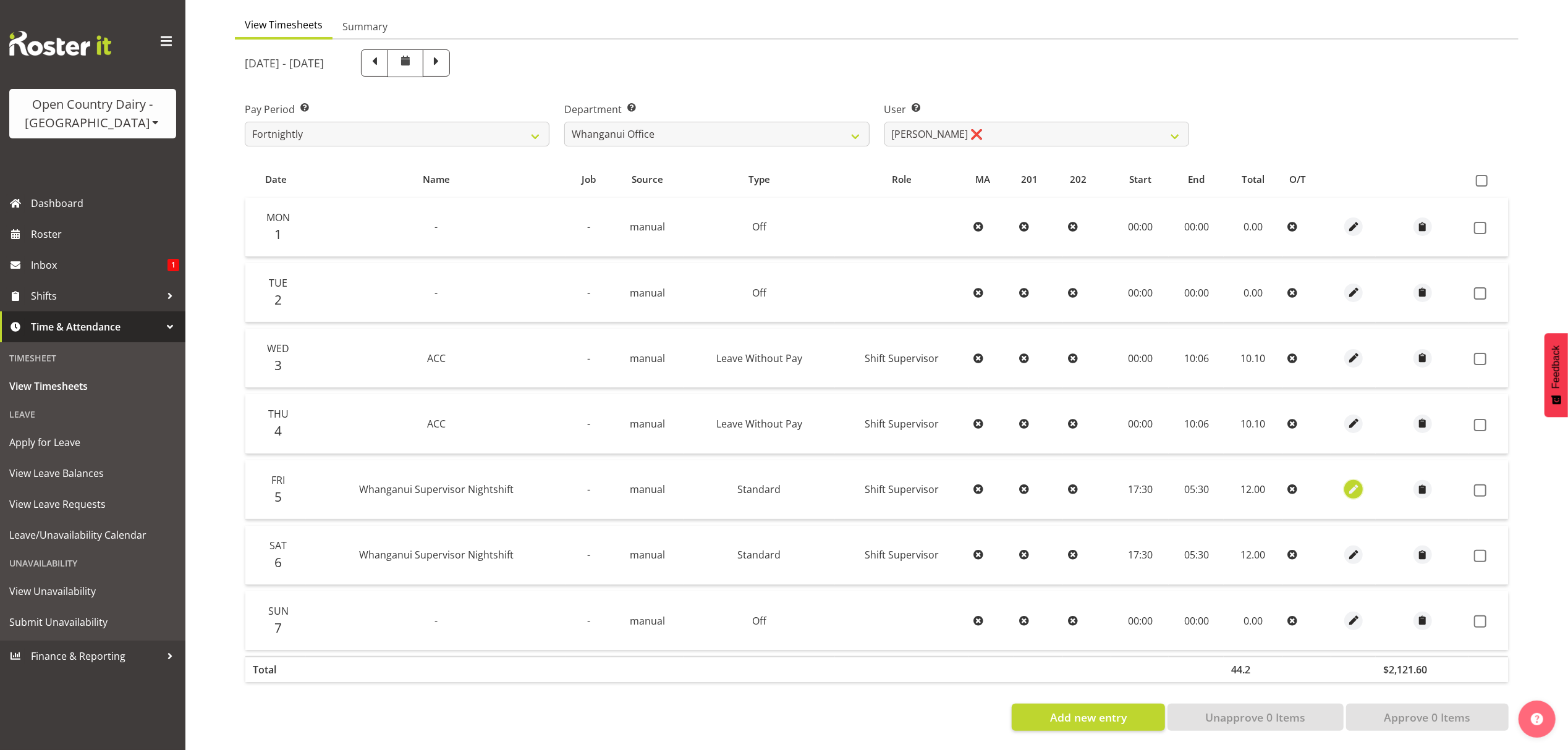
click at [1354, 483] on span "button" at bounding box center [1354, 490] width 15 height 15
select select "Standard"
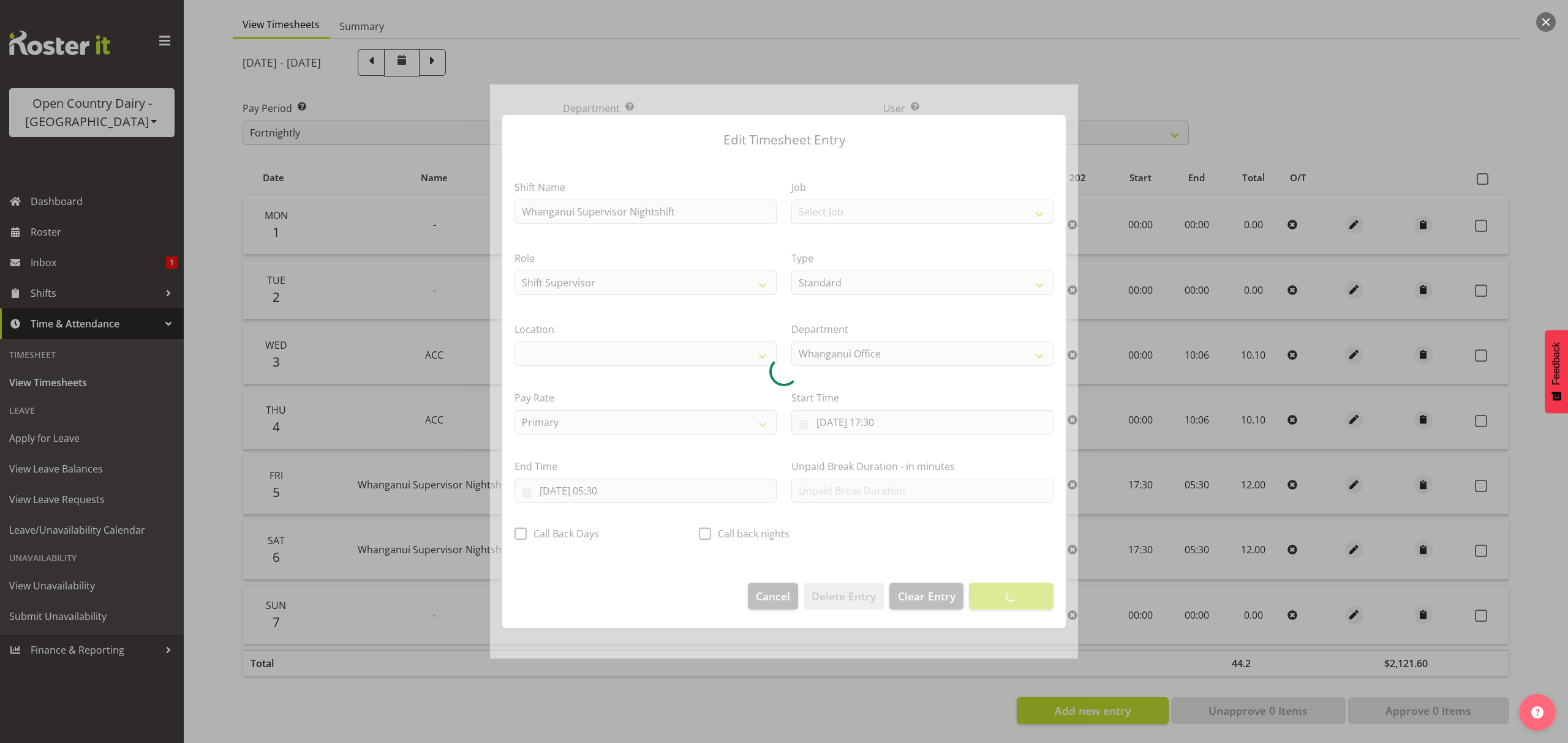
select select "1244"
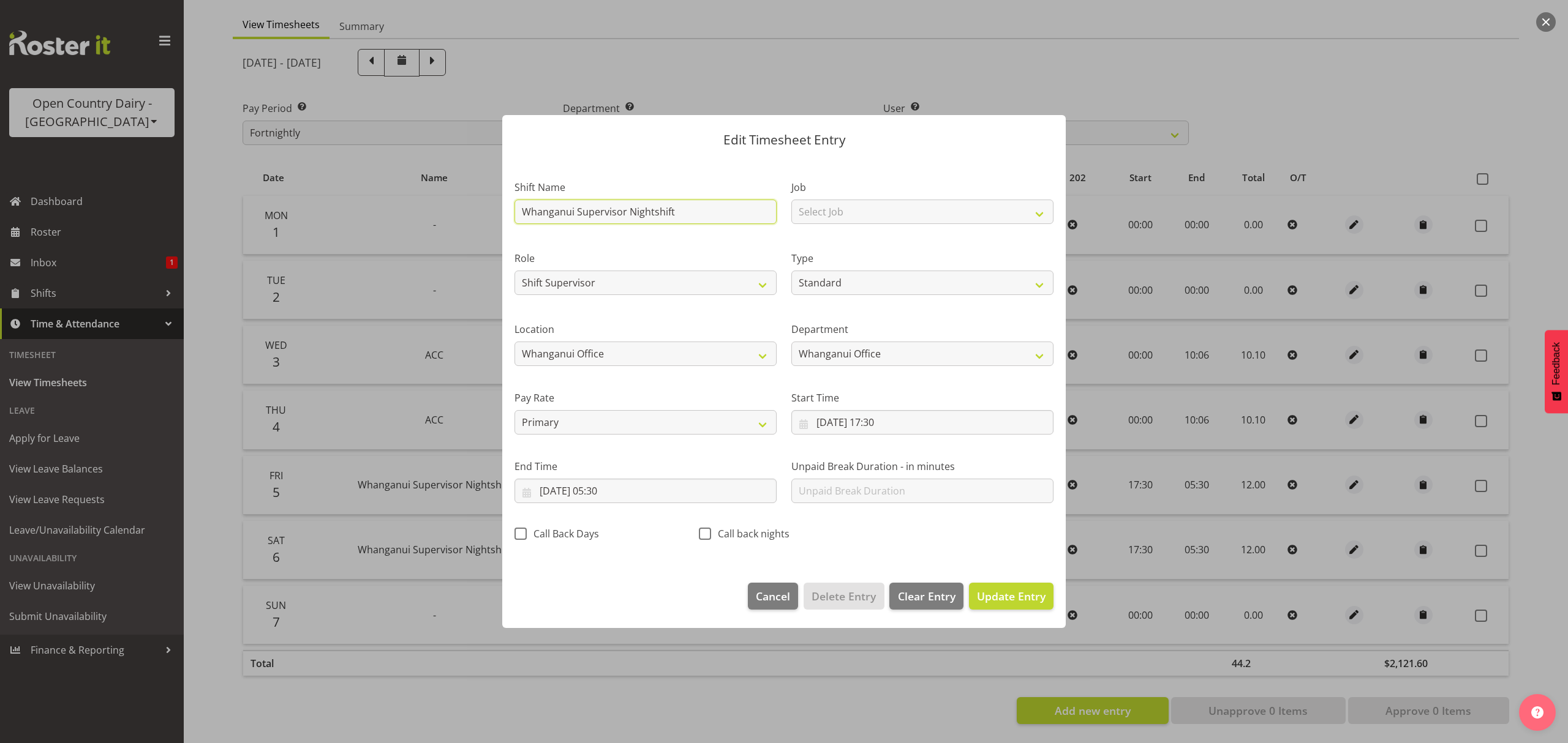
click at [714, 220] on input "Whanganui Supervisor Nightshift" at bounding box center [646, 211] width 262 height 24
type input "W"
type input "ACC"
click at [849, 281] on select "Off Standard Public Holiday Public Holiday (Worked) Day In Lieu Annual Leave Si…" at bounding box center [923, 283] width 262 height 24
select select "Leave Without Pay"
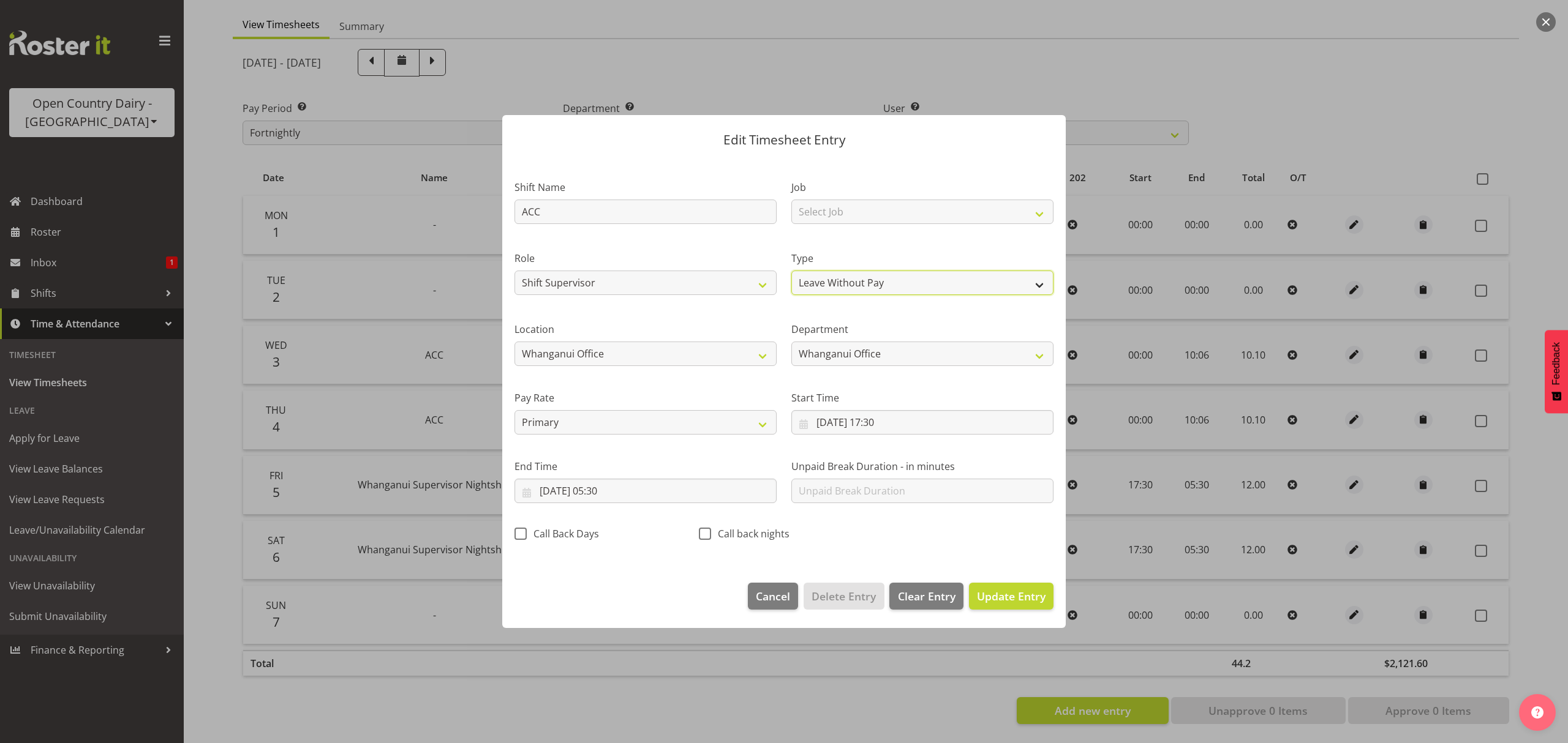
click at [792, 271] on select "Off Standard Public Holiday Public Holiday (Worked) Day In Lieu Annual Leave Si…" at bounding box center [923, 283] width 262 height 24
click at [801, 421] on input "05/09/2025, 17:30" at bounding box center [923, 422] width 262 height 24
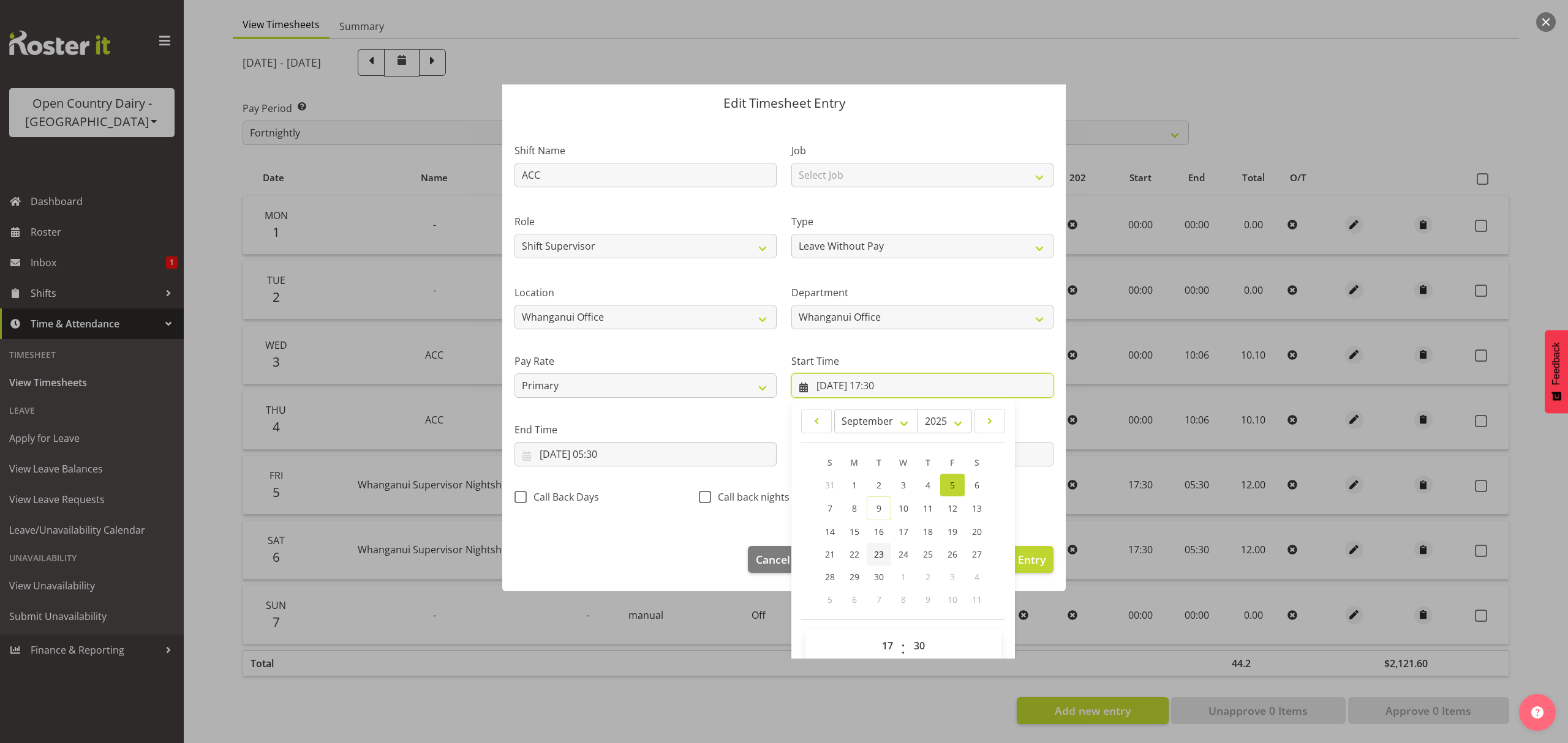
scroll to position [55, 0]
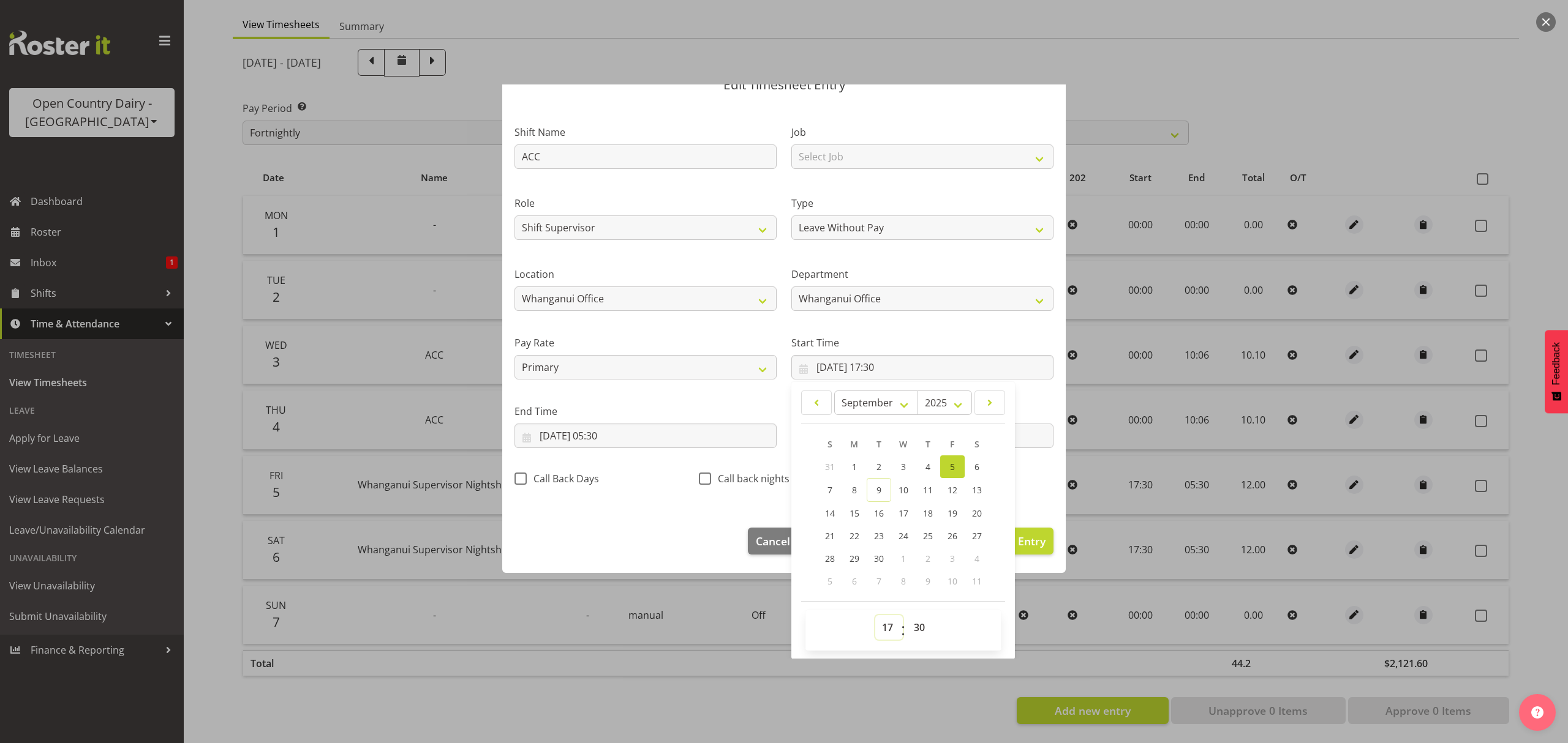
click at [878, 627] on select "00 01 02 03 04 05 06 07 08 09 10 11 12 13 14 15 16 17 18 19 20 21 22 23" at bounding box center [889, 627] width 27 height 24
select select "0"
click at [875, 616] on select "00 01 02 03 04 05 06 07 08 09 10 11 12 13 14 15 16 17 18 19 20 21 22 23" at bounding box center [889, 627] width 27 height 24
type input "05/09/2025, 00:30"
click at [909, 623] on select "00 01 02 03 04 05 06 07 08 09 10 11 12 13 14 15 16 17 18 19 20 21 22 23 24 25 2…" at bounding box center [921, 627] width 27 height 24
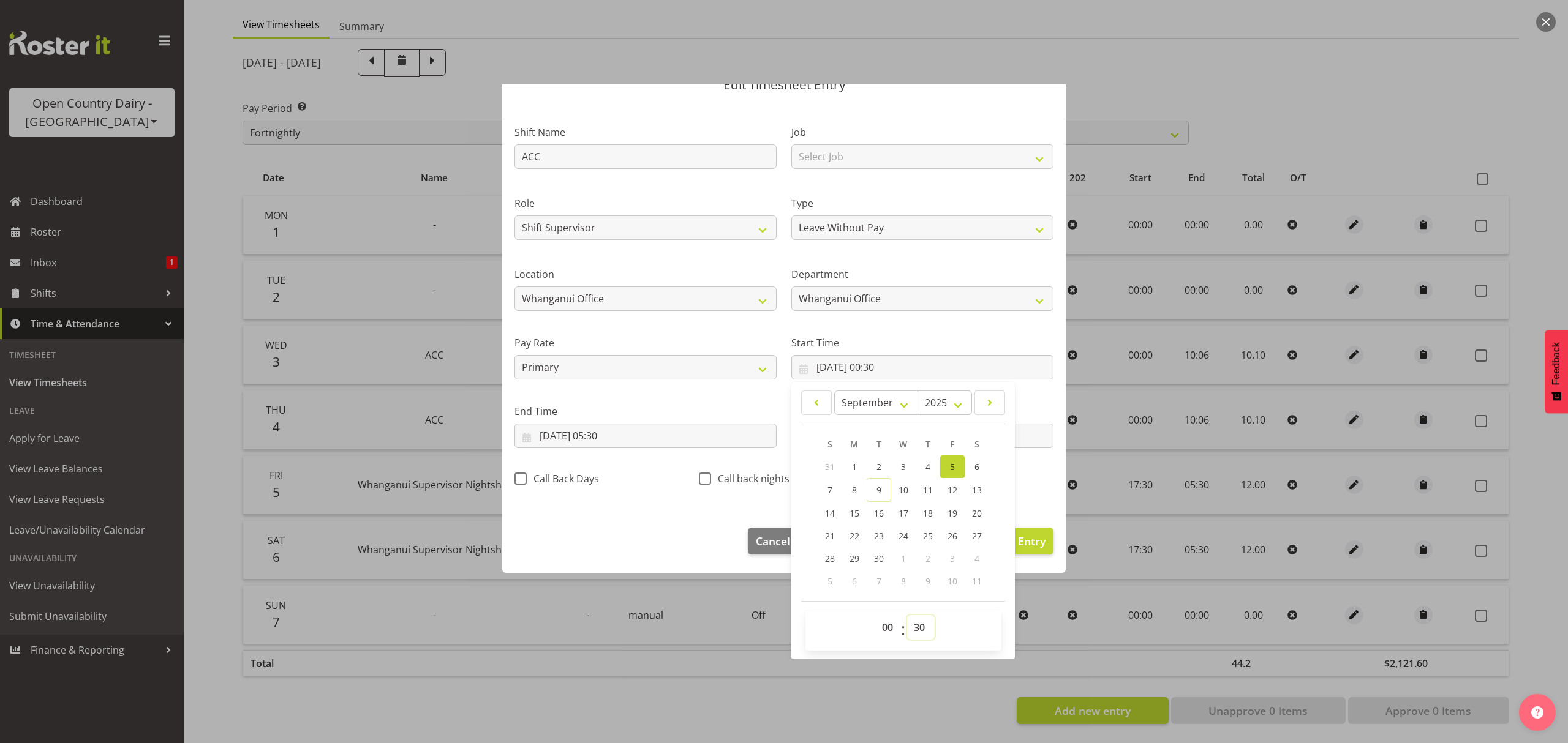
select select "0"
click at [907, 616] on select "00 01 02 03 04 05 06 07 08 09 10 11 12 13 14 15 16 17 18 19 20 21 22 23 24 25 2…" at bounding box center [921, 627] width 27 height 24
type input "05/09/2025, 00:00"
click at [525, 439] on input "06/09/2025, 05:30" at bounding box center [646, 436] width 262 height 24
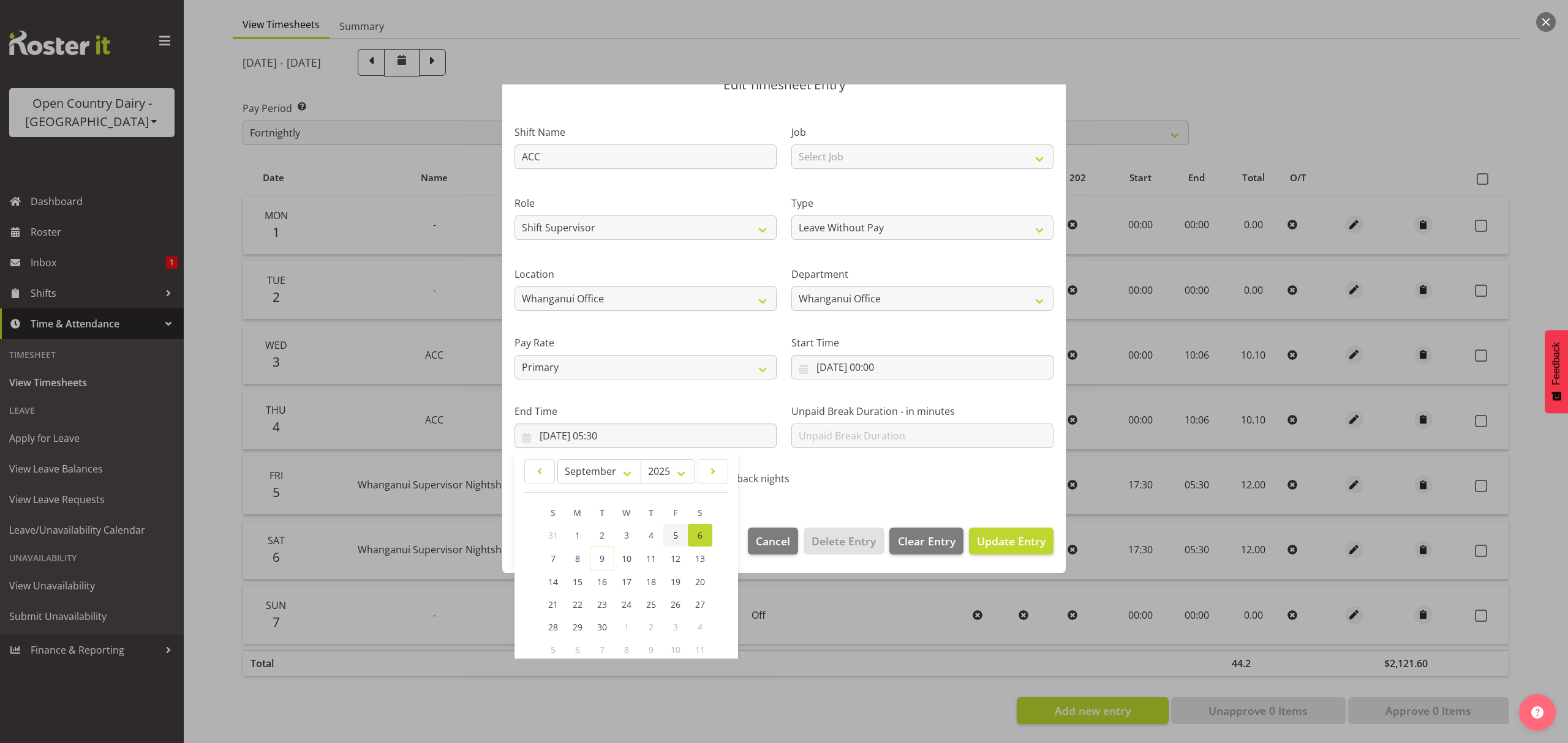
click at [672, 537] on link "5" at bounding box center [676, 536] width 24 height 23
type input "05/09/2025, 05:30"
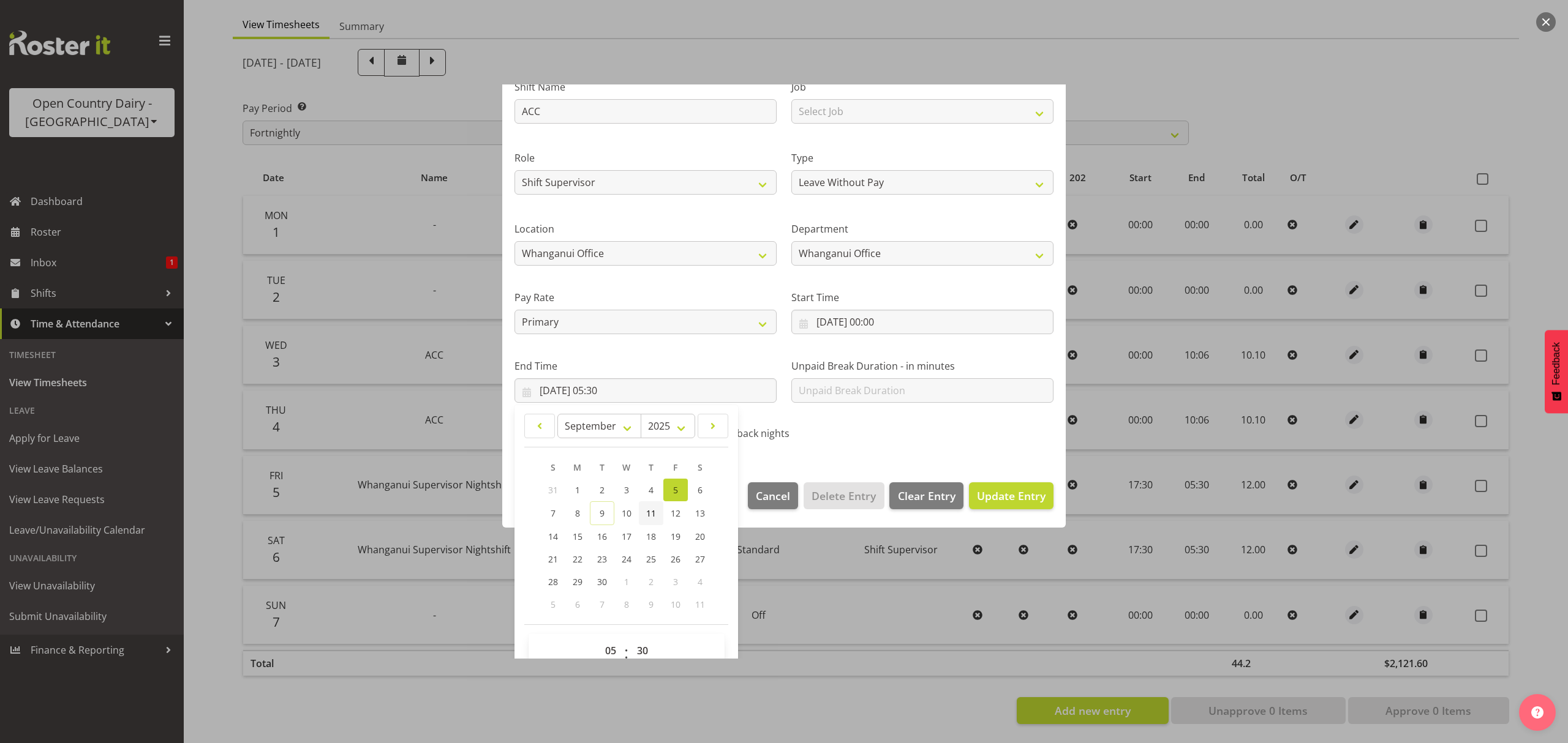
scroll to position [124, 0]
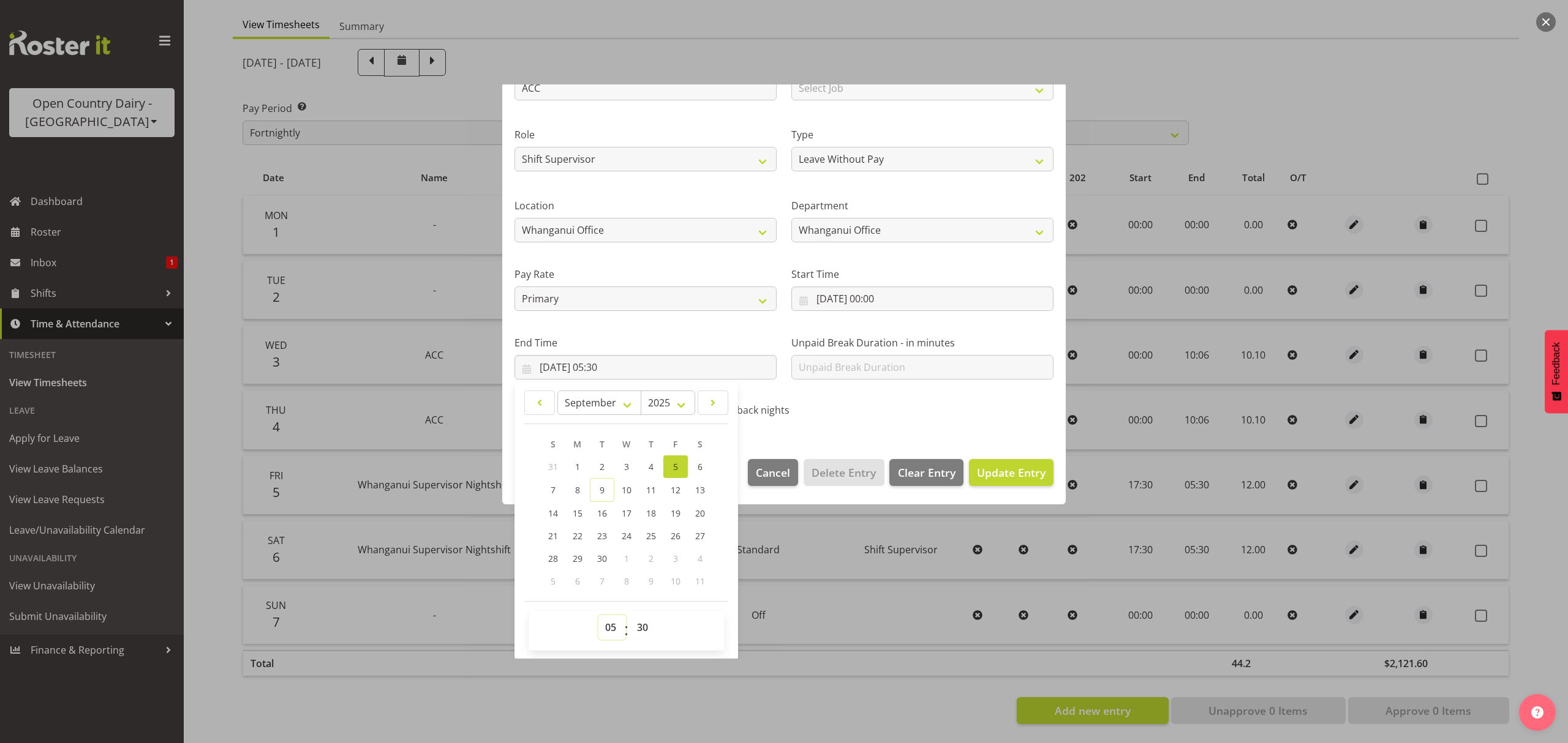
click at [607, 630] on select "00 01 02 03 04 05 06 07 08 09 10 11 12 13 14 15 16 17 18 19 20 21 22 23" at bounding box center [612, 627] width 27 height 24
select select "10"
click at [599, 616] on select "00 01 02 03 04 05 06 07 08 09 10 11 12 13 14 15 16 17 18 19 20 21 22 23" at bounding box center [612, 627] width 27 height 24
type input "05/09/2025, 10:30"
click at [642, 637] on select "00 01 02 03 04 05 06 07 08 09 10 11 12 13 14 15 16 17 18 19 20 21 22 23 24 25 2…" at bounding box center [644, 627] width 27 height 24
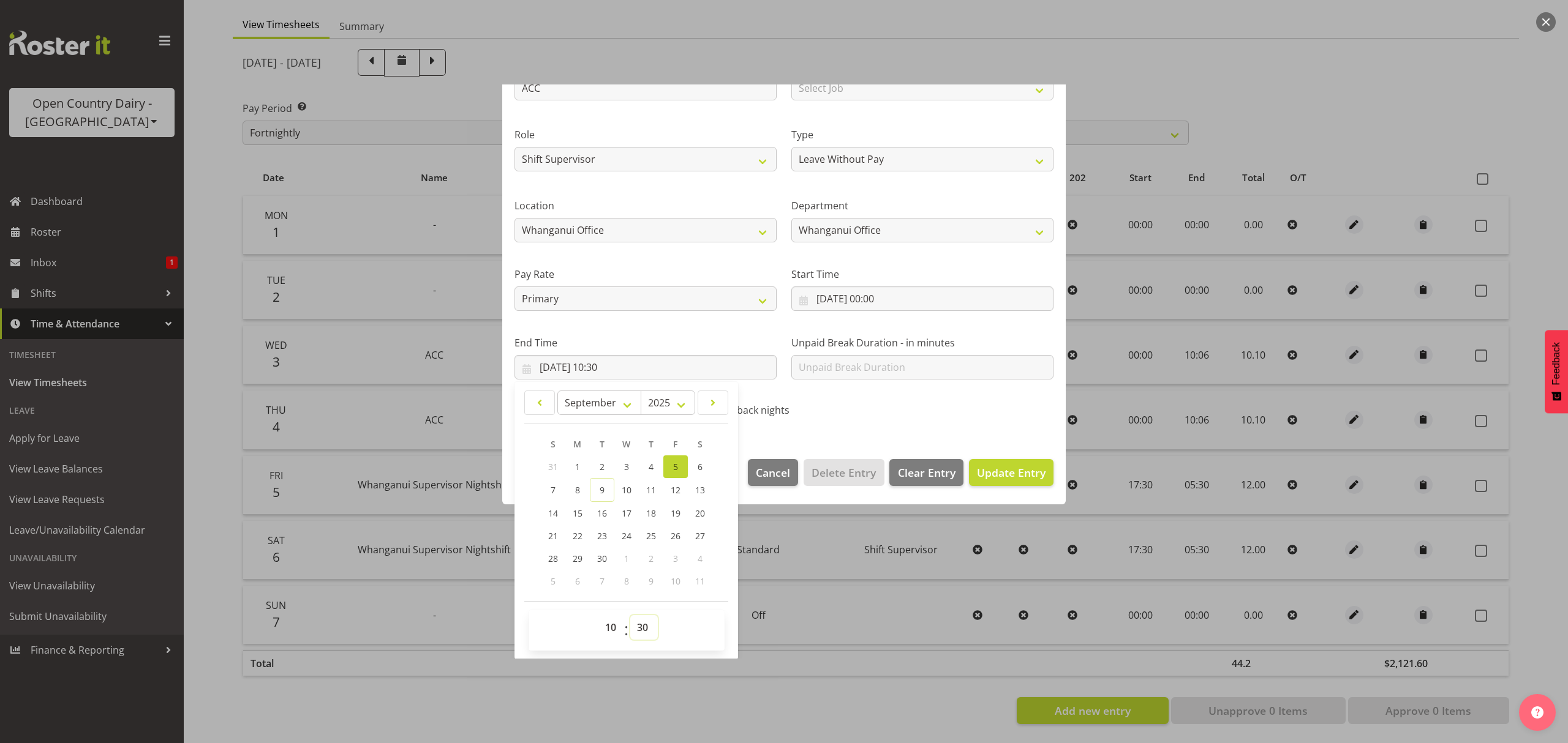
select select "6"
click at [631, 616] on select "00 01 02 03 04 05 06 07 08 09 10 11 12 13 14 15 16 17 18 19 20 21 22 23 24 25 2…" at bounding box center [644, 627] width 27 height 24
type input "05/09/2025, 10:06"
click at [995, 466] on span "Update Entry" at bounding box center [1011, 473] width 68 height 14
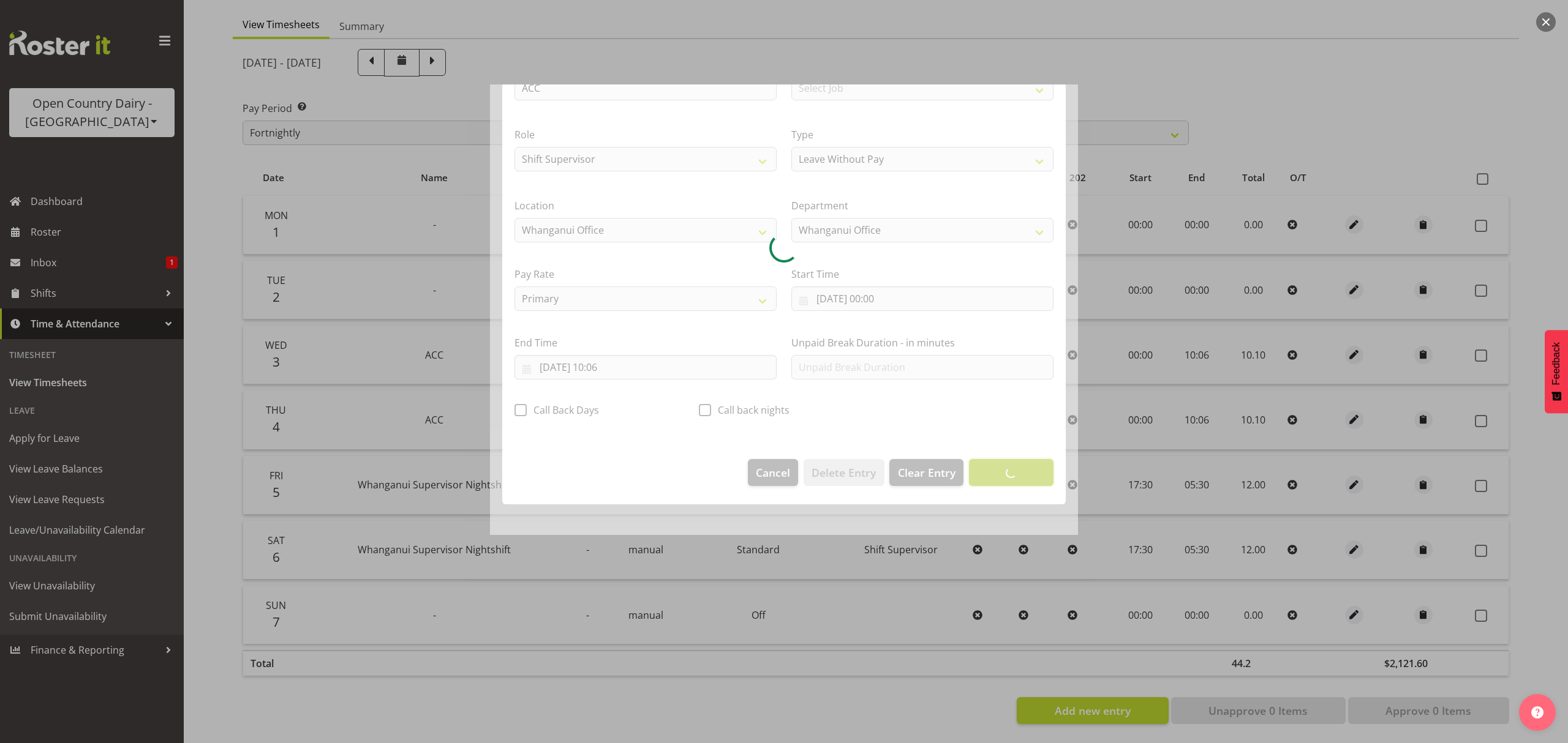
scroll to position [0, 0]
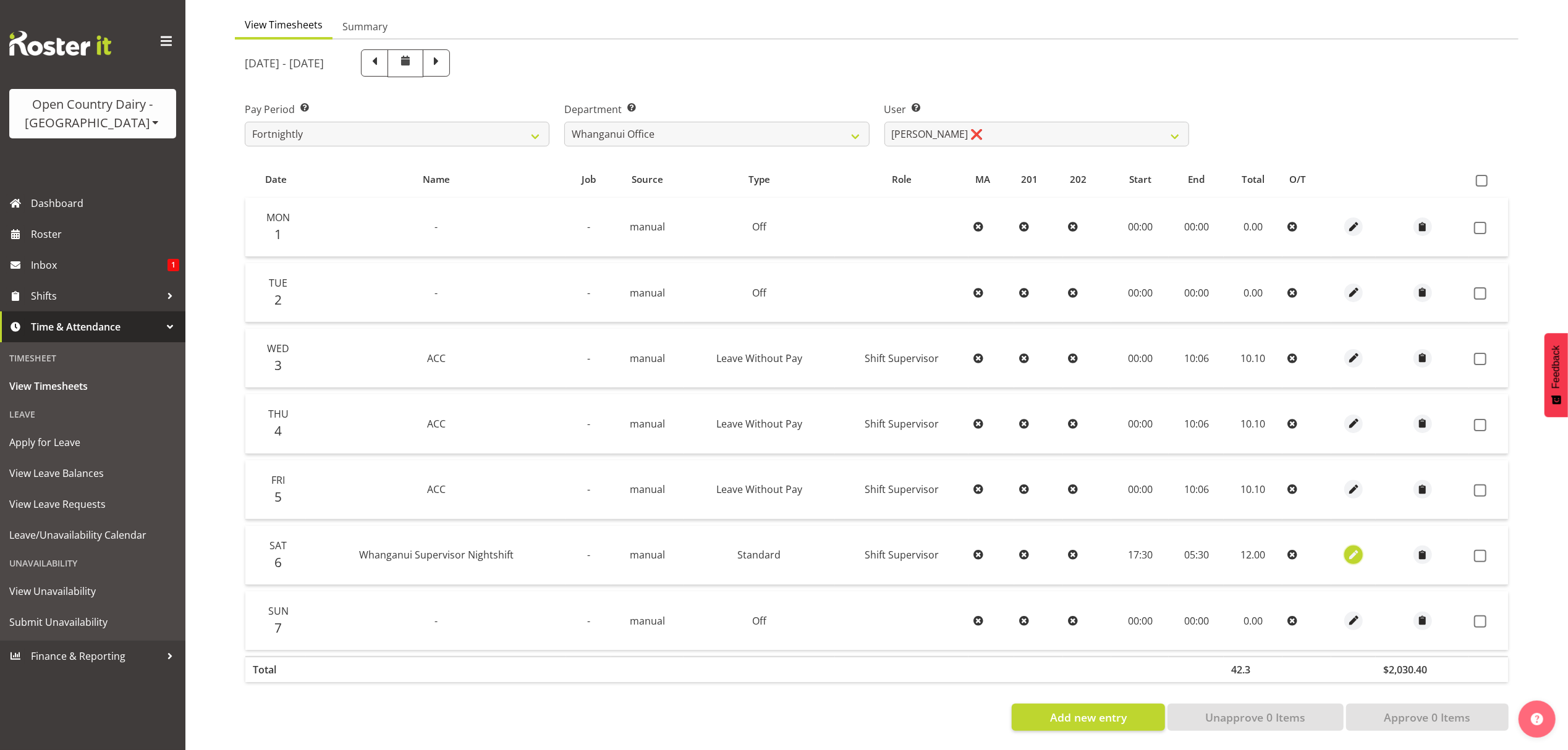
click at [1350, 548] on span "button" at bounding box center [1354, 555] width 15 height 15
select select "Standard"
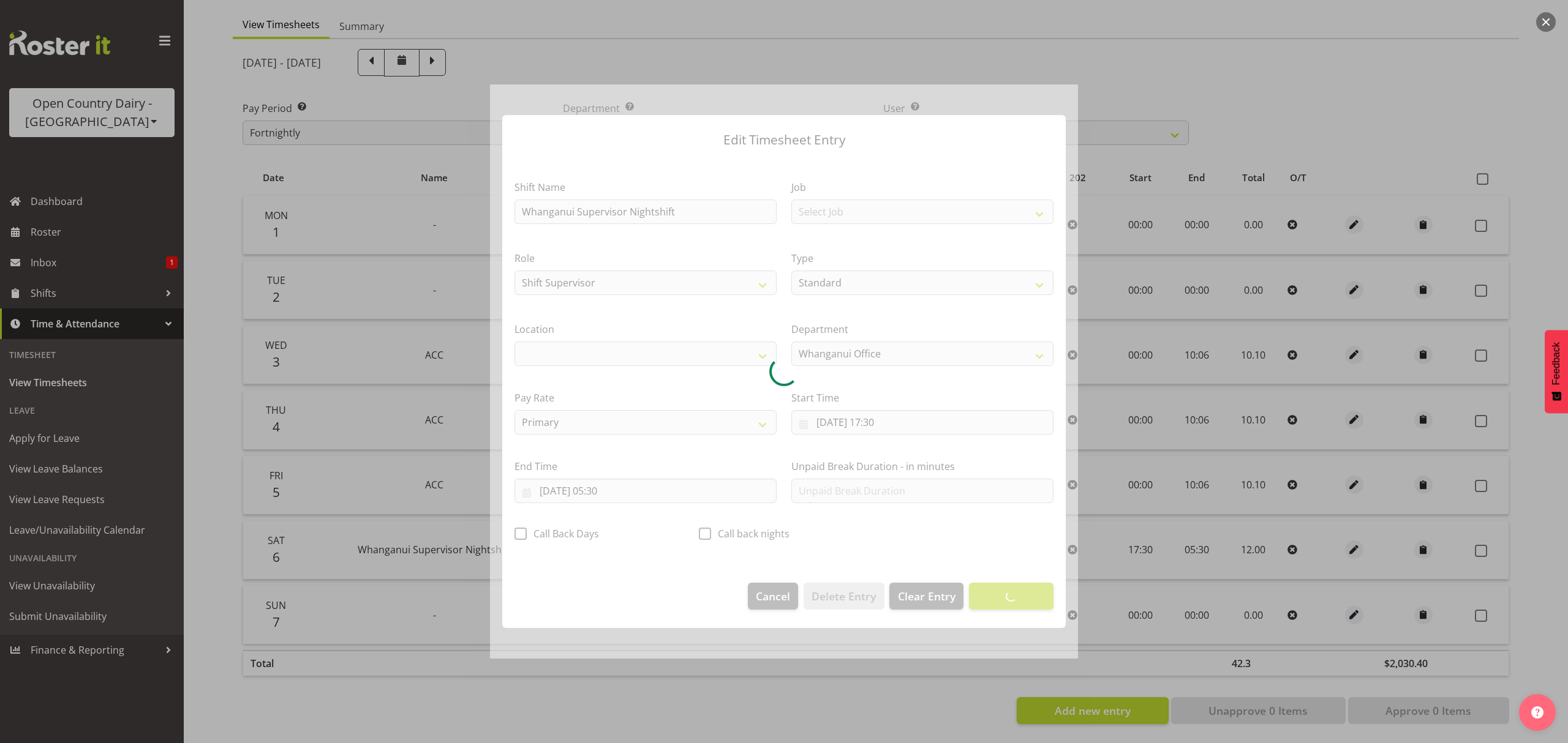
select select "1244"
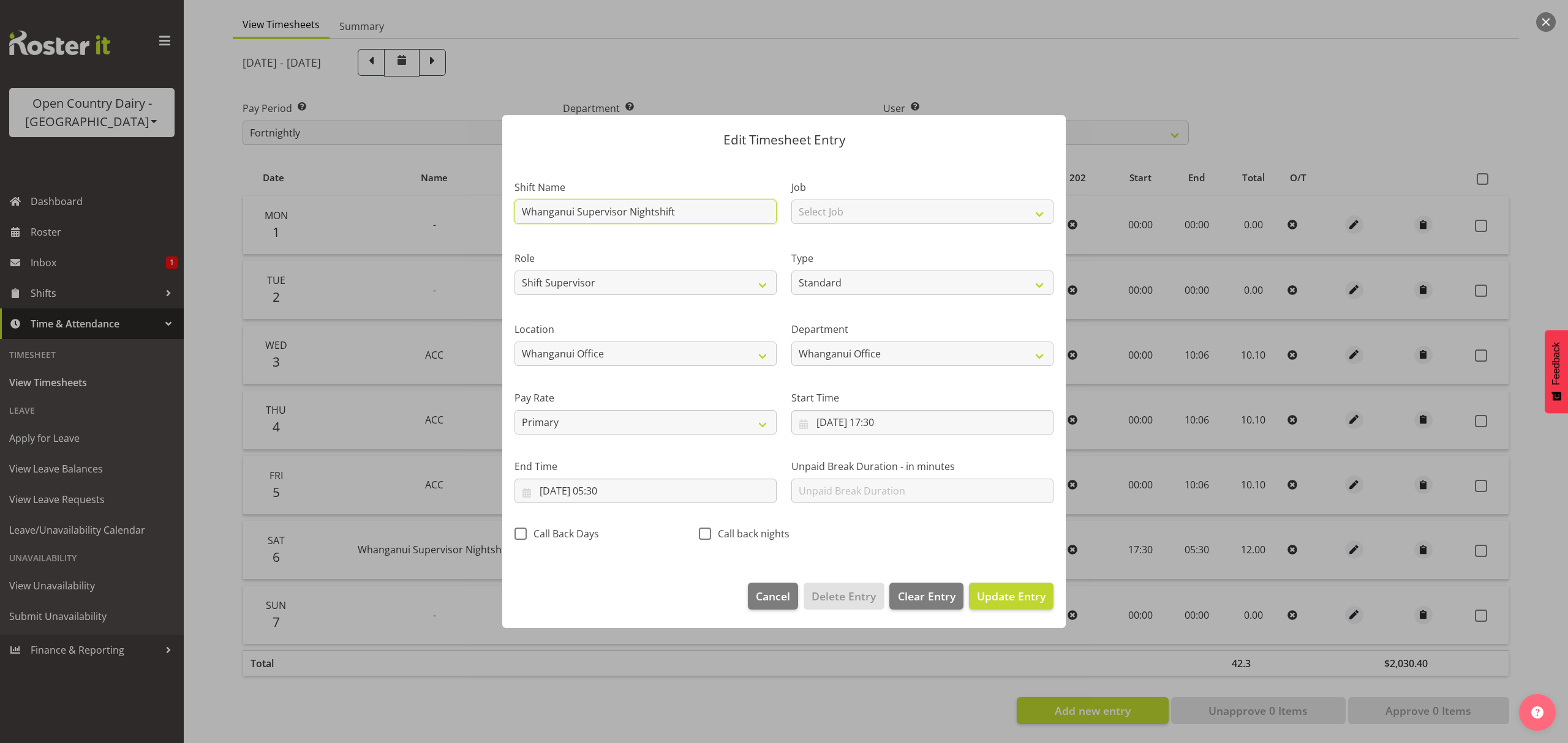
click at [687, 213] on input "Whanganui Supervisor Nightshift" at bounding box center [646, 211] width 262 height 24
type input "W"
type input "ACC"
click at [859, 282] on select "Off Standard Public Holiday Public Holiday (Worked) Day In Lieu Annual Leave Si…" at bounding box center [923, 283] width 262 height 24
select select "Leave Without Pay"
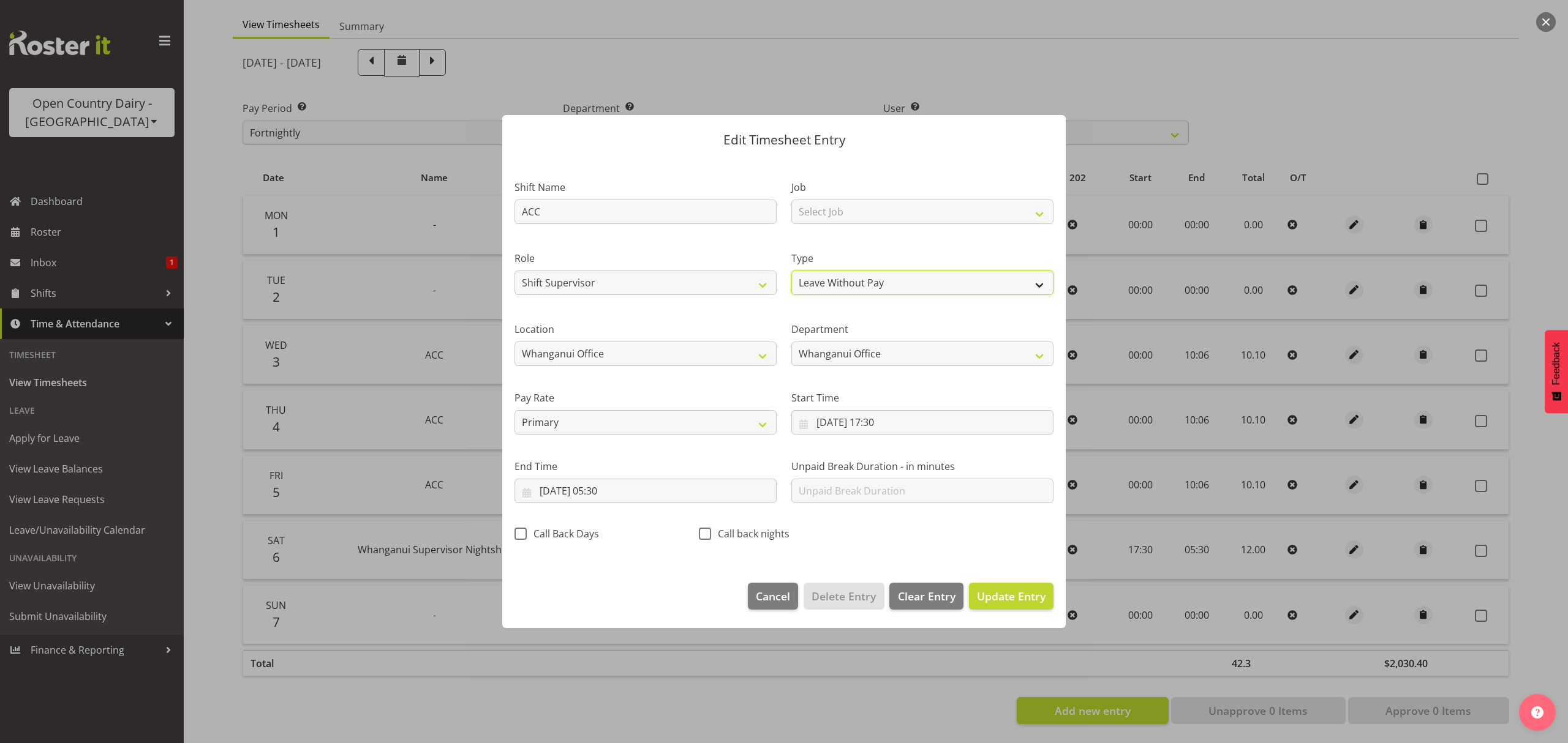
click at [792, 271] on select "Off Standard Public Holiday Public Holiday (Worked) Day In Lieu Annual Leave Si…" at bounding box center [923, 283] width 262 height 24
click at [807, 422] on input "06/09/2025, 17:30" at bounding box center [923, 422] width 262 height 24
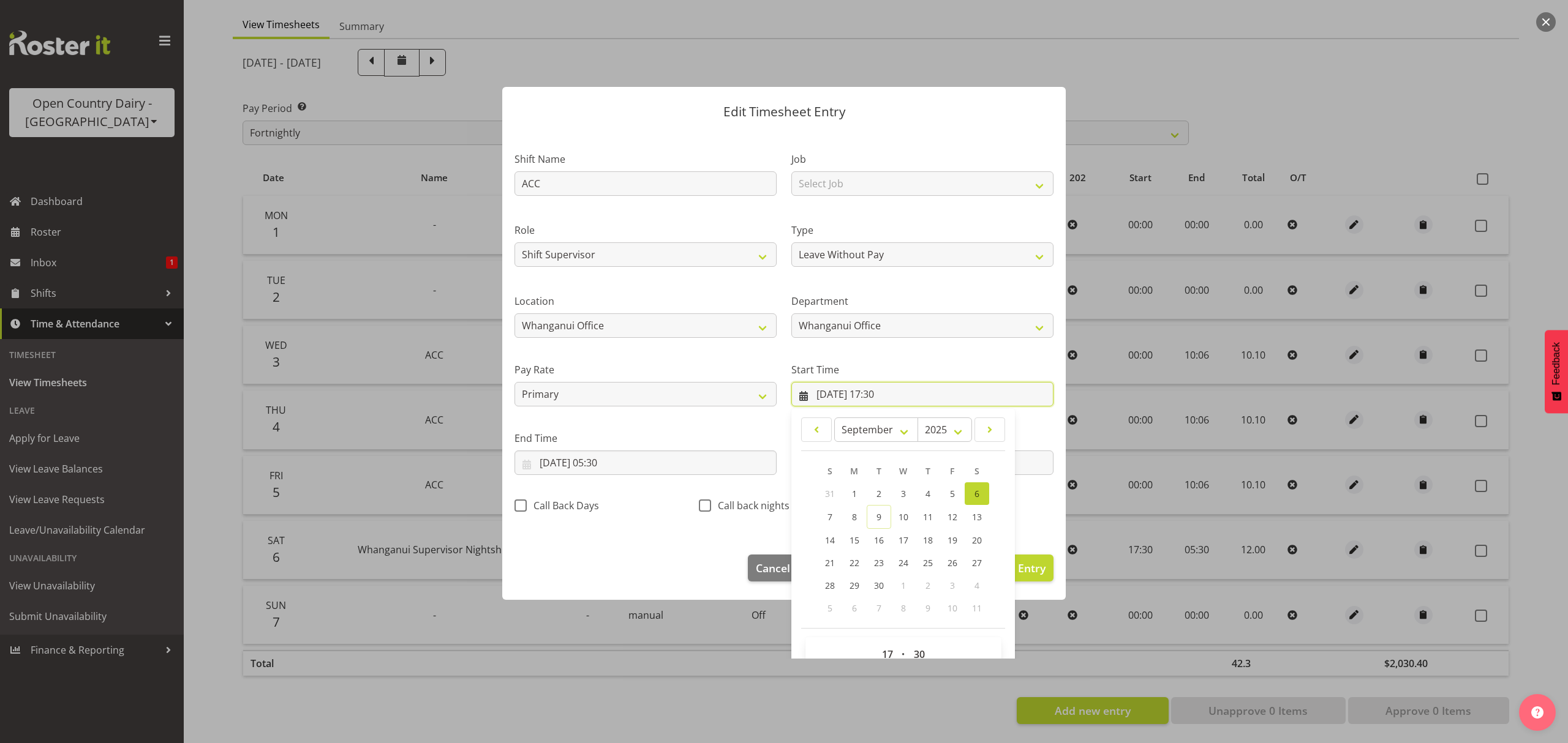
scroll to position [55, 0]
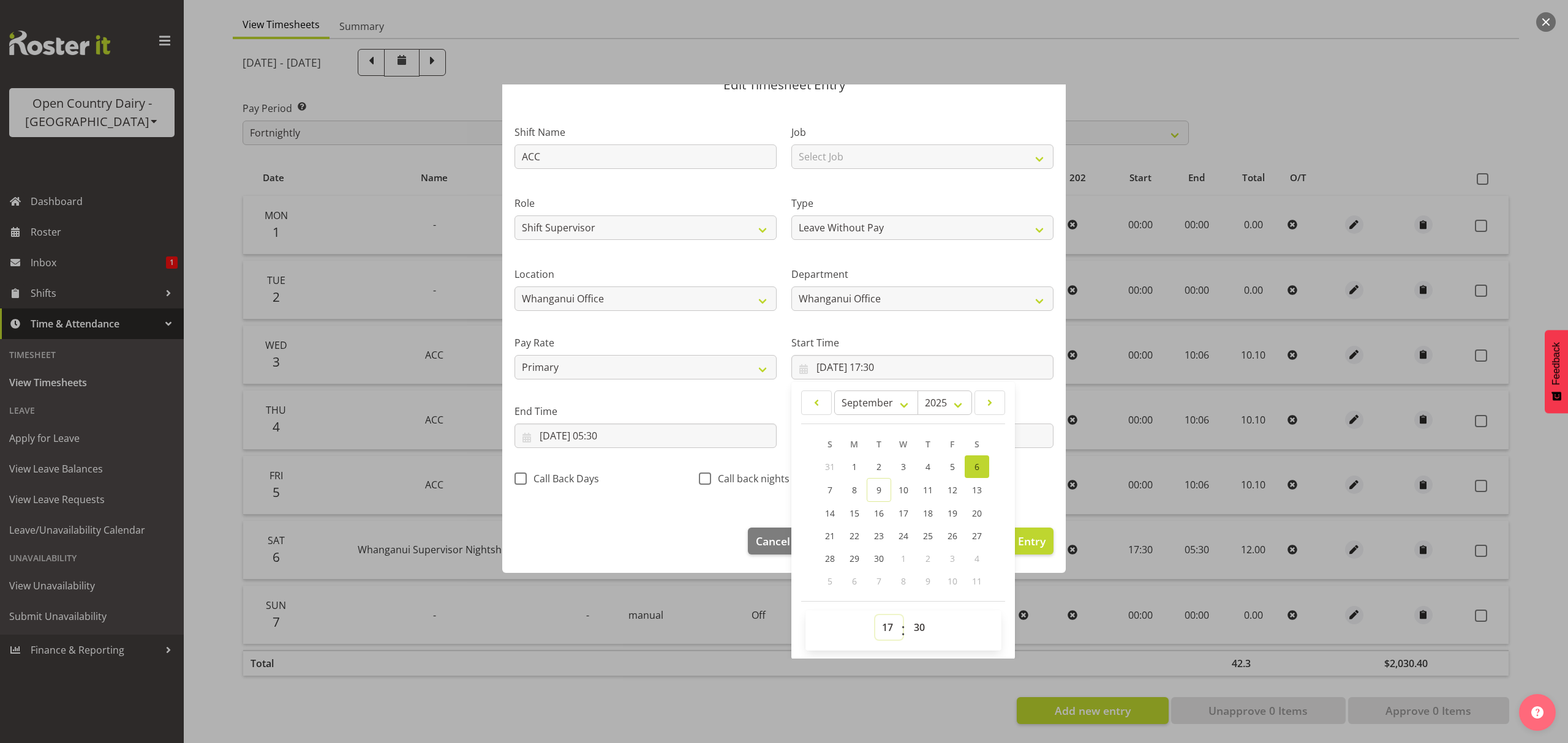
click at [880, 627] on select "00 01 02 03 04 05 06 07 08 09 10 11 12 13 14 15 16 17 18 19 20 21 22 23" at bounding box center [889, 627] width 27 height 24
select select "0"
click at [875, 616] on select "00 01 02 03 04 05 06 07 08 09 10 11 12 13 14 15 16 17 18 19 20 21 22 23" at bounding box center [889, 627] width 27 height 24
type input "06/09/2025, 00:30"
click at [918, 625] on select "00 01 02 03 04 05 06 07 08 09 10 11 12 13 14 15 16 17 18 19 20 21 22 23 24 25 2…" at bounding box center [921, 627] width 27 height 24
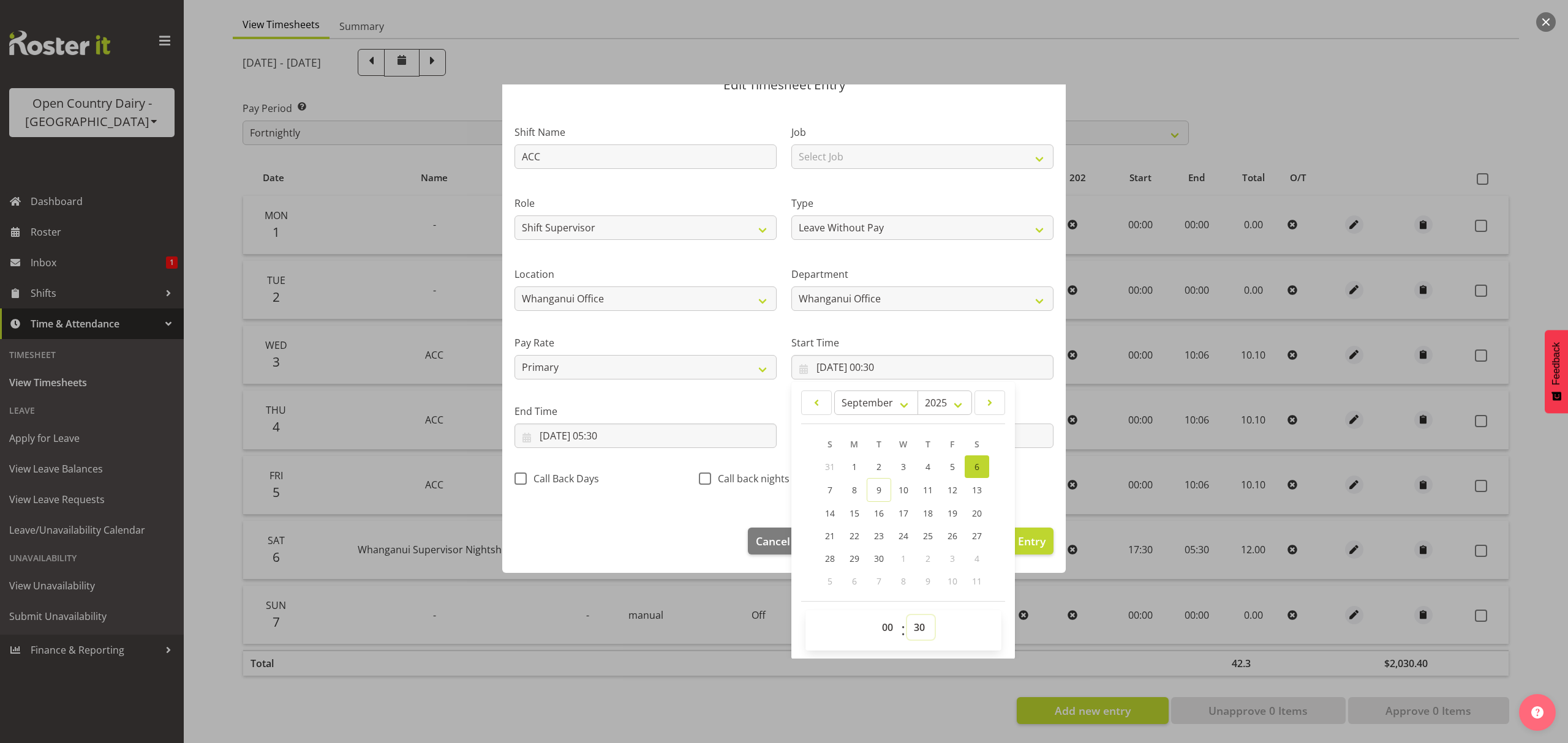
select select "0"
click at [907, 616] on select "00 01 02 03 04 05 06 07 08 09 10 11 12 13 14 15 16 17 18 19 20 21 22 23 24 25 2…" at bounding box center [921, 627] width 27 height 24
type input "06/09/2025, 00:00"
click at [529, 433] on input "07/09/2025, 05:30" at bounding box center [646, 436] width 262 height 24
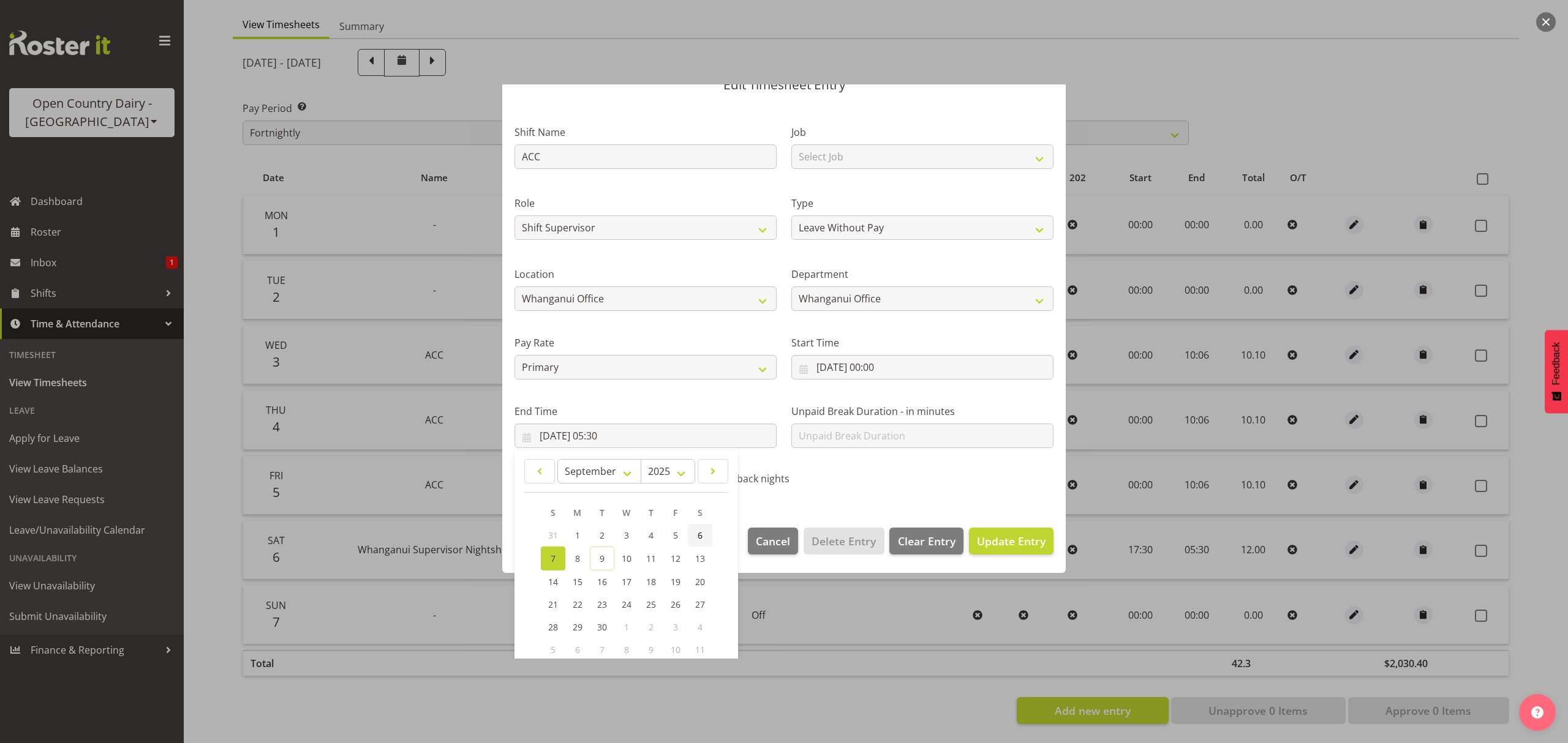
click at [700, 532] on span "6" at bounding box center [700, 536] width 5 height 11
type input "06/09/2025, 05:30"
click at [609, 439] on input "06/09/2025, 05:30" at bounding box center [646, 436] width 262 height 24
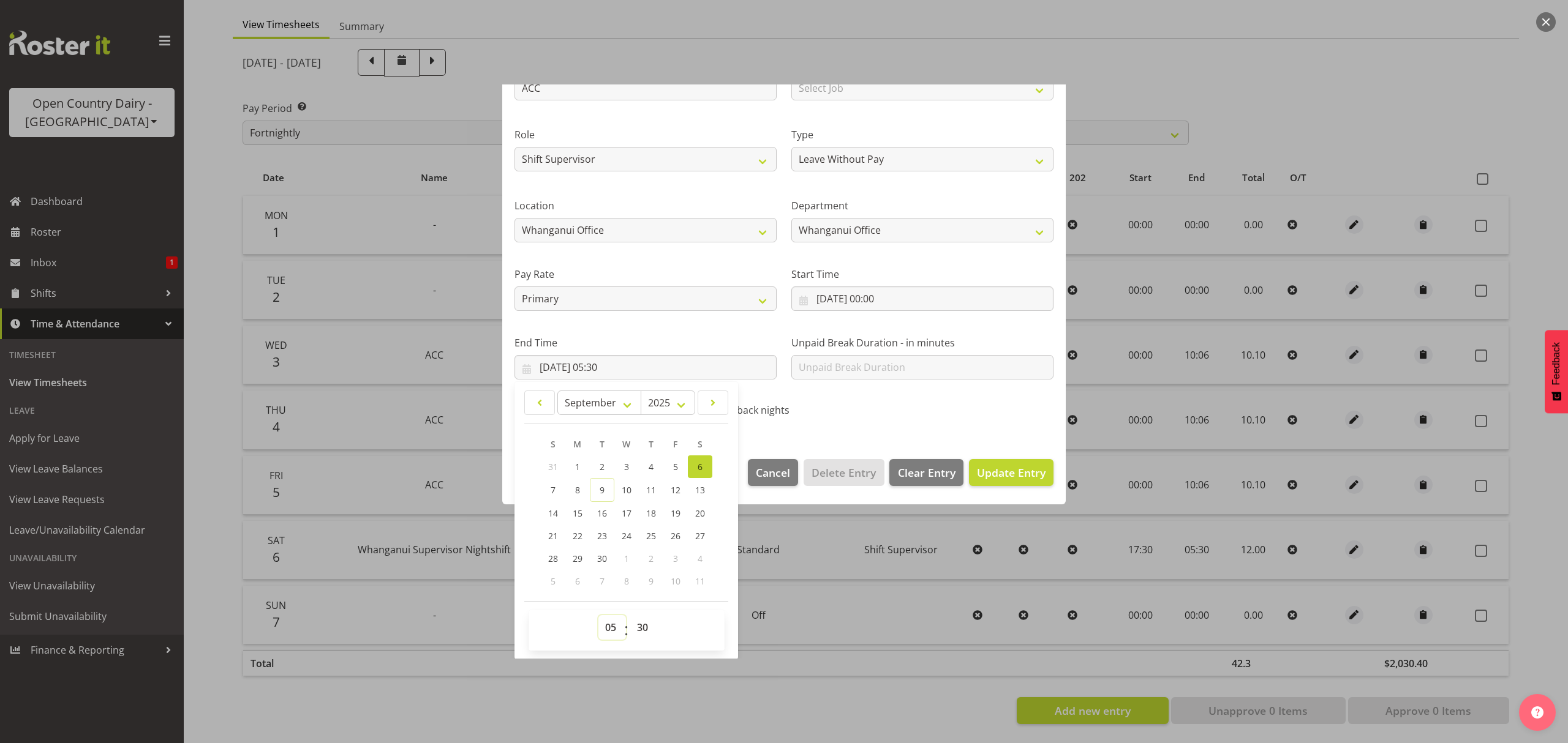
click at [607, 630] on select "00 01 02 03 04 05 06 07 08 09 10 11 12 13 14 15 16 17 18 19 20 21 22 23" at bounding box center [612, 627] width 27 height 24
select select "10"
click at [599, 616] on select "00 01 02 03 04 05 06 07 08 09 10 11 12 13 14 15 16 17 18 19 20 21 22 23" at bounding box center [612, 627] width 27 height 24
type input "06/09/2025, 10:30"
click at [638, 628] on select "00 01 02 03 04 05 06 07 08 09 10 11 12 13 14 15 16 17 18 19 20 21 22 23 24 25 2…" at bounding box center [644, 627] width 27 height 24
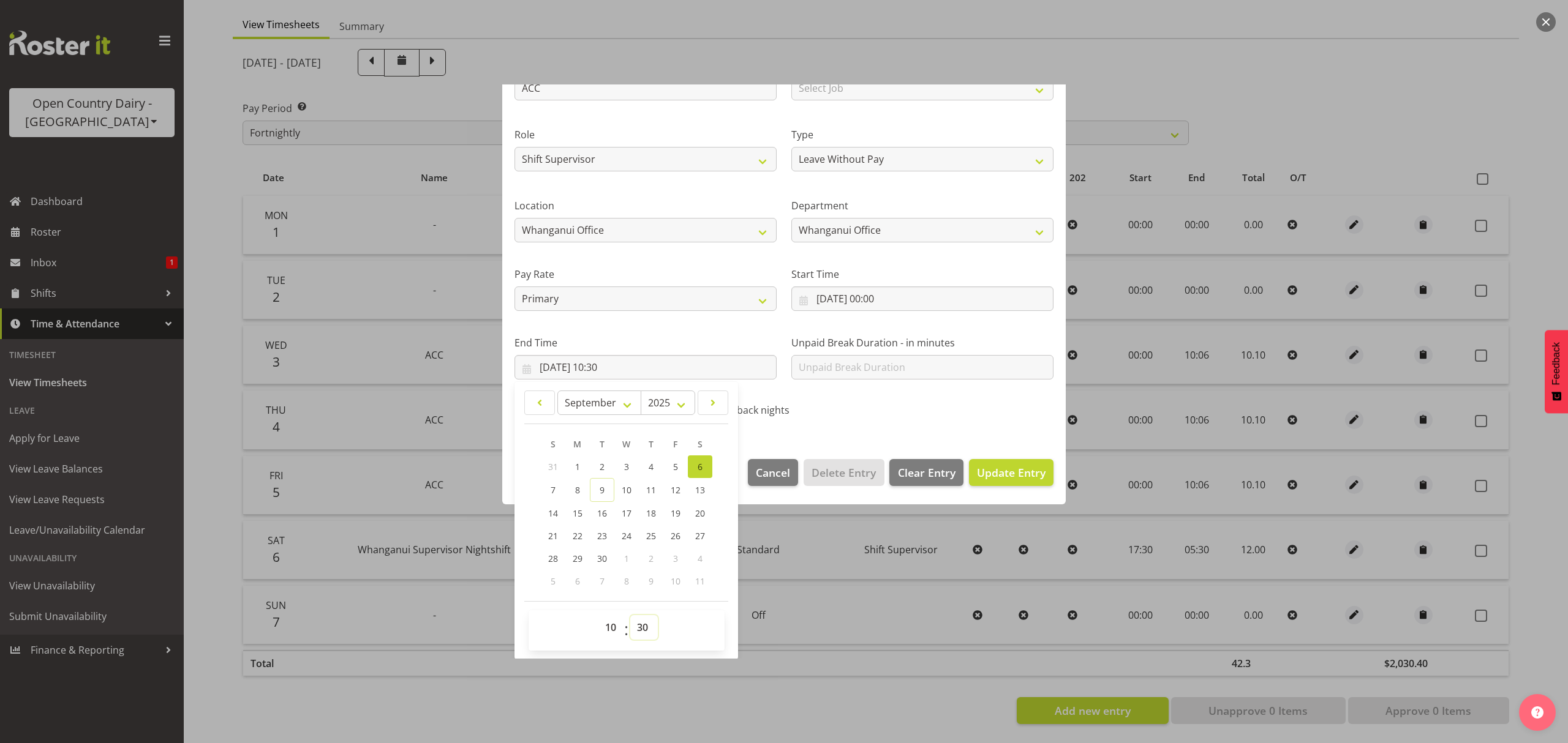
select select "6"
click at [631, 616] on select "00 01 02 03 04 05 06 07 08 09 10 11 12 13 14 15 16 17 18 19 20 21 22 23 24 25 2…" at bounding box center [644, 627] width 27 height 24
type input "06/09/2025, 10:06"
click at [1006, 471] on span "Update Entry" at bounding box center [1011, 473] width 68 height 14
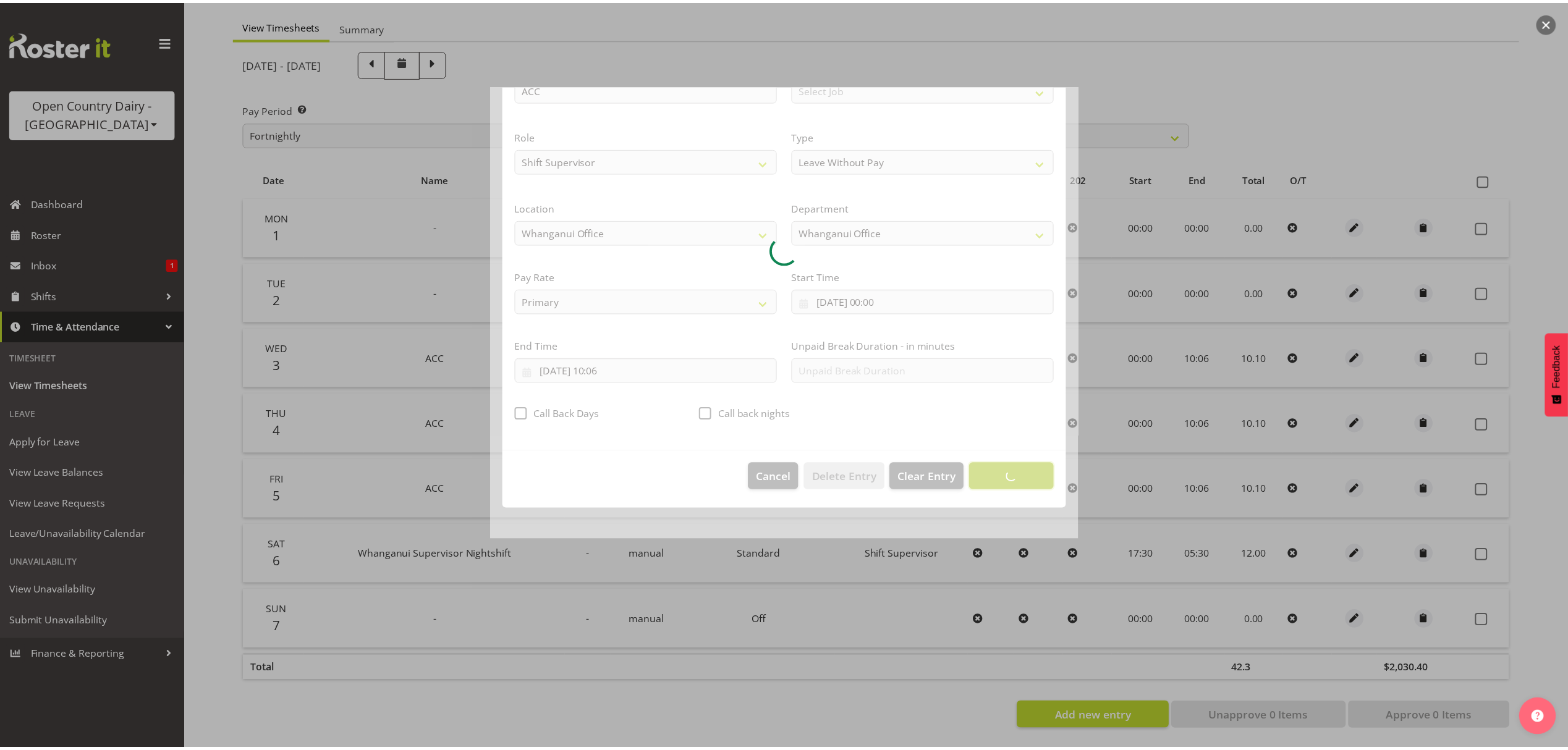
scroll to position [0, 0]
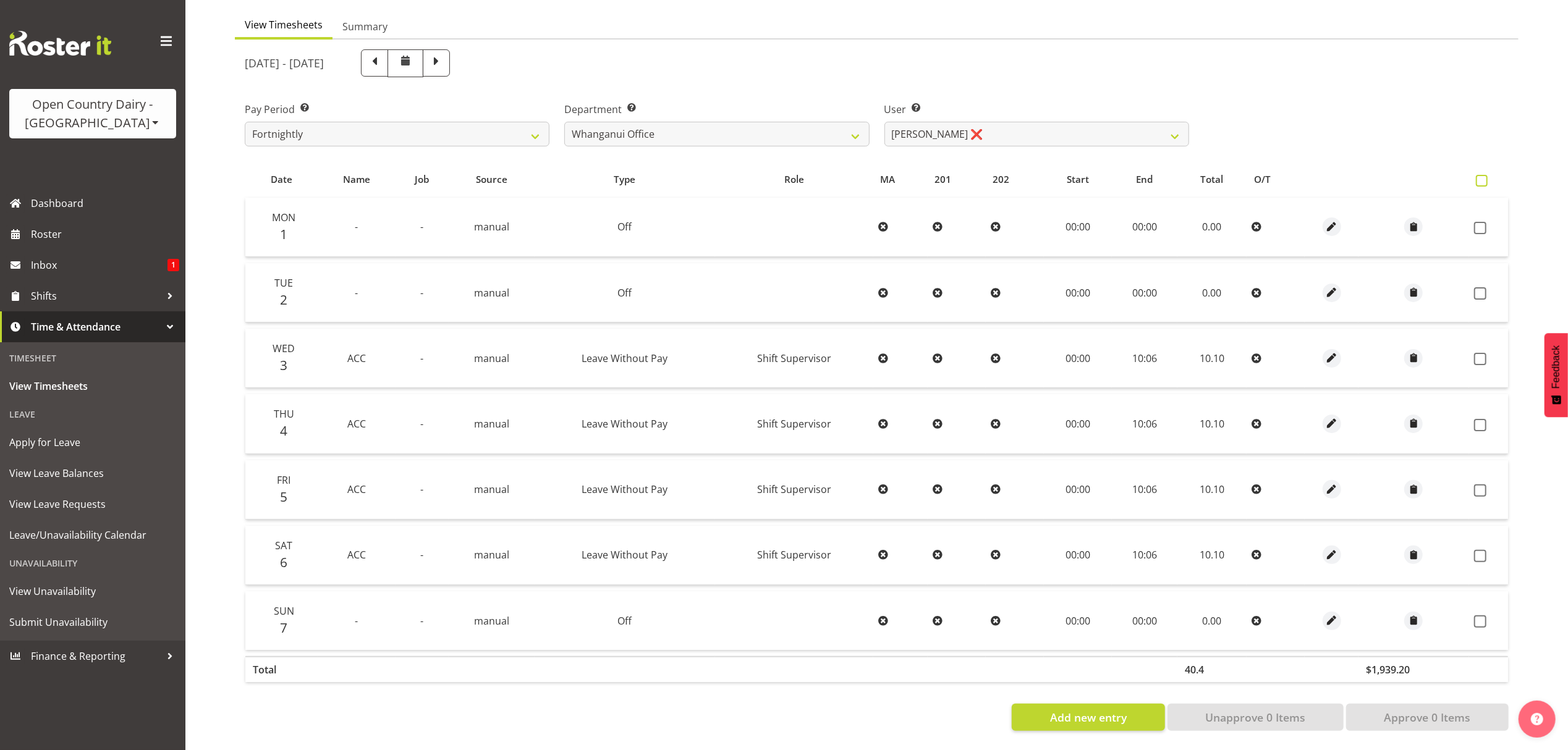
click at [1477, 175] on span at bounding box center [1481, 180] width 11 height 11
click at [1477, 177] on input "checkbox" at bounding box center [1480, 181] width 8 height 8
checkbox input "true"
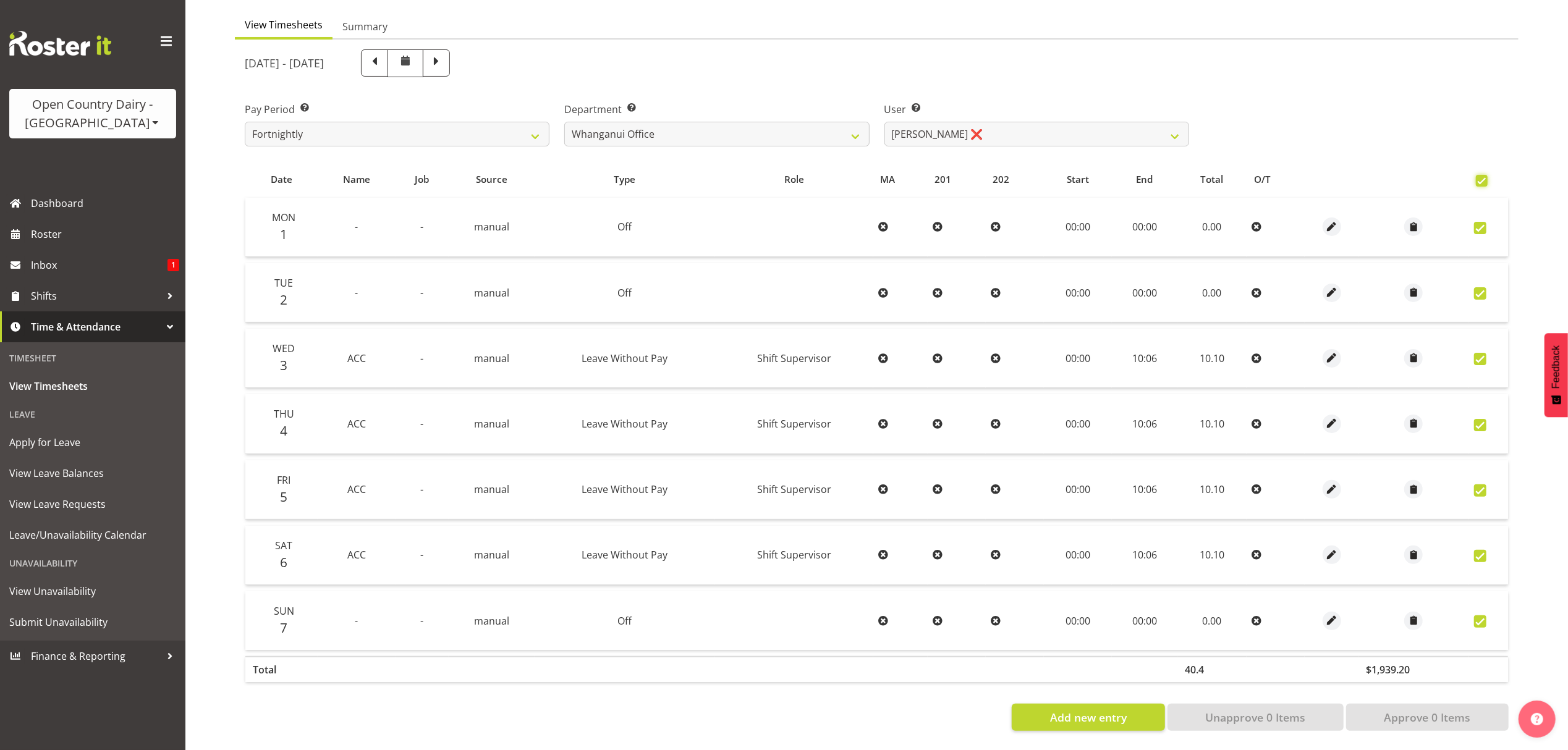
checkbox input "true"
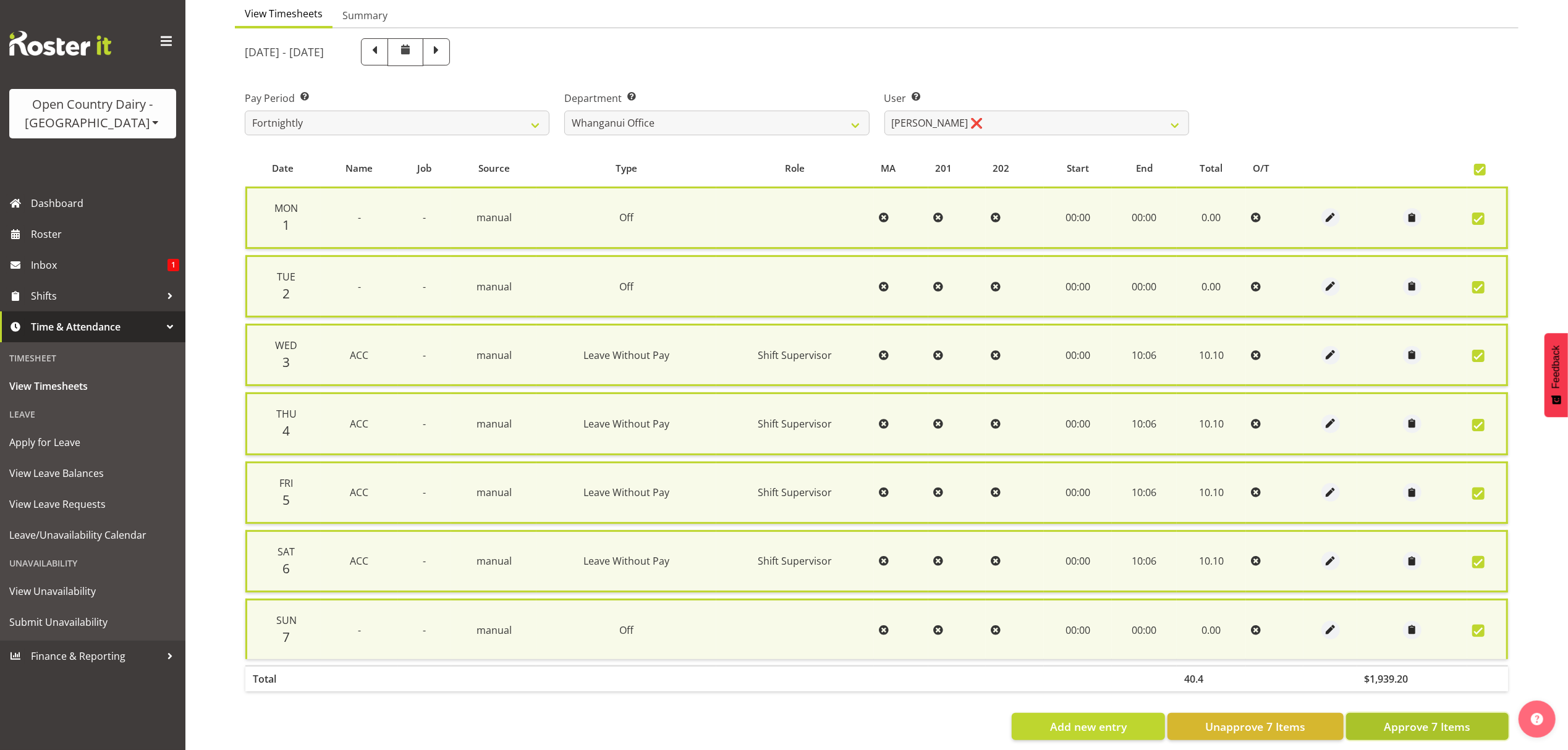
click at [1435, 719] on span "Approve 7 Items" at bounding box center [1427, 727] width 87 height 16
checkbox input "false"
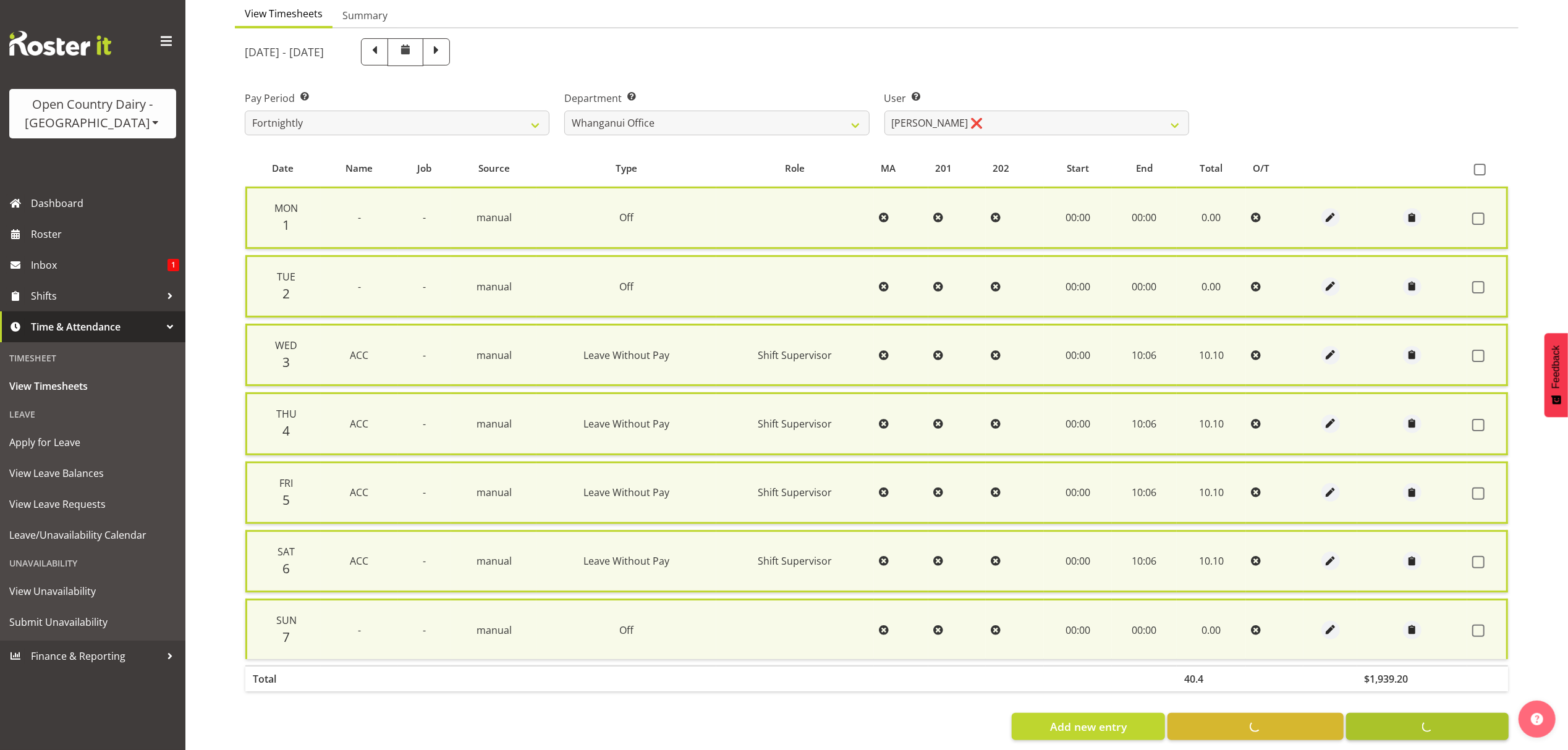
checkbox input "false"
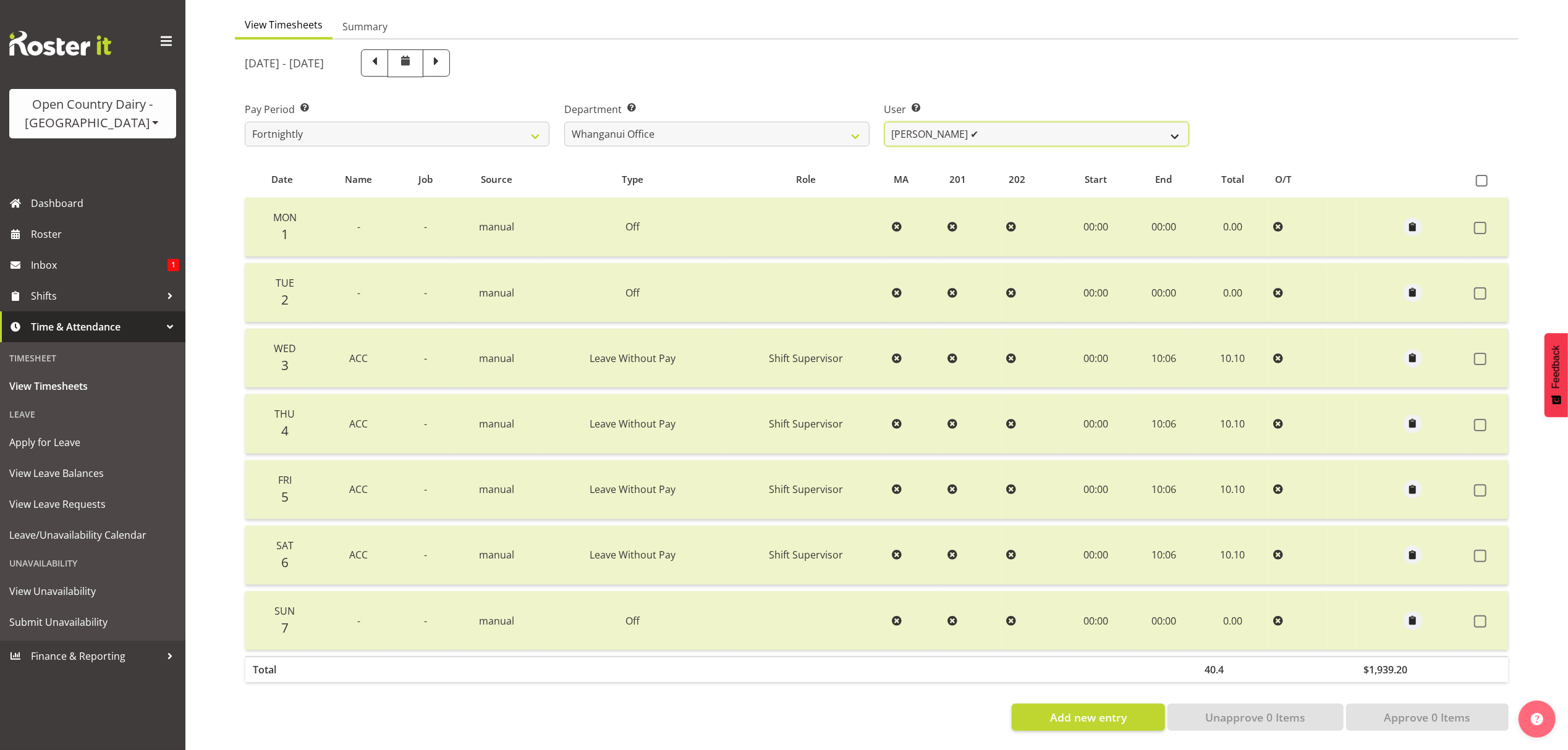
click at [963, 124] on select "Bruce Lind ❌ Filiki Huirua-Taupa'u ❌ Josh Wilson ❌ Keane Metekingi ❌ Mark Hoppe…" at bounding box center [1036, 134] width 304 height 24
click at [885, 122] on select "Bruce Lind ❌ Filiki Huirua-Taupa'u ❌ Josh Wilson ❌ Keane Metekingi ❌ Mark Hoppe…" at bounding box center [1036, 134] width 304 height 24
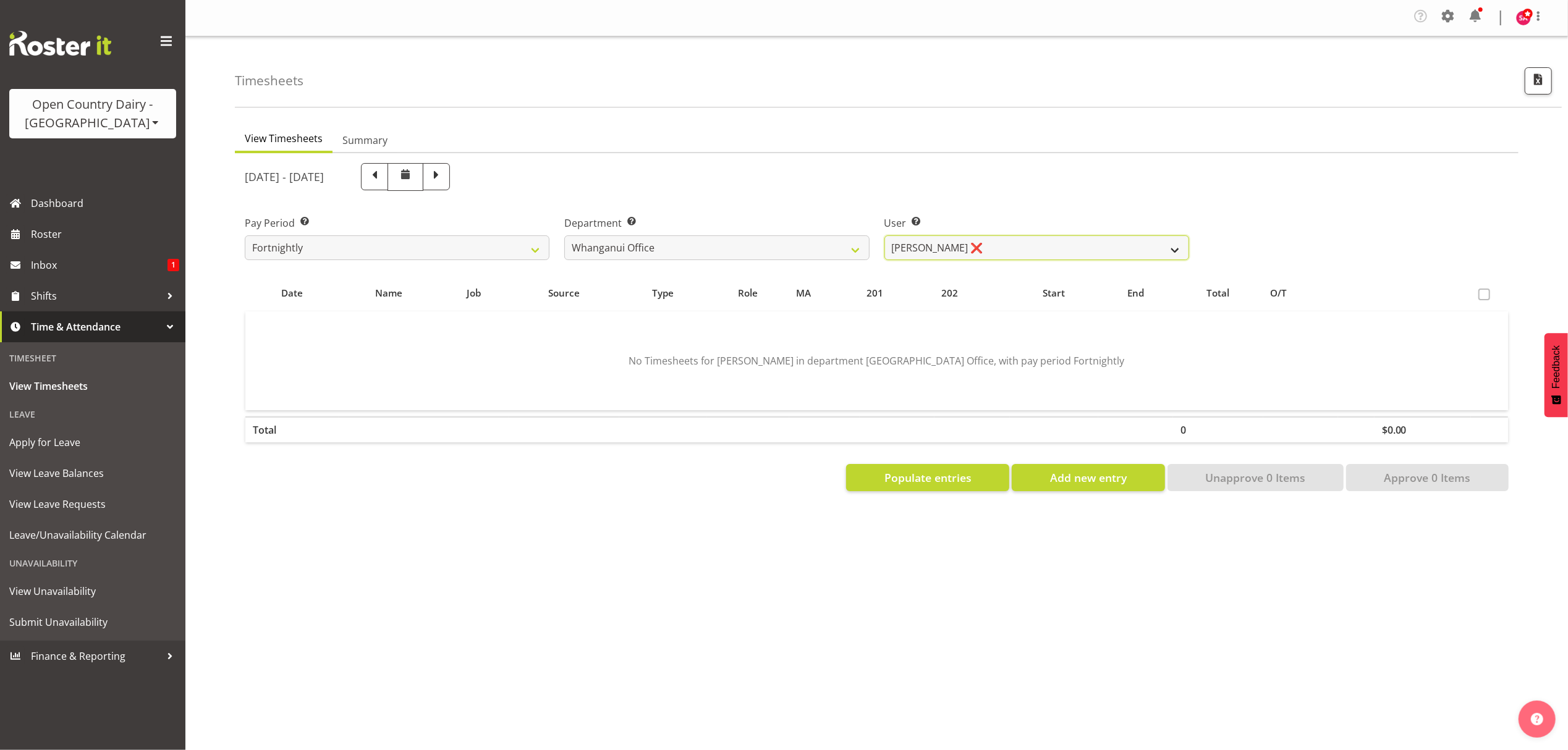
click at [959, 243] on select "Bruce Lind ❌ Filiki Huirua-Taupa'u ❌ Josh Wilson ❌ Keane Metekingi ❌ Mark Hoppe…" at bounding box center [1036, 248] width 304 height 24
click at [885, 236] on select "Bruce Lind ❌ Filiki Huirua-Taupa'u ❌ Josh Wilson ❌ Keane Metekingi ❌ Mark Hoppe…" at bounding box center [1036, 248] width 304 height 24
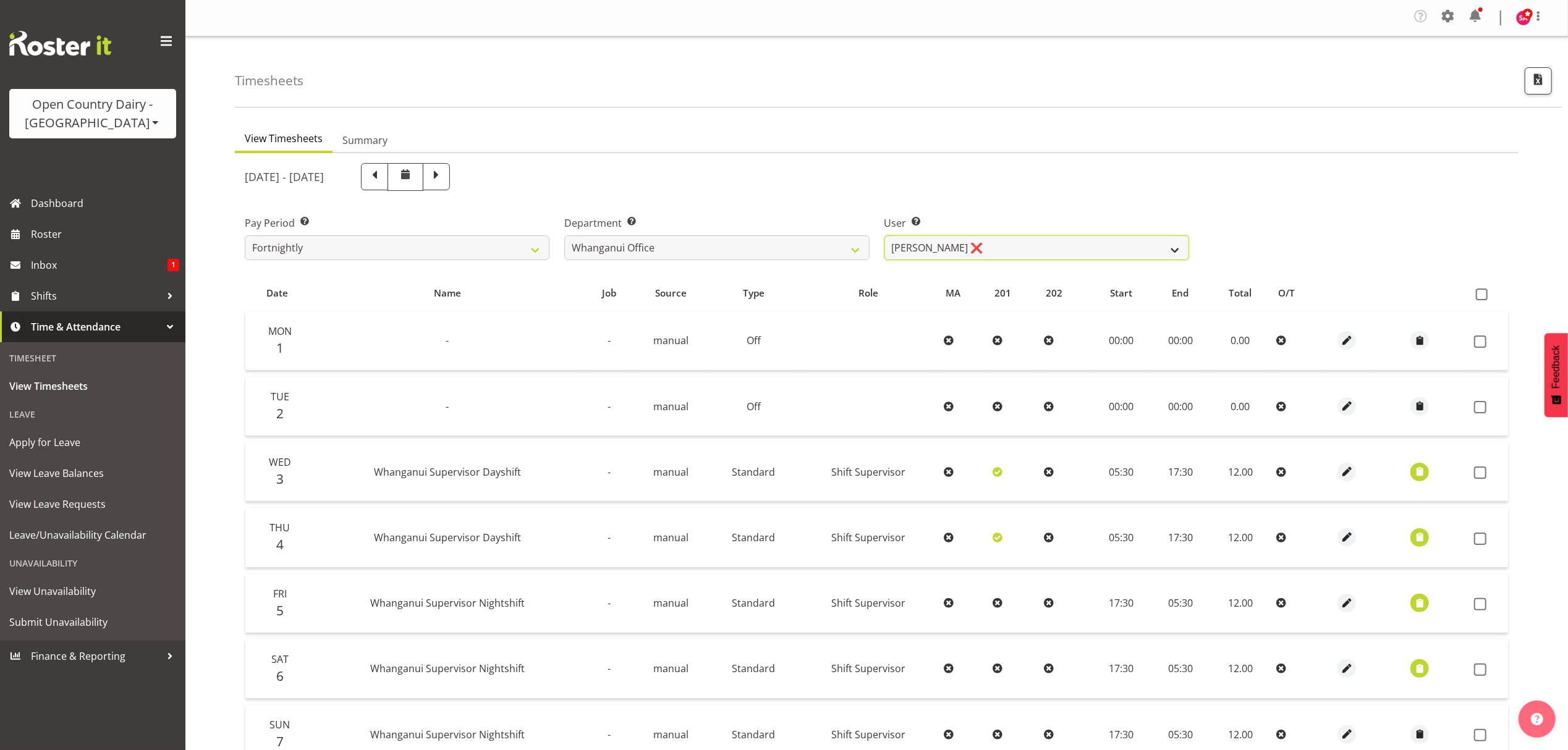
click at [973, 250] on select "Bruce Lind ❌ Filiki Huirua-Taupa'u ❌ Josh Wilson ❌ Keane Metekingi ❌ Mark Hoppe…" at bounding box center [1036, 248] width 304 height 24
click at [885, 236] on select "Bruce Lind ❌ Filiki Huirua-Taupa'u ❌ Josh Wilson ❌ Keane Metekingi ❌ Mark Hoppe…" at bounding box center [1036, 248] width 304 height 24
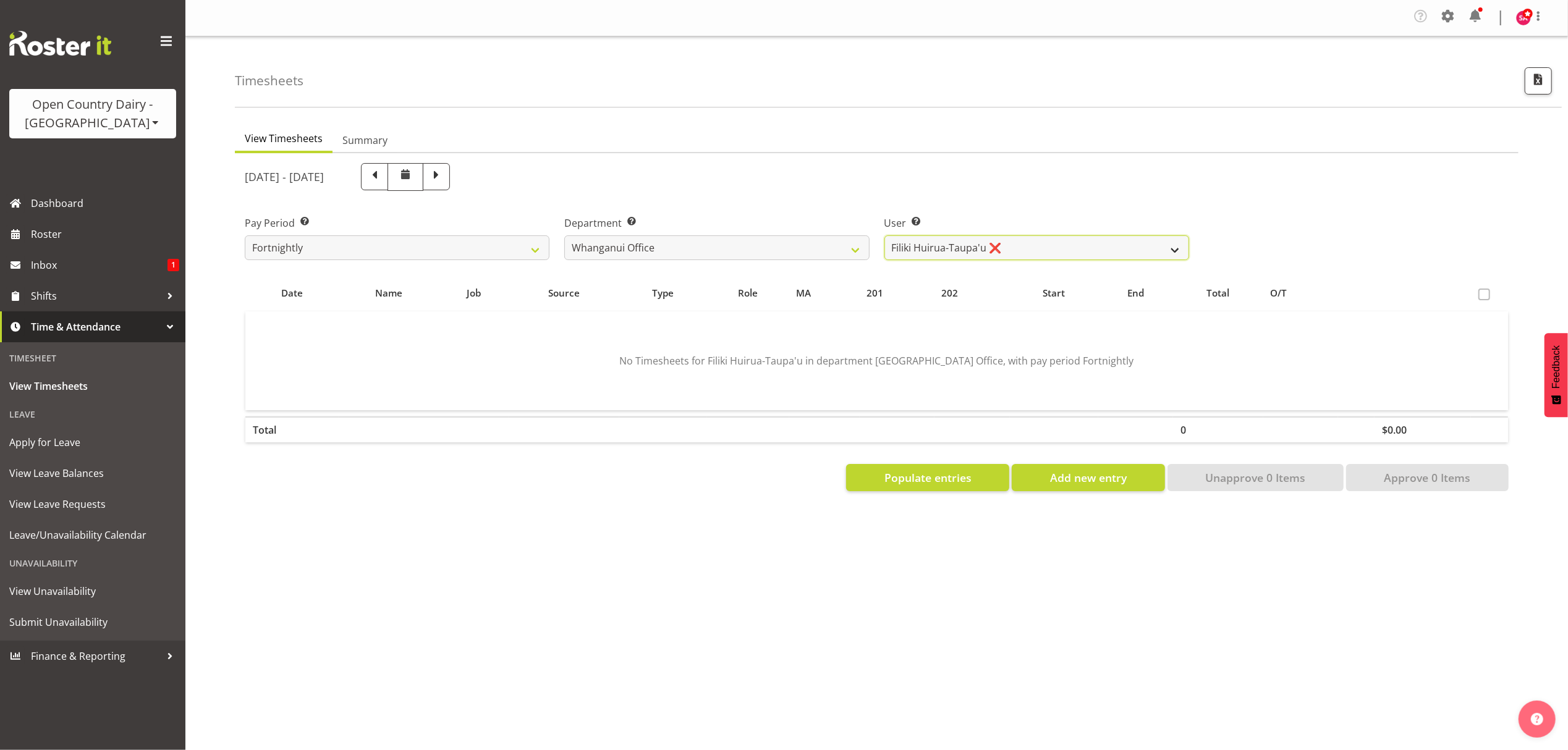
click at [979, 243] on select "Bruce Lind ❌ Filiki Huirua-Taupa'u ❌ Josh Wilson ❌ Keane Metekingi ❌ Mark Hoppe…" at bounding box center [1036, 248] width 304 height 24
select select "7400"
click at [885, 236] on select "Bruce Lind ❌ Filiki Huirua-Taupa'u ❌ Josh Wilson ❌ Keane Metekingi ❌ Mark Hoppe…" at bounding box center [1036, 248] width 304 height 24
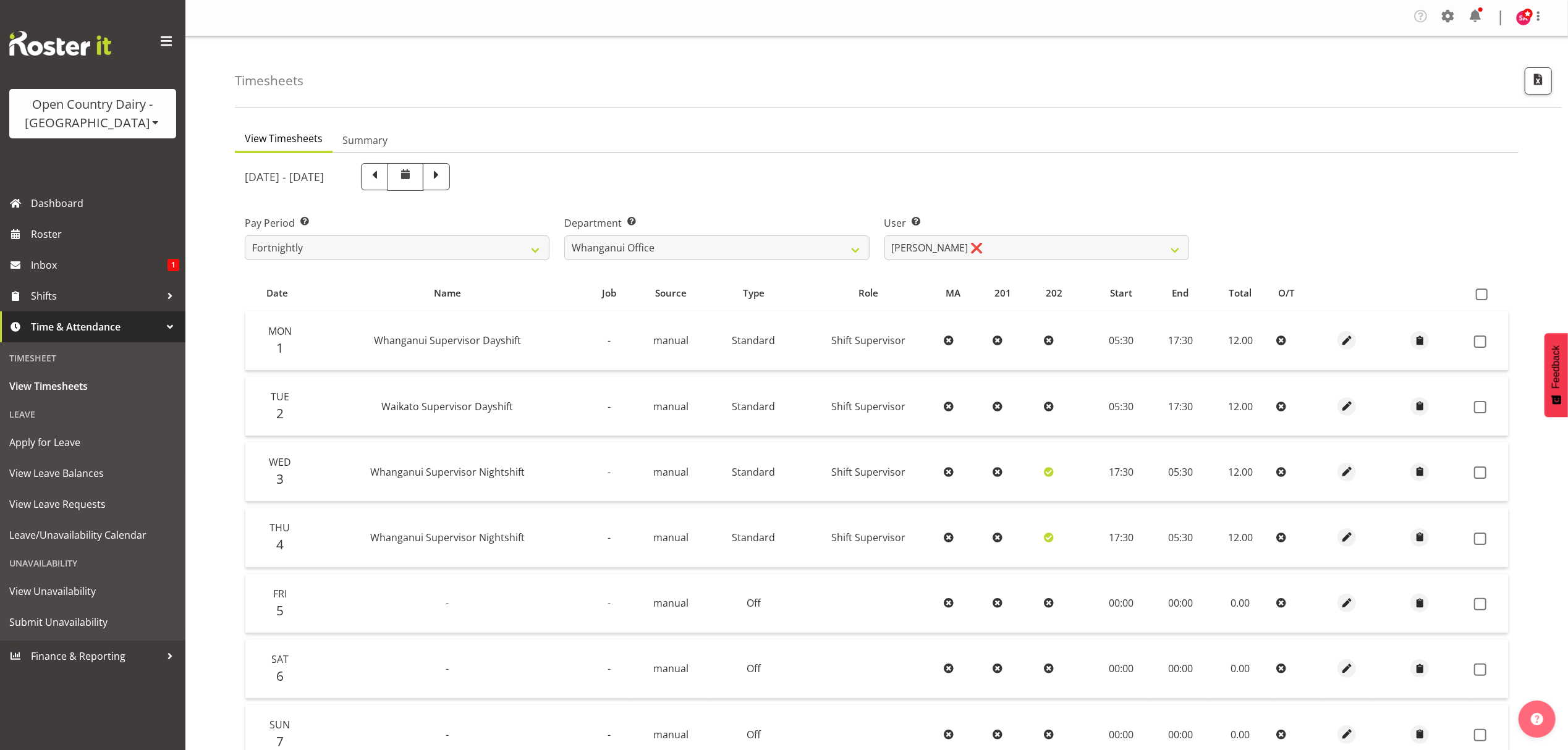
click at [101, 114] on div "Open Country Dairy - [GEOGRAPHIC_DATA]" at bounding box center [93, 114] width 142 height 37
click at [149, 162] on link "Open Country Dairy - [GEOGRAPHIC_DATA]" at bounding box center [128, 157] width 239 height 22
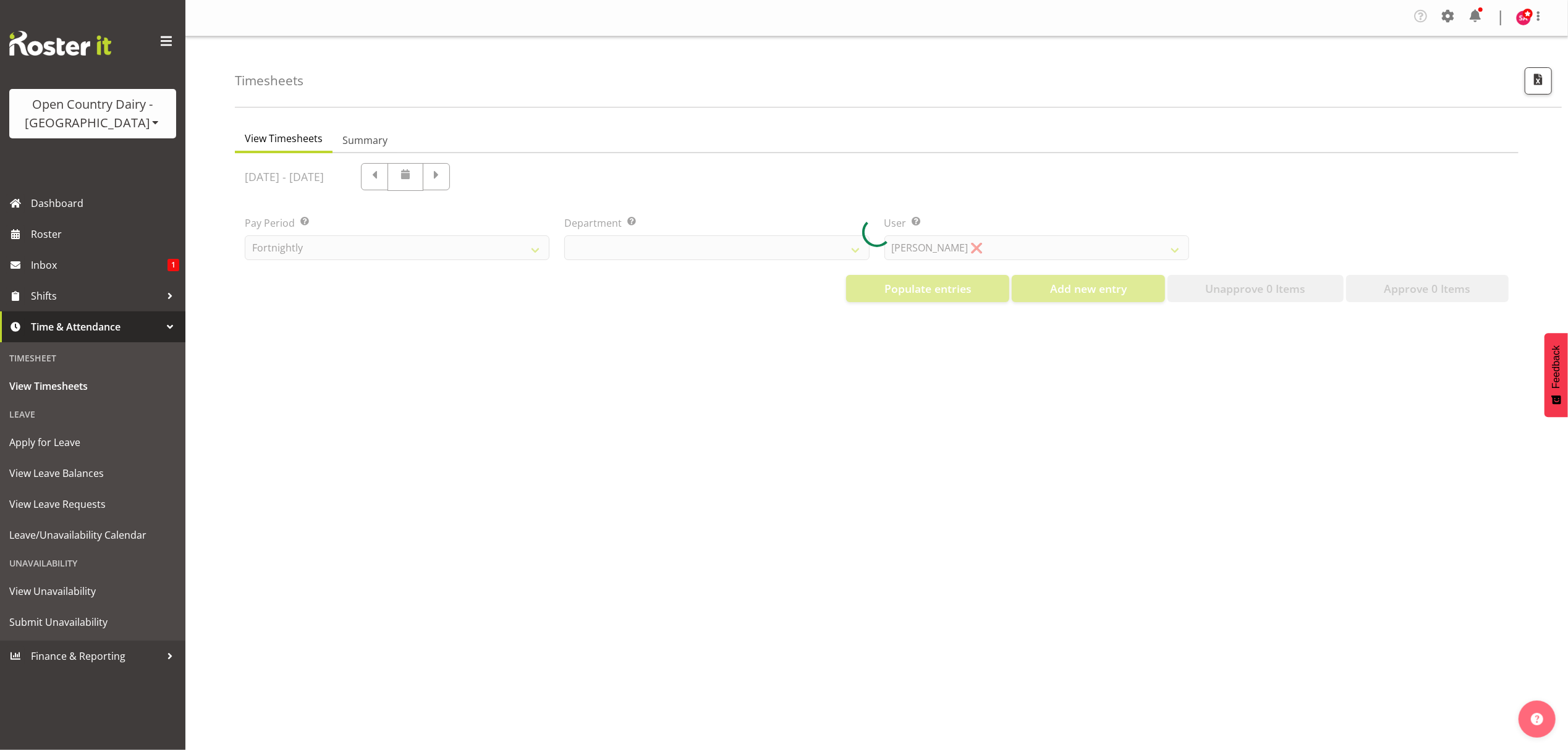
select select "699"
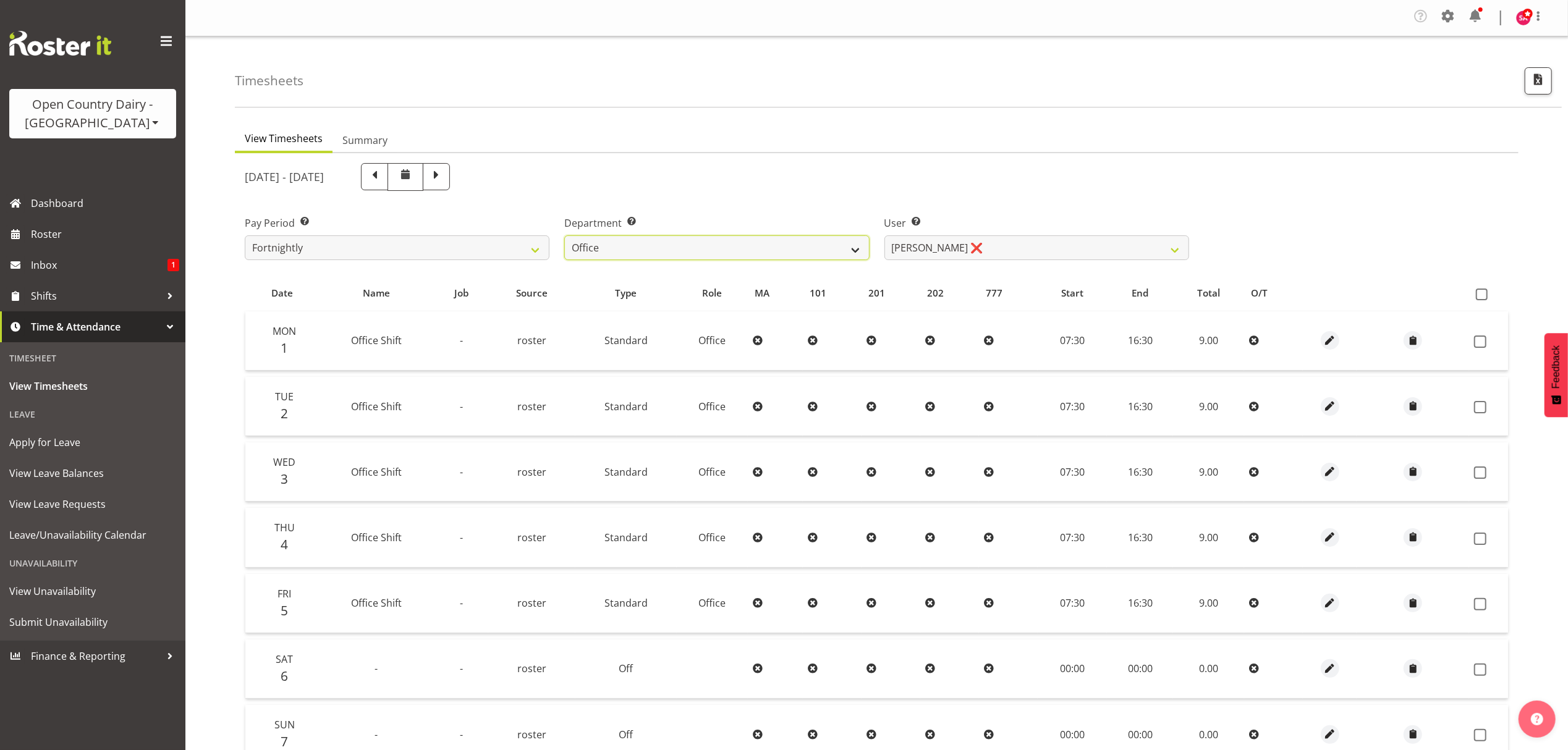
click at [733, 256] on select "734 735 736 737 738 739 851 852 853 854 855 856 858 861 862 865 868 869 870 873" at bounding box center [716, 248] width 304 height 24
click at [724, 245] on select "734 735 736 737 738 739 851 852 853 854 855 856 858 861 862 865 868 869 870 873" at bounding box center [716, 248] width 304 height 24
click at [927, 244] on select "[PERSON_NAME] ❌ [PERSON_NAME] ❌ [PERSON_NAME] ❌ [PERSON_NAME] ❌ [PERSON_NAME] ❌…" at bounding box center [1036, 248] width 304 height 24
select select "7479"
click at [885, 236] on select "[PERSON_NAME] ❌ [PERSON_NAME] ❌ [PERSON_NAME] ❌ [PERSON_NAME] ❌ [PERSON_NAME] ❌…" at bounding box center [1036, 248] width 304 height 24
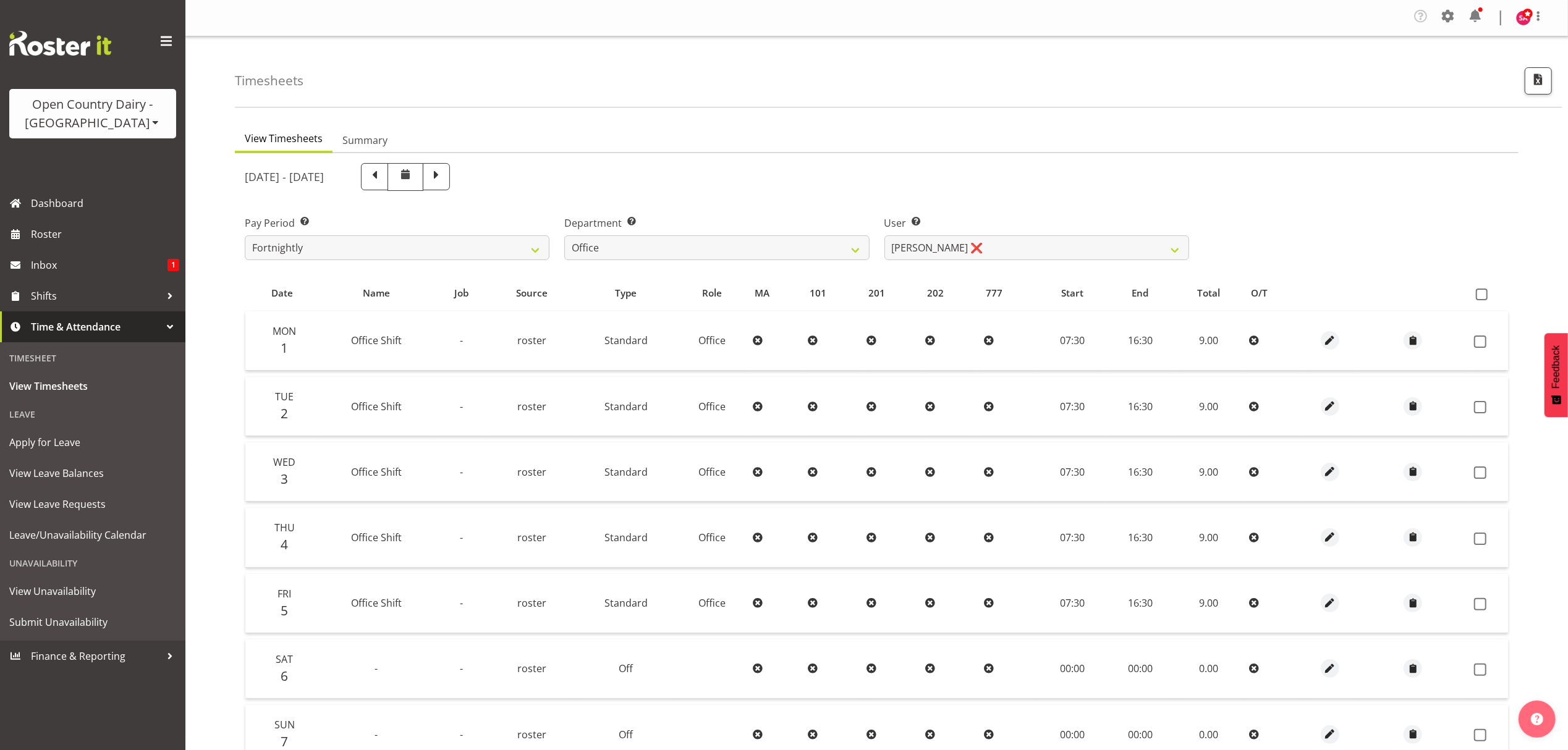
click at [382, 176] on span at bounding box center [375, 175] width 16 height 16
click at [413, 176] on span at bounding box center [405, 175] width 15 height 15
select select
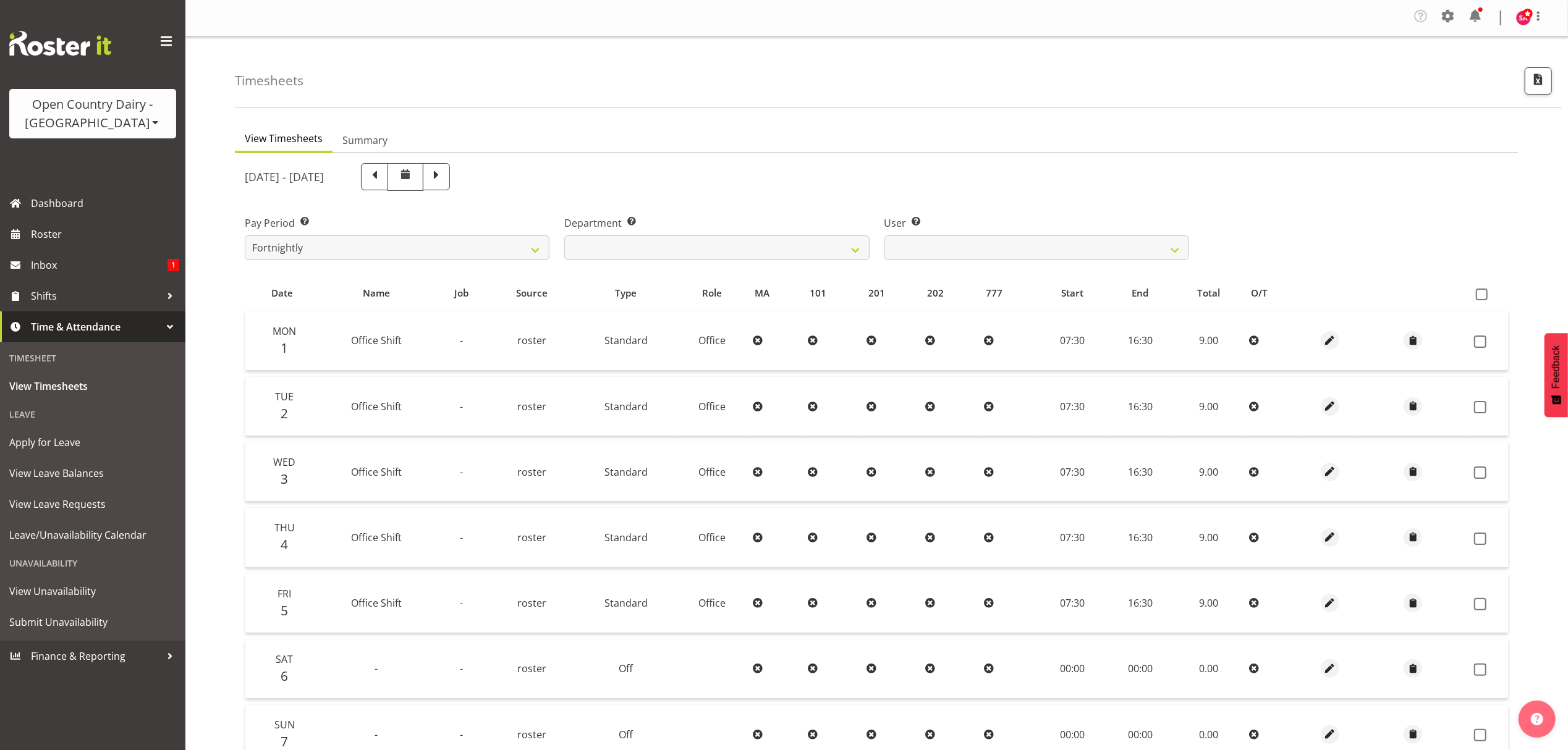
click at [488, 176] on div "[DATE] - [DATE] Pay Period Select which pay period you would like to view. Fort…" at bounding box center [877, 500] width 1264 height 689
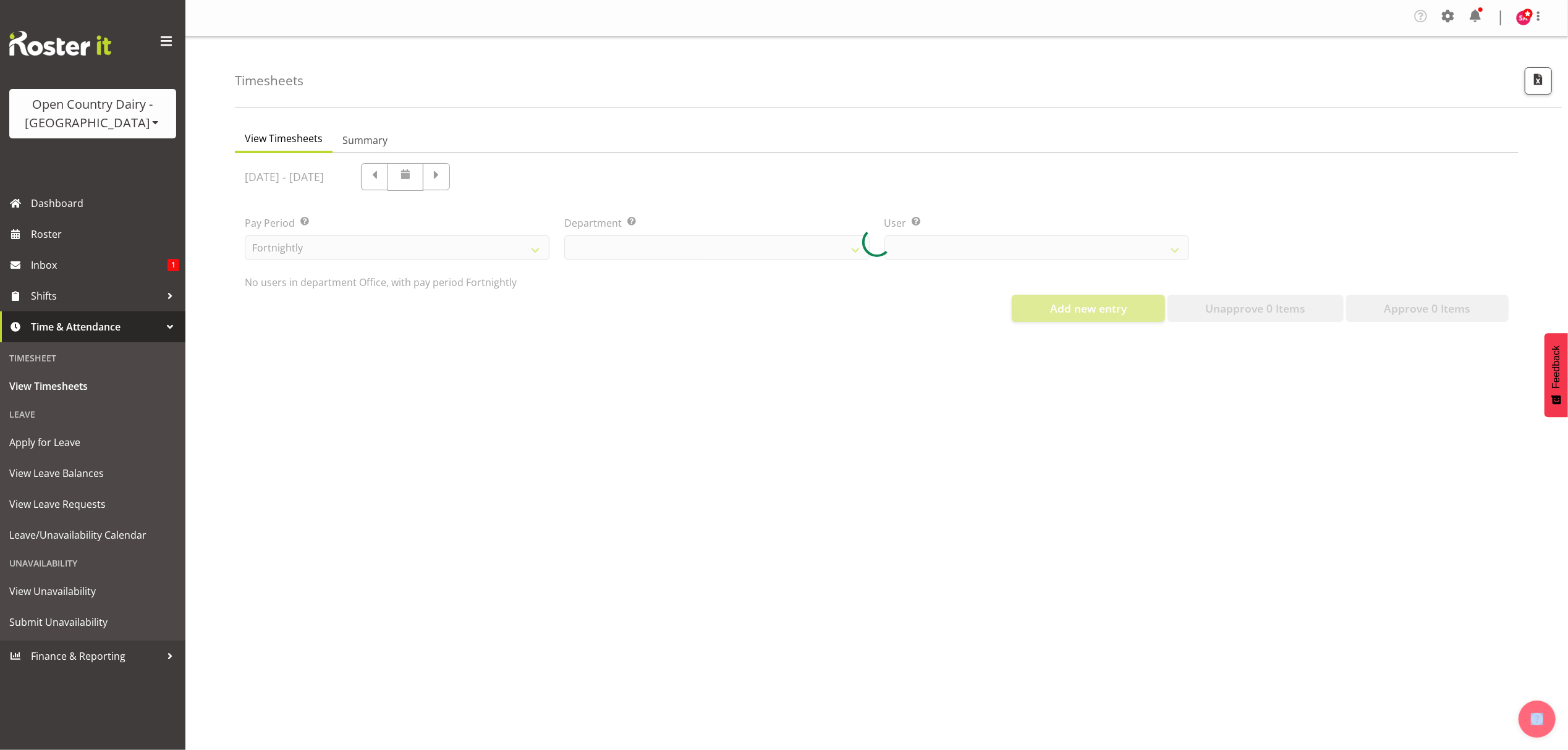
click at [488, 176] on div at bounding box center [877, 243] width 1284 height 179
select select "699"
select select "7479"
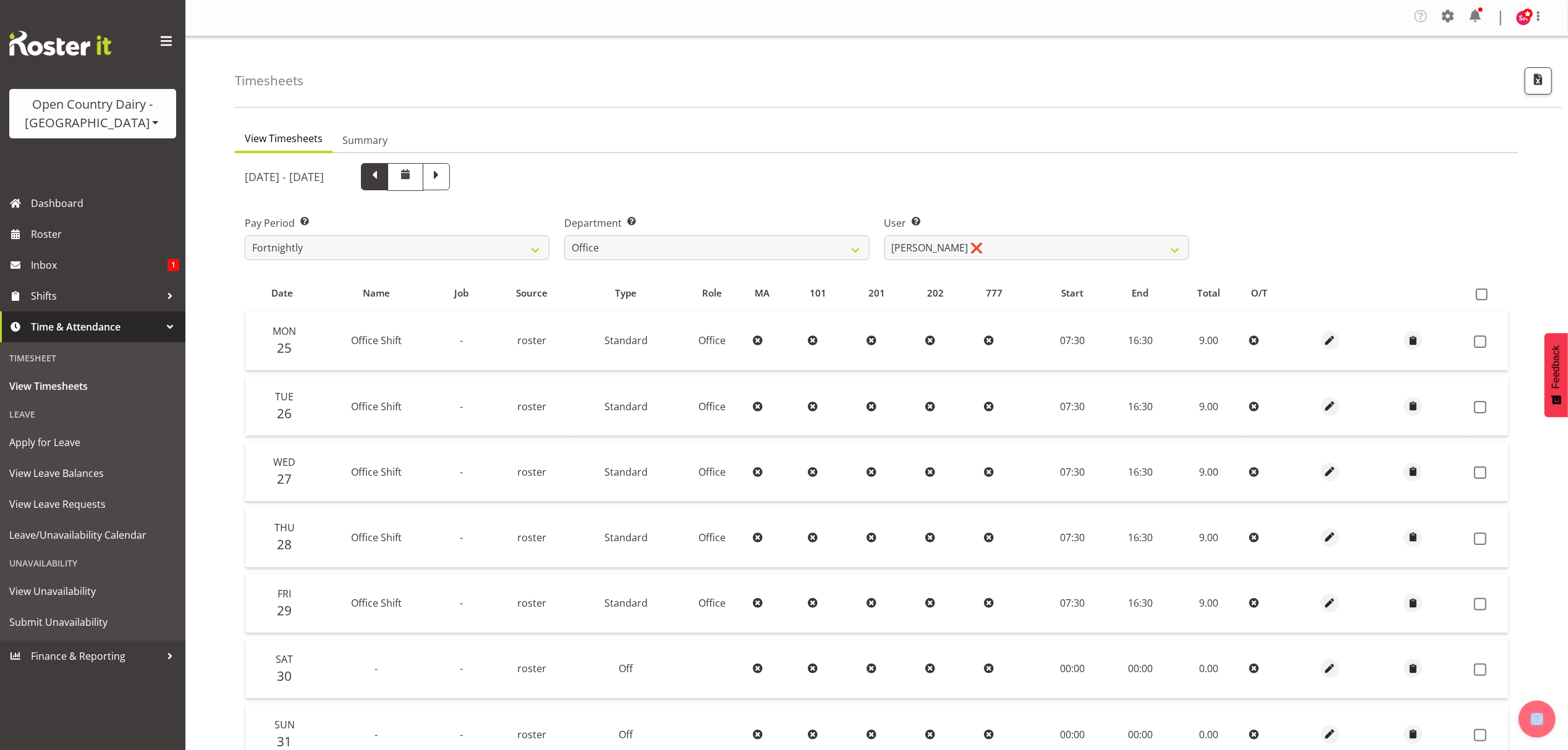
click at [382, 172] on span at bounding box center [375, 175] width 16 height 16
click at [424, 172] on span at bounding box center [405, 177] width 36 height 28
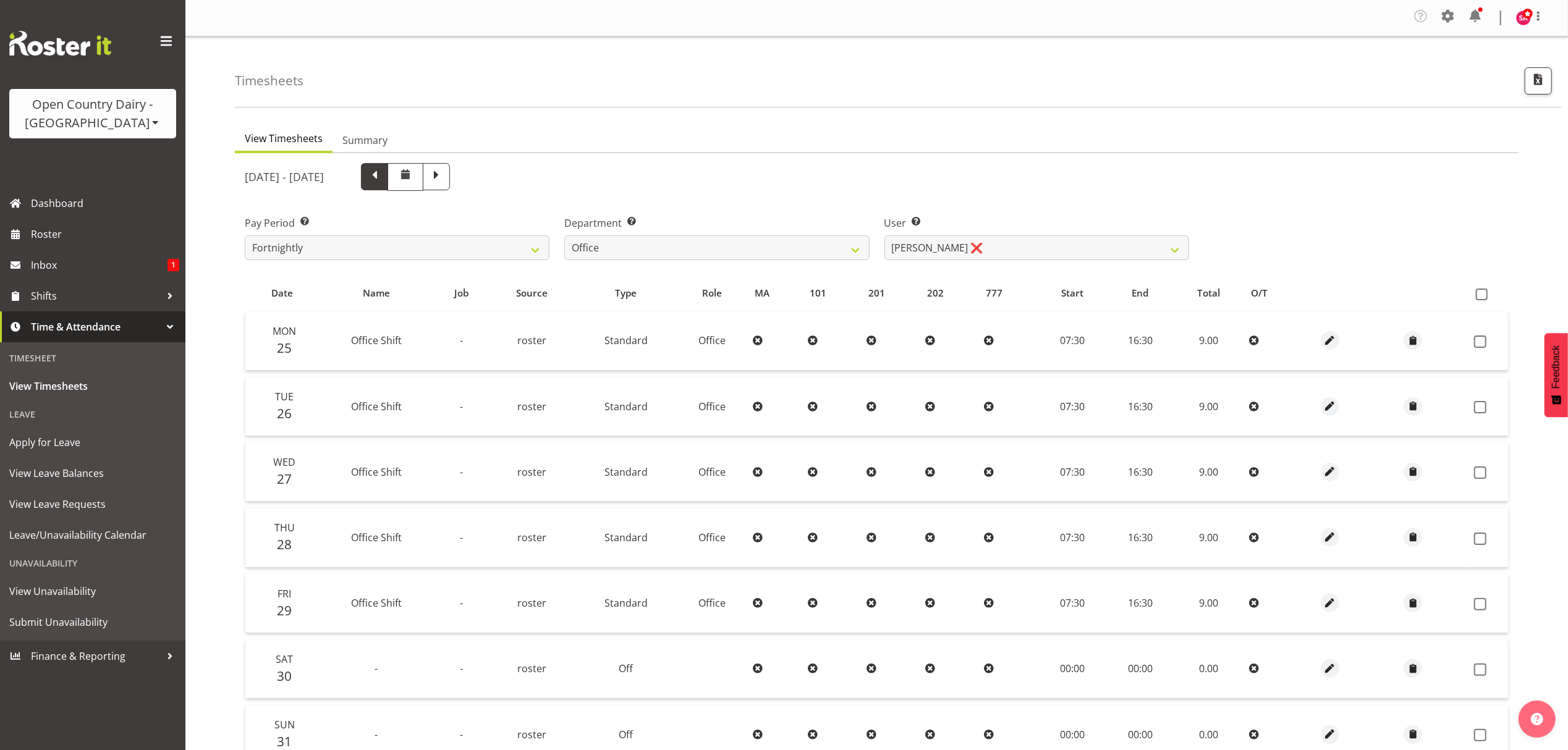
click at [424, 172] on span at bounding box center [405, 177] width 36 height 28
select select
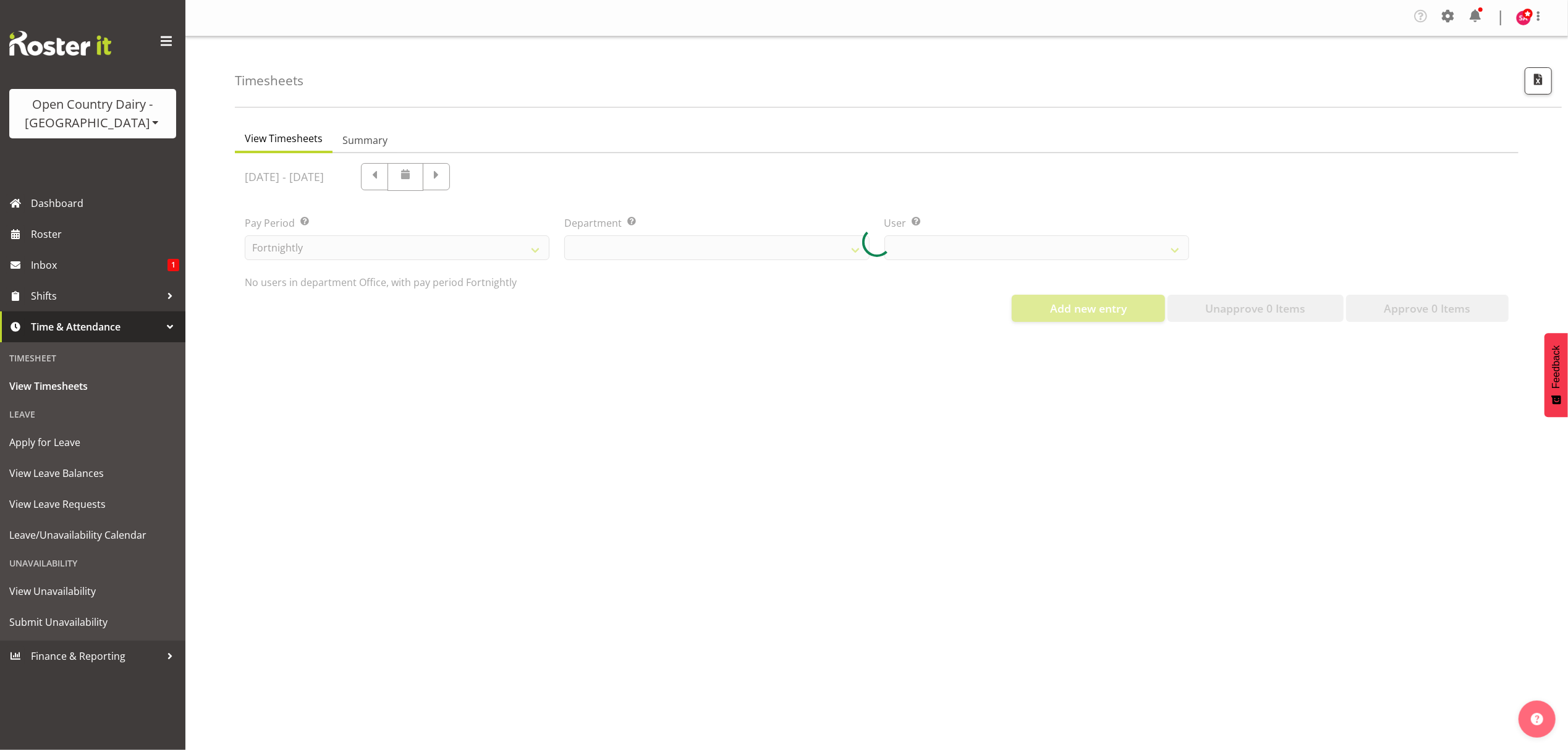
select select "699"
select select "7479"
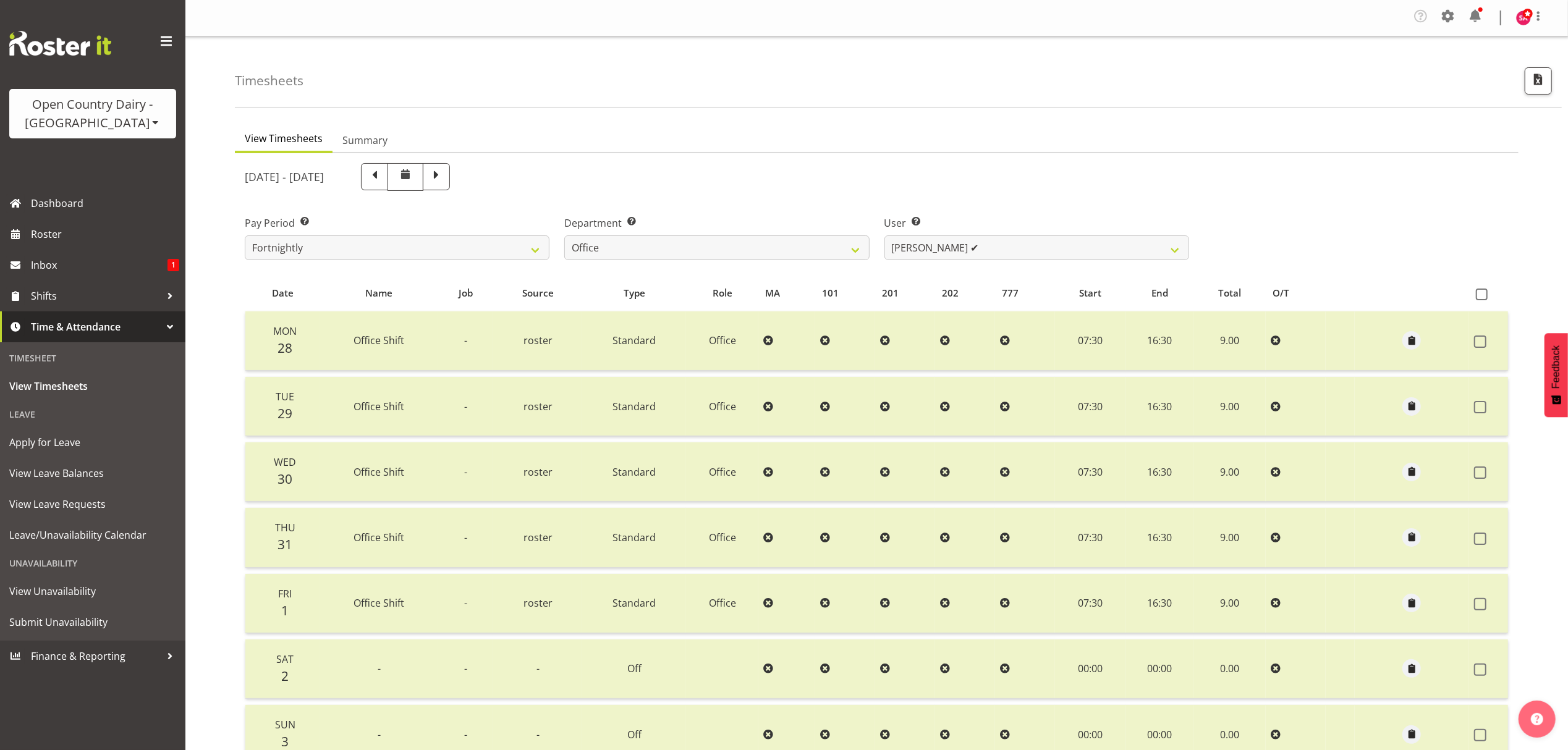
click at [382, 175] on span at bounding box center [375, 175] width 16 height 16
click at [424, 175] on span at bounding box center [405, 177] width 36 height 28
select select
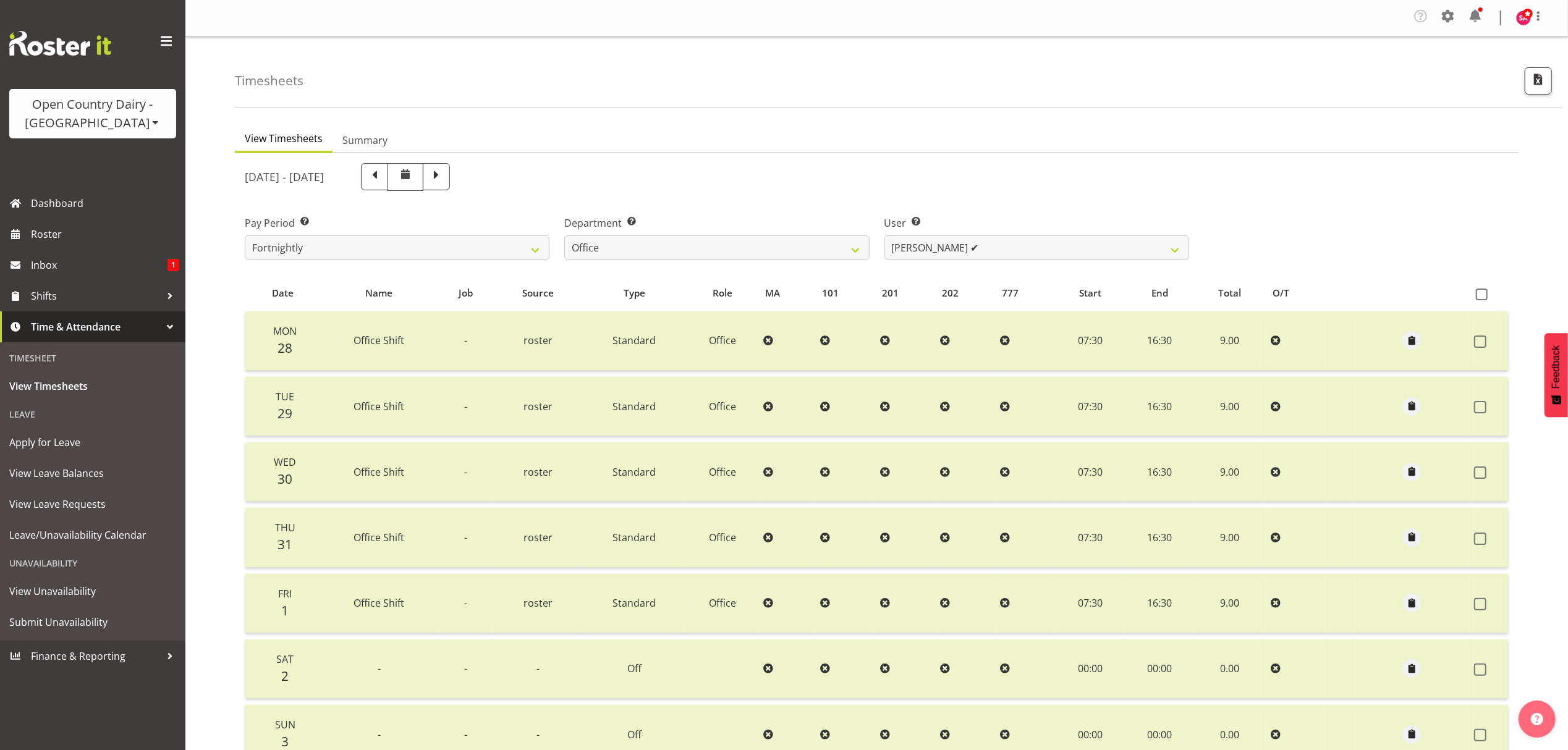
select select
click at [433, 175] on div "[DATE] - [DATE] Pay Period Select which pay period you would like to view. Fort…" at bounding box center [877, 500] width 1264 height 689
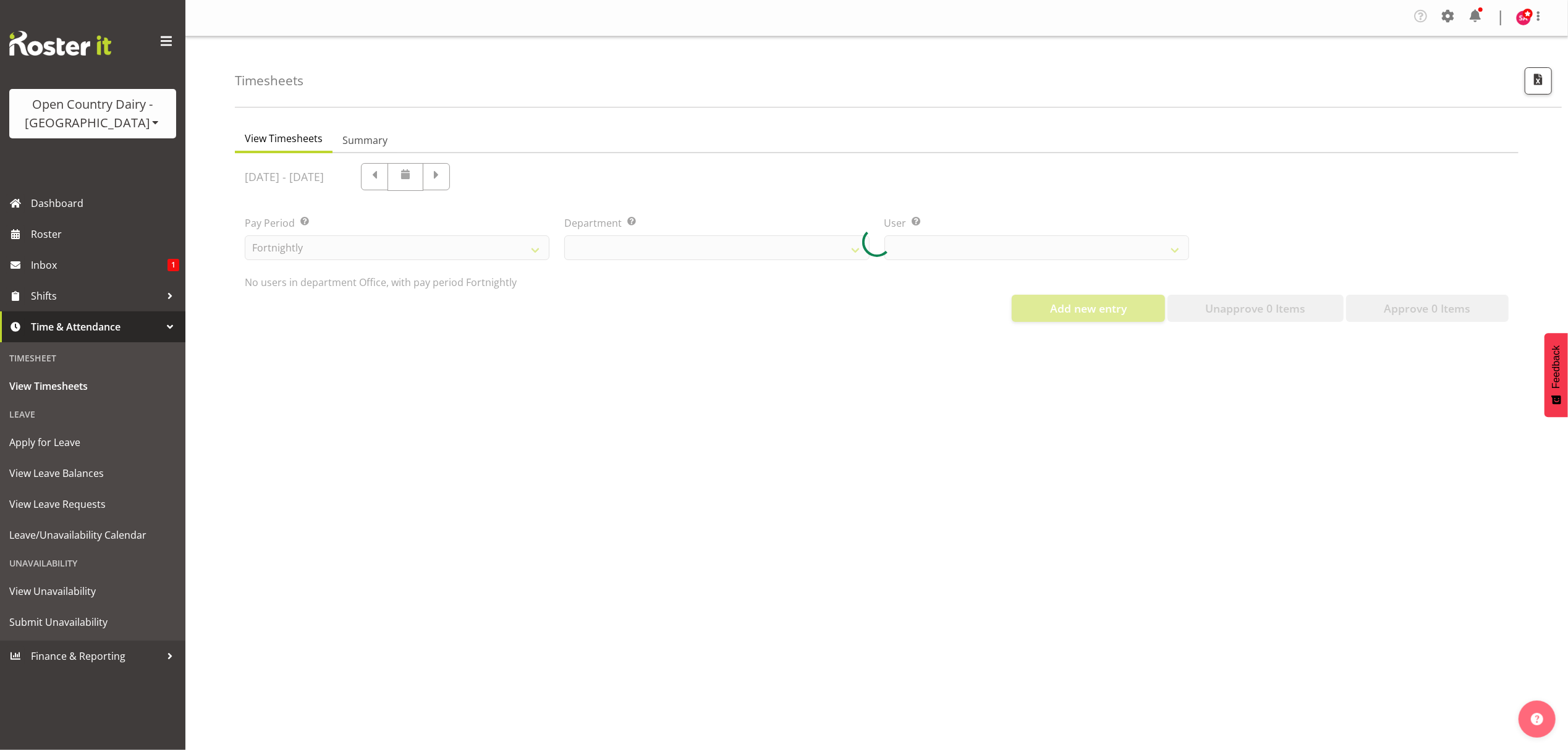
click at [424, 178] on div at bounding box center [877, 243] width 1284 height 179
select select "699"
select select "7479"
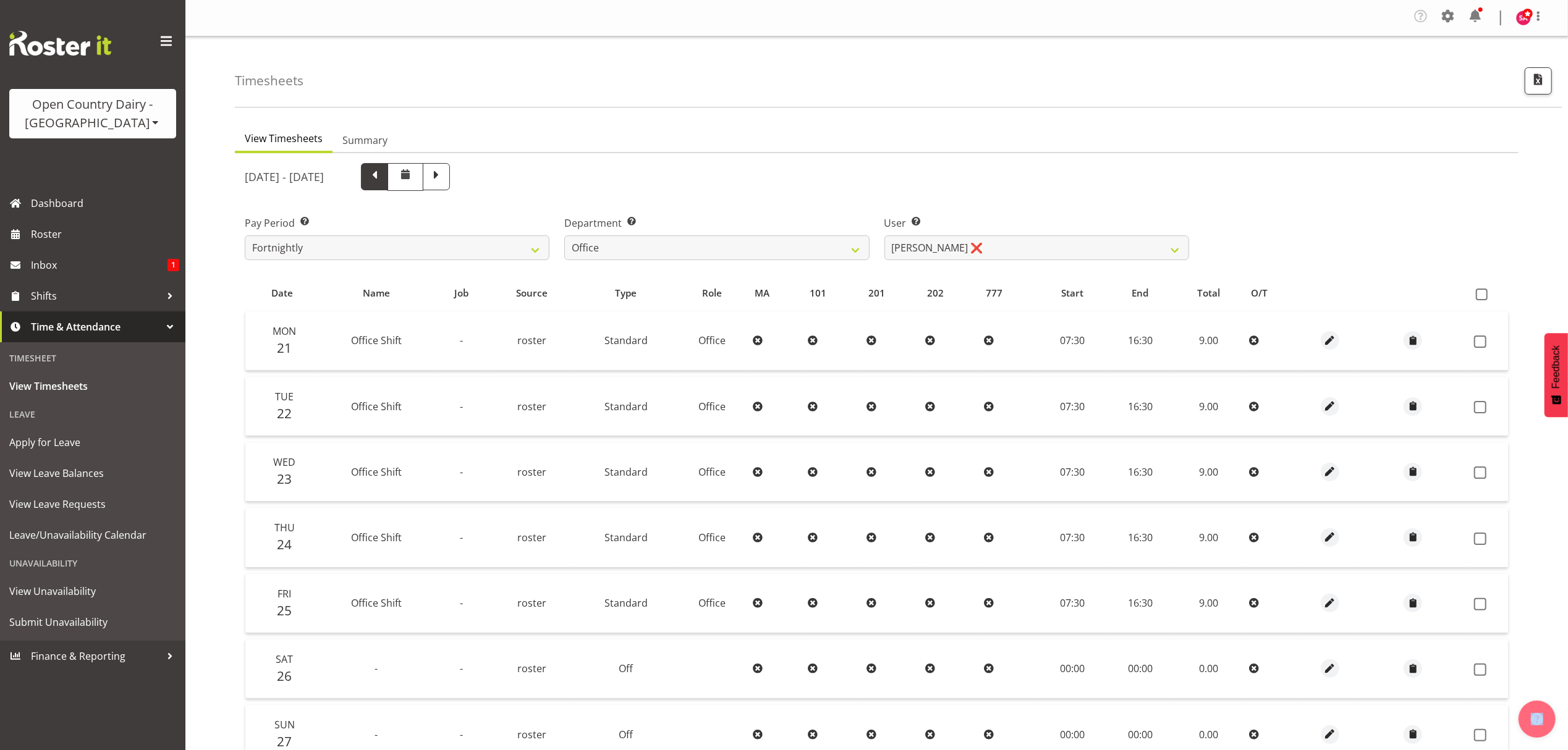
click at [388, 179] on span at bounding box center [375, 177] width 28 height 28
click at [382, 179] on span at bounding box center [375, 175] width 16 height 16
click at [388, 179] on span at bounding box center [375, 177] width 28 height 28
click at [408, 179] on div at bounding box center [390, 177] width 118 height 28
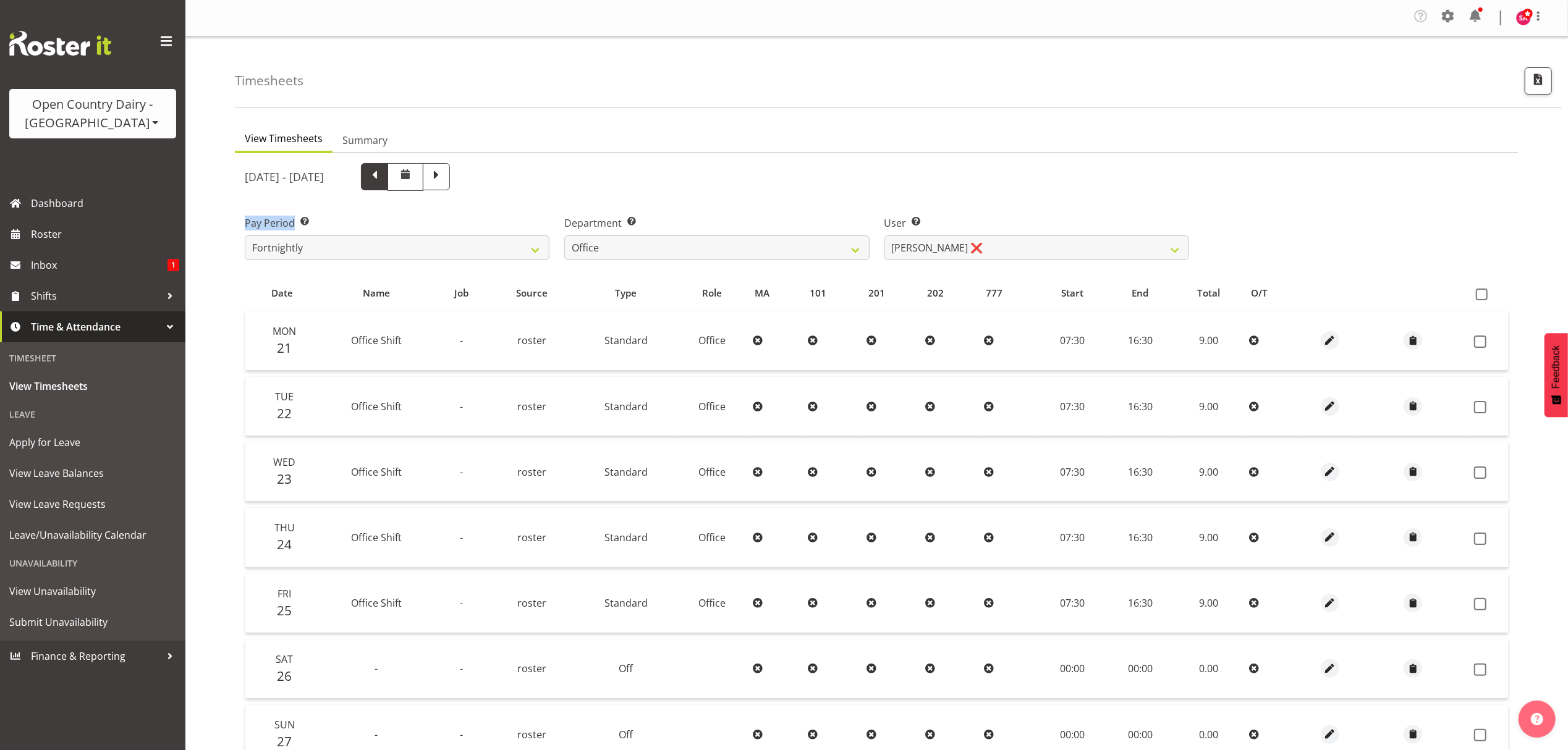
click at [408, 179] on div at bounding box center [390, 177] width 118 height 28
select select
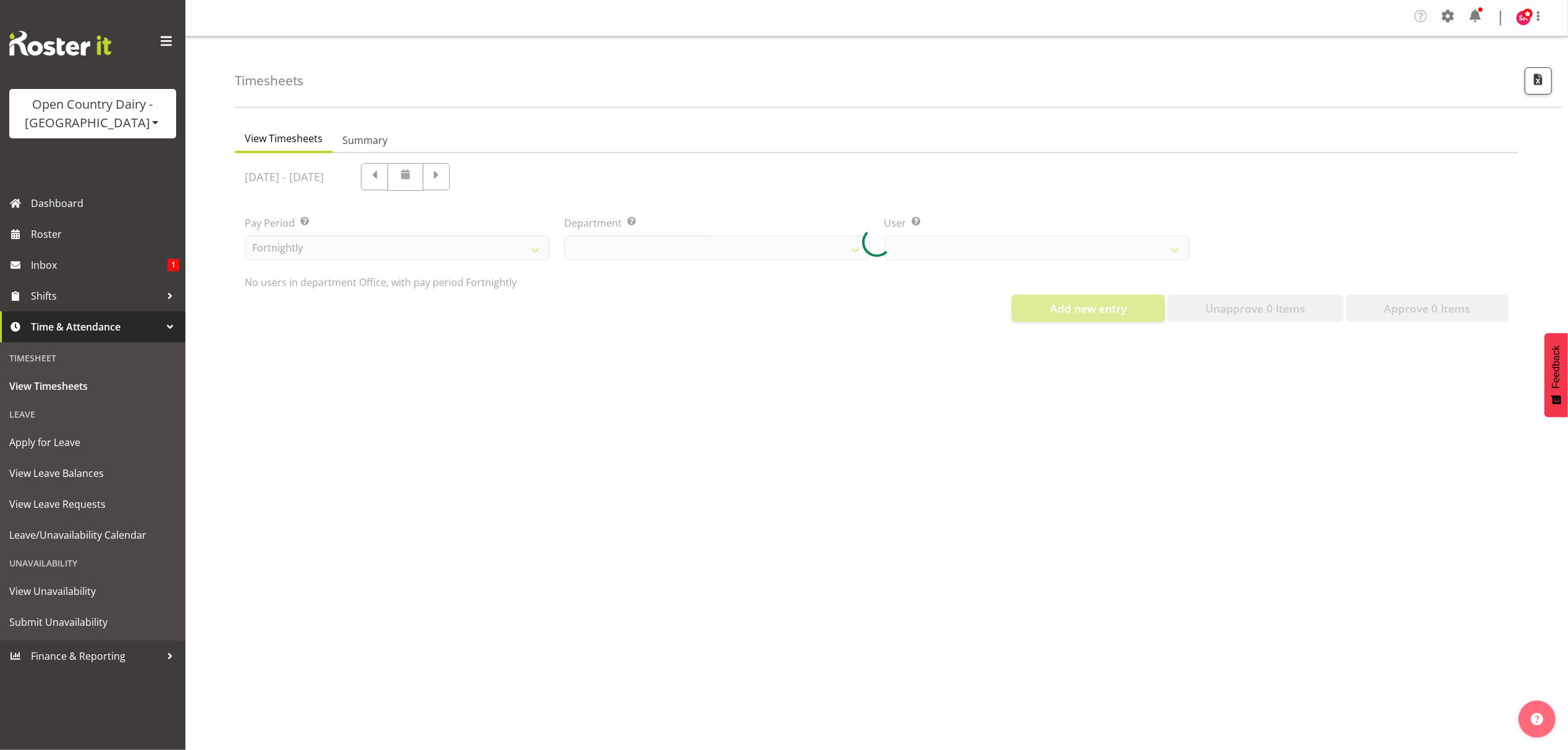
click at [416, 177] on div at bounding box center [877, 243] width 1284 height 179
select select "699"
select select "7479"
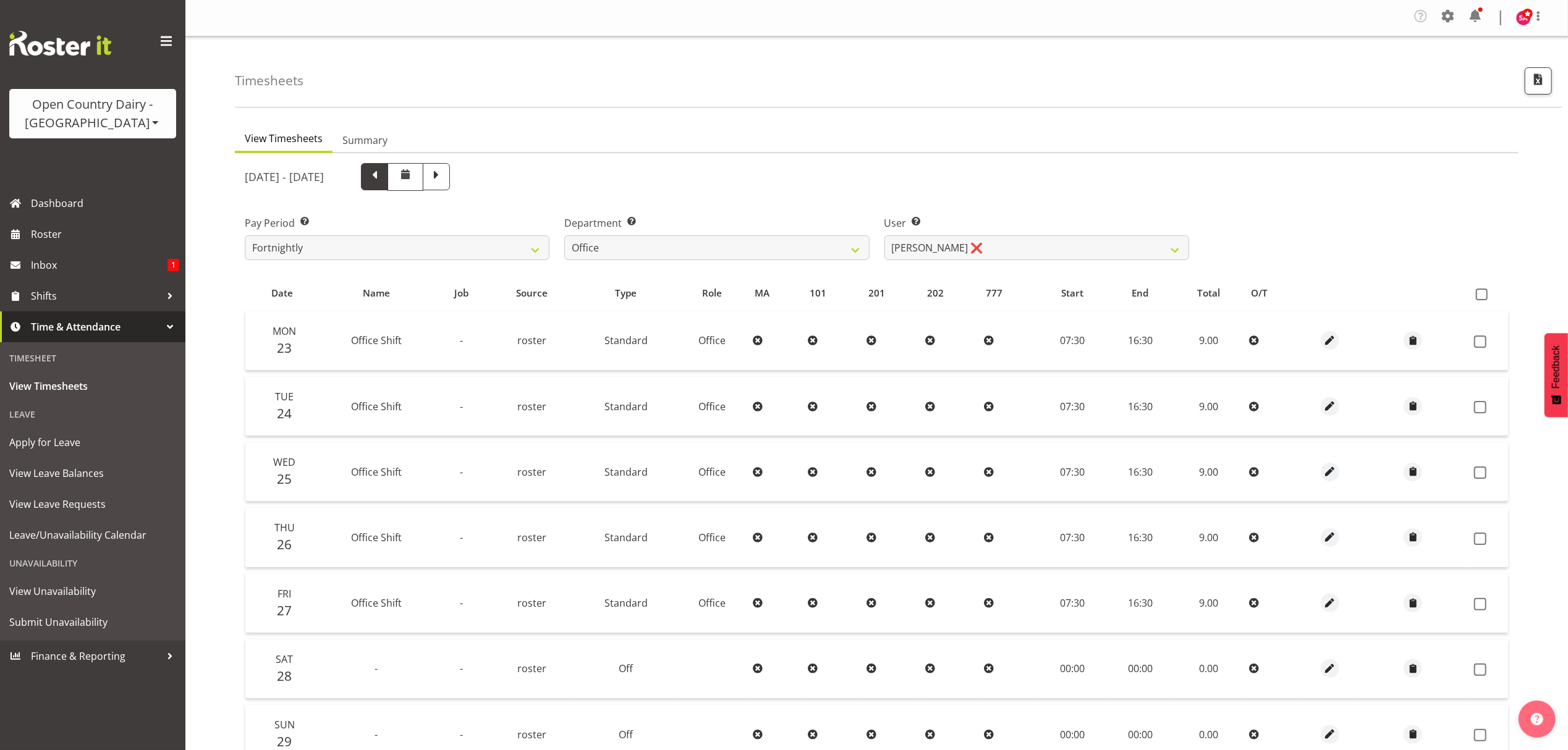
click at [382, 179] on span at bounding box center [375, 175] width 16 height 16
select select
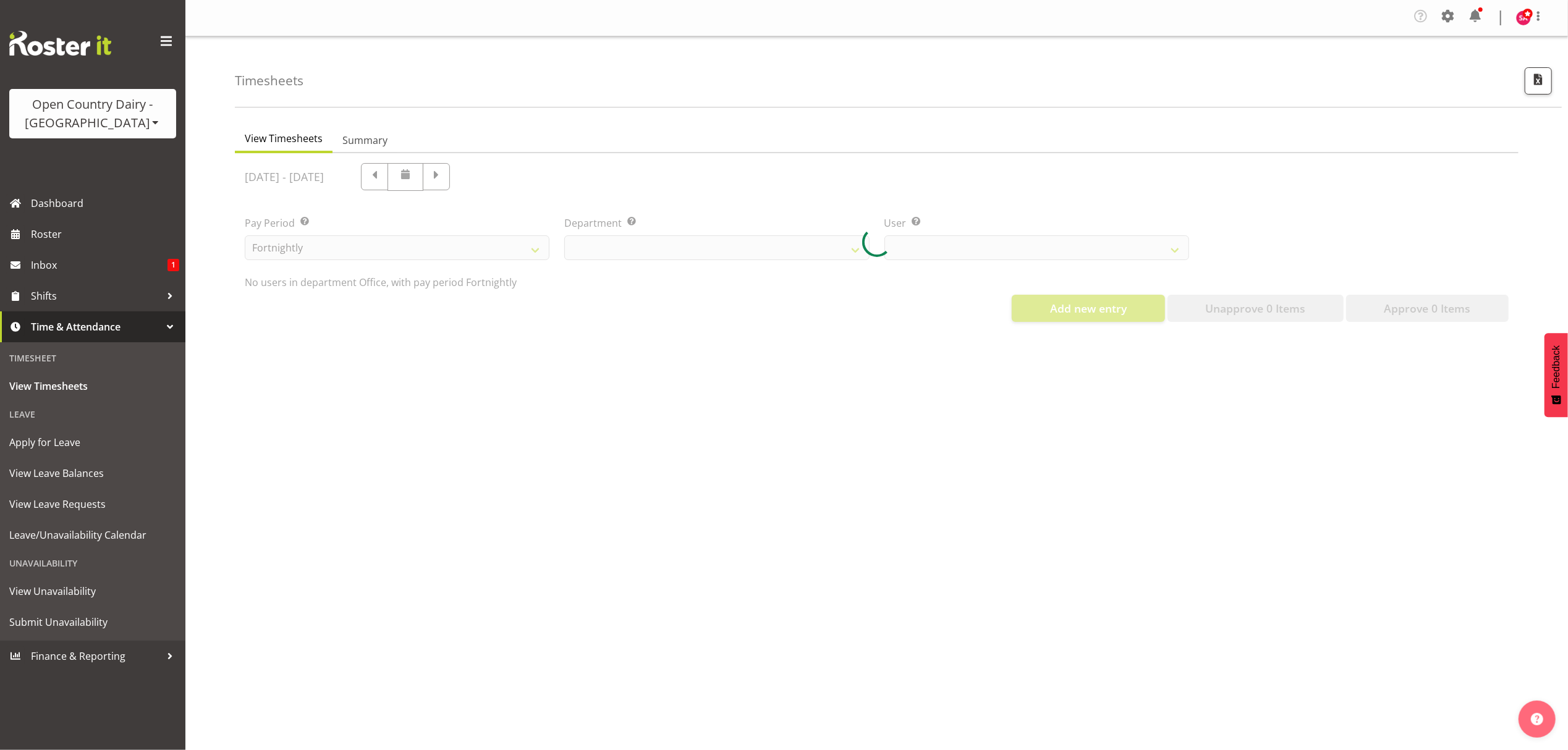
select select "699"
select select "7479"
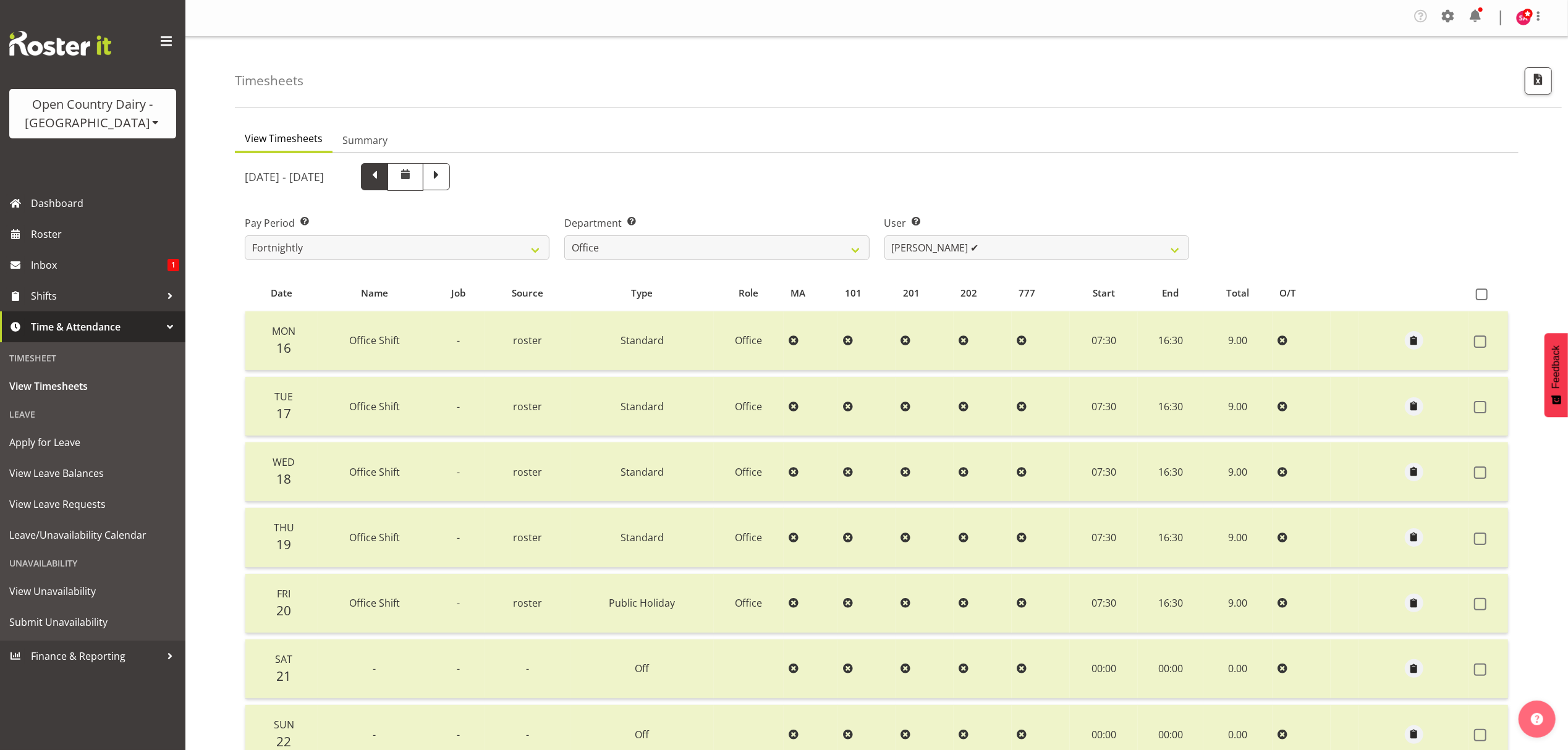
click at [382, 179] on span at bounding box center [375, 175] width 16 height 16
select select
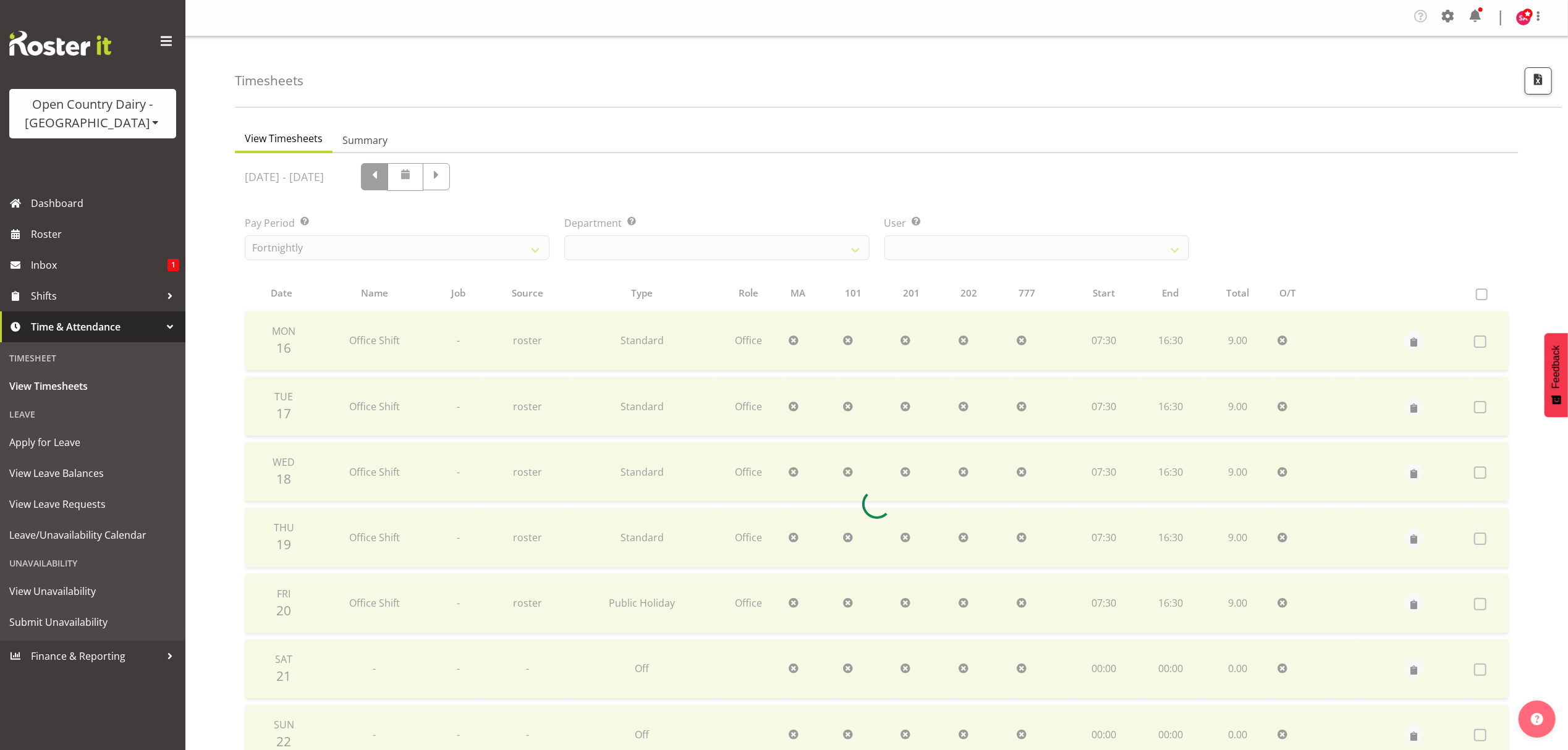
select select "699"
select select "7479"
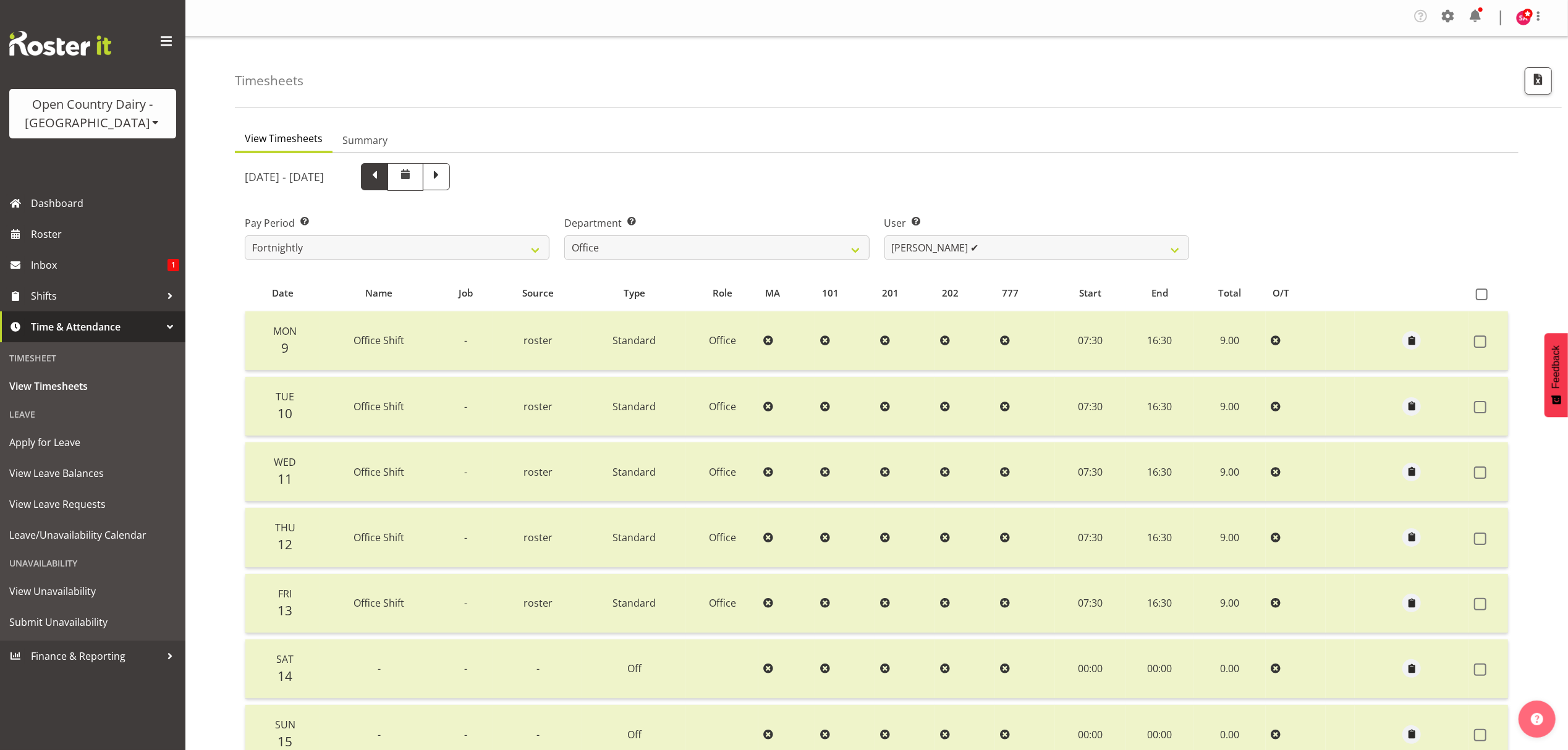
click at [382, 183] on span at bounding box center [375, 175] width 16 height 16
select select
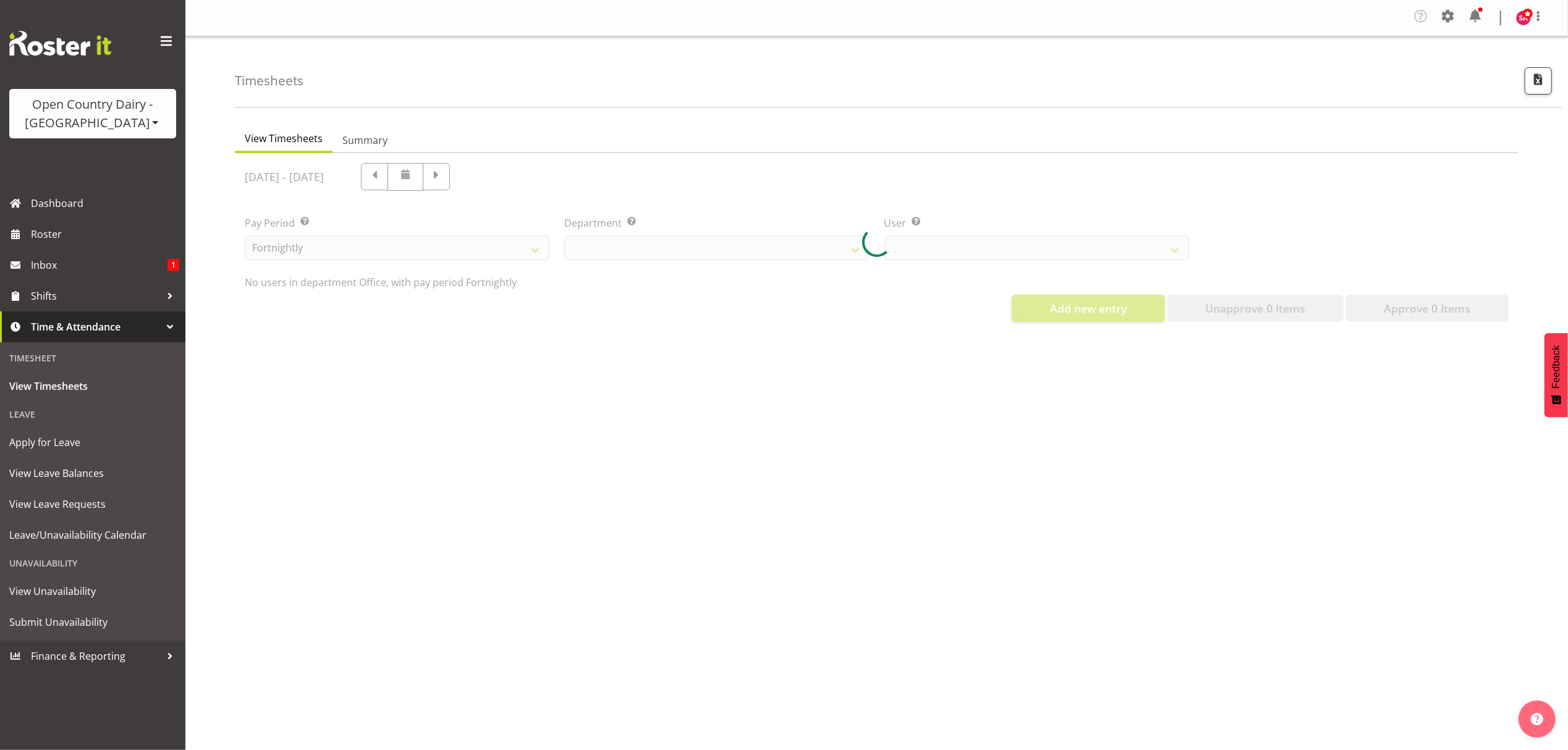
select select "699"
select select "7479"
